Goal: Transaction & Acquisition: Book appointment/travel/reservation

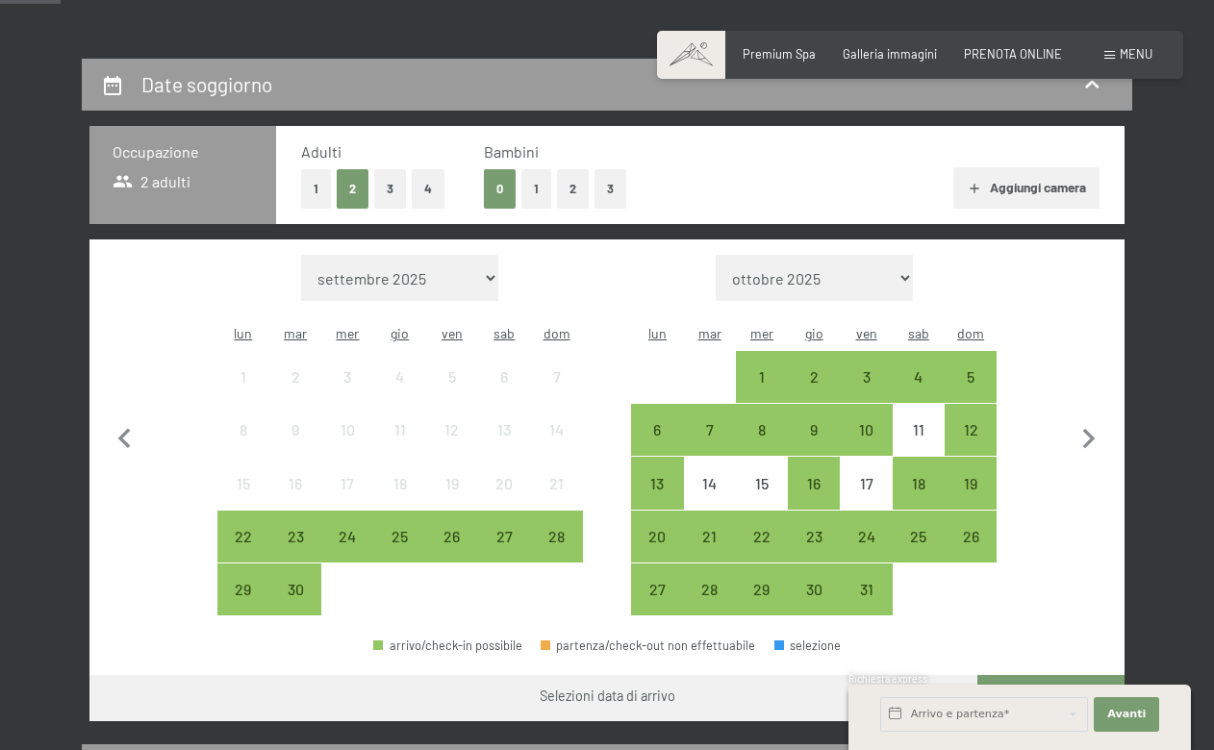
scroll to position [330, 0]
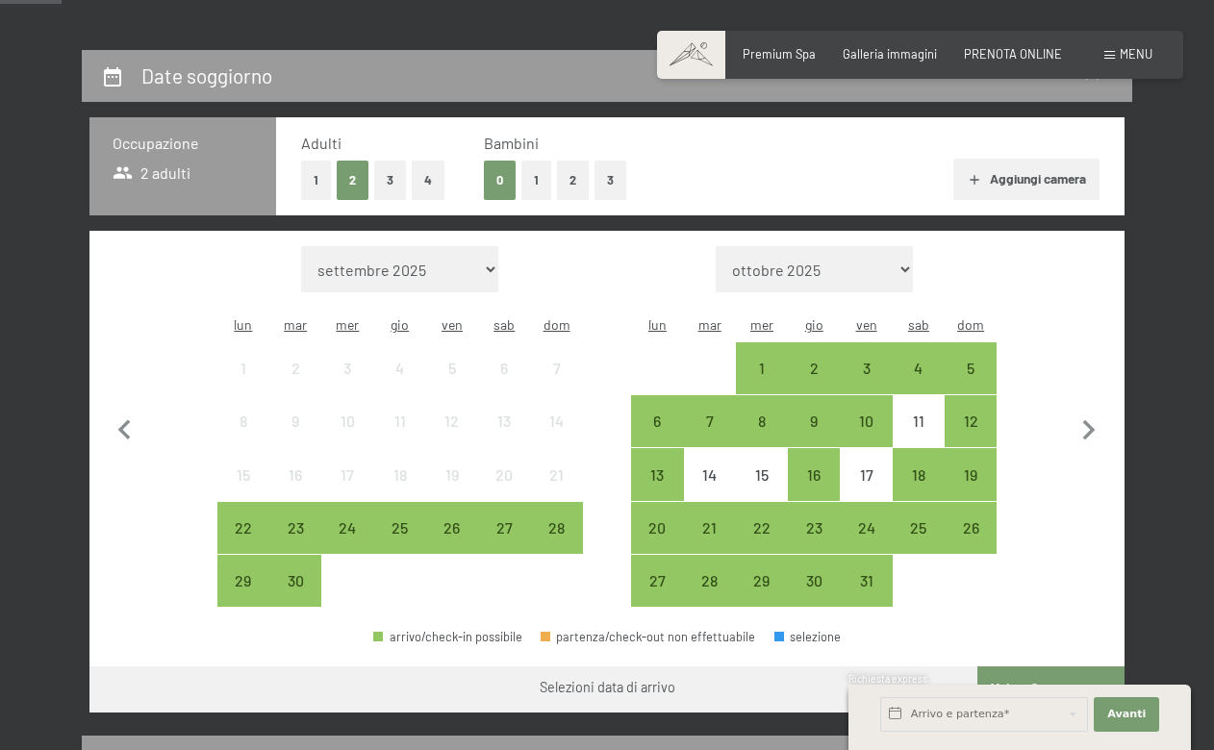
select select "2026-02-01"
select select "2026-03-01"
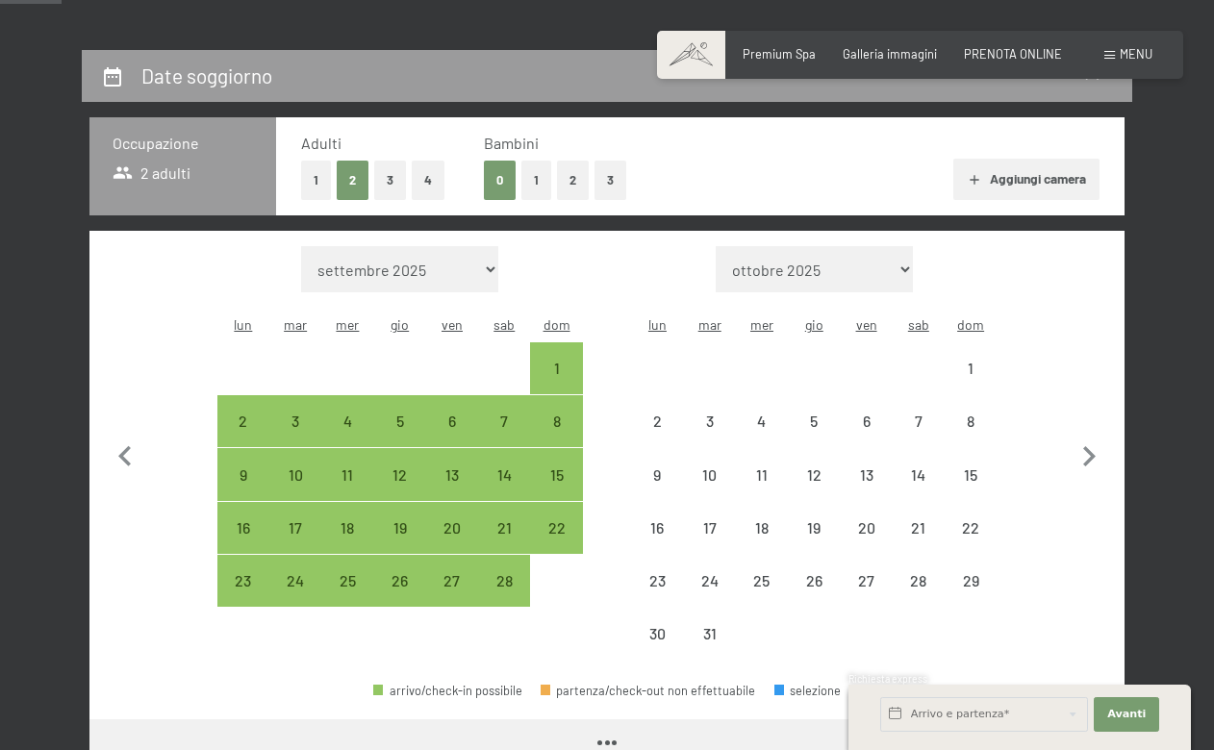
select select "2026-02-01"
select select "2026-03-01"
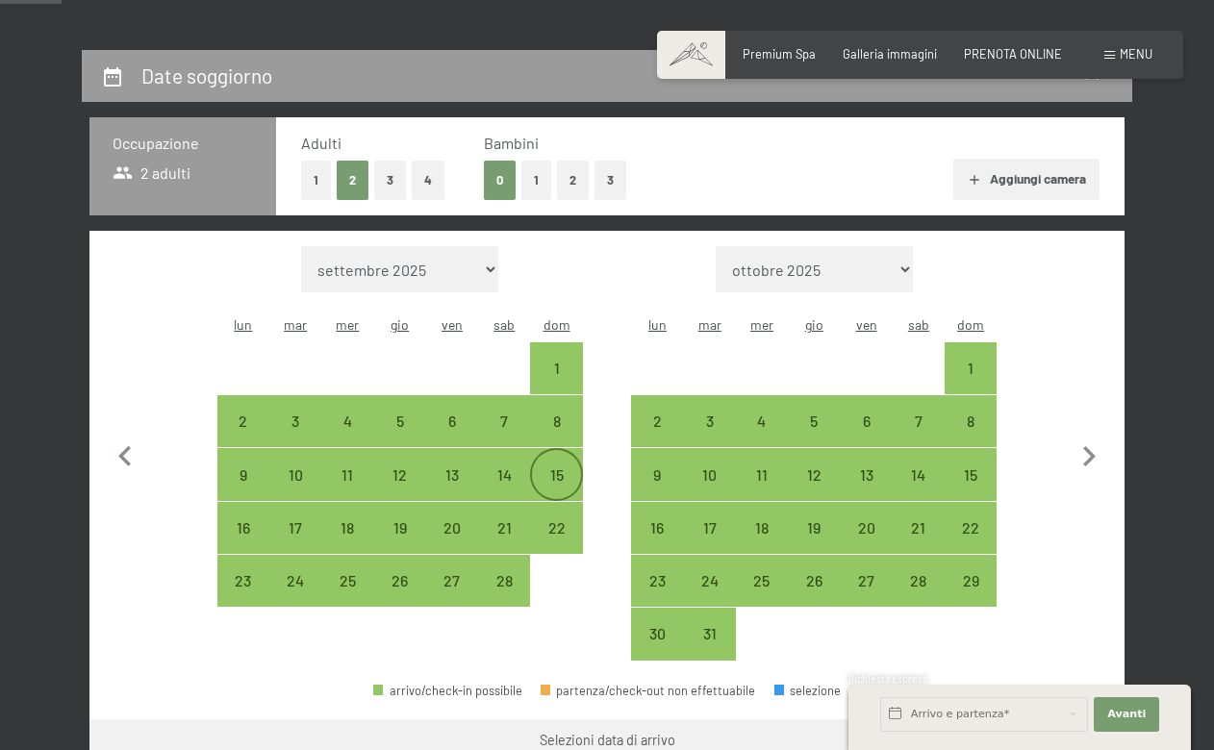
click at [555, 468] on div "15" at bounding box center [556, 492] width 48 height 48
select select "2026-02-01"
select select "2026-03-01"
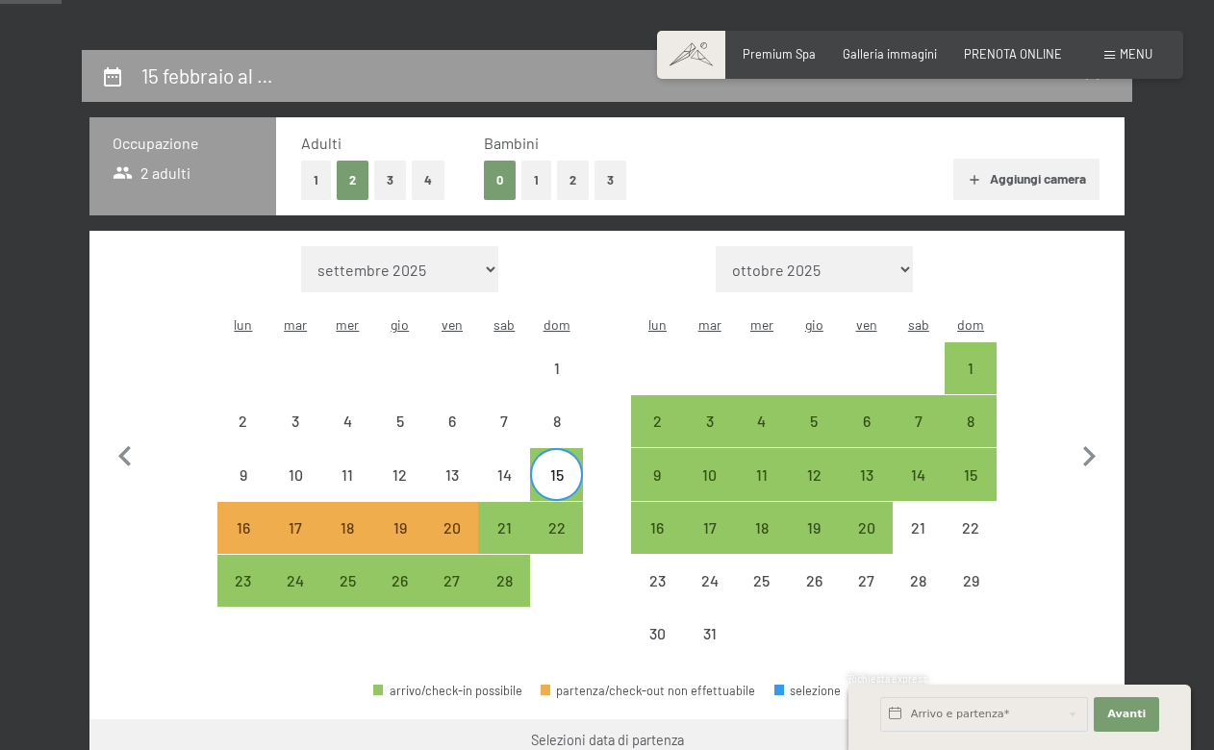
click at [555, 468] on div "15" at bounding box center [556, 492] width 48 height 48
select select "2026-02-01"
select select "2026-03-01"
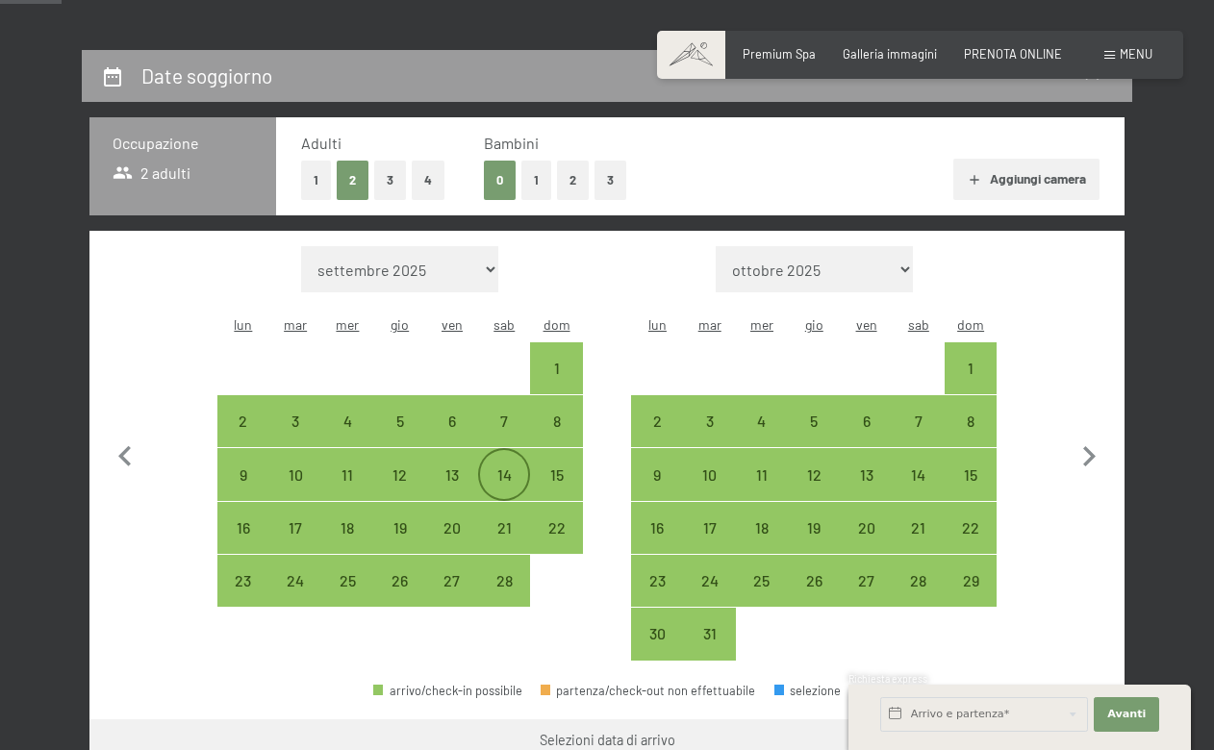
click at [510, 468] on div "14" at bounding box center [504, 492] width 48 height 48
select select "2026-02-01"
select select "2026-03-01"
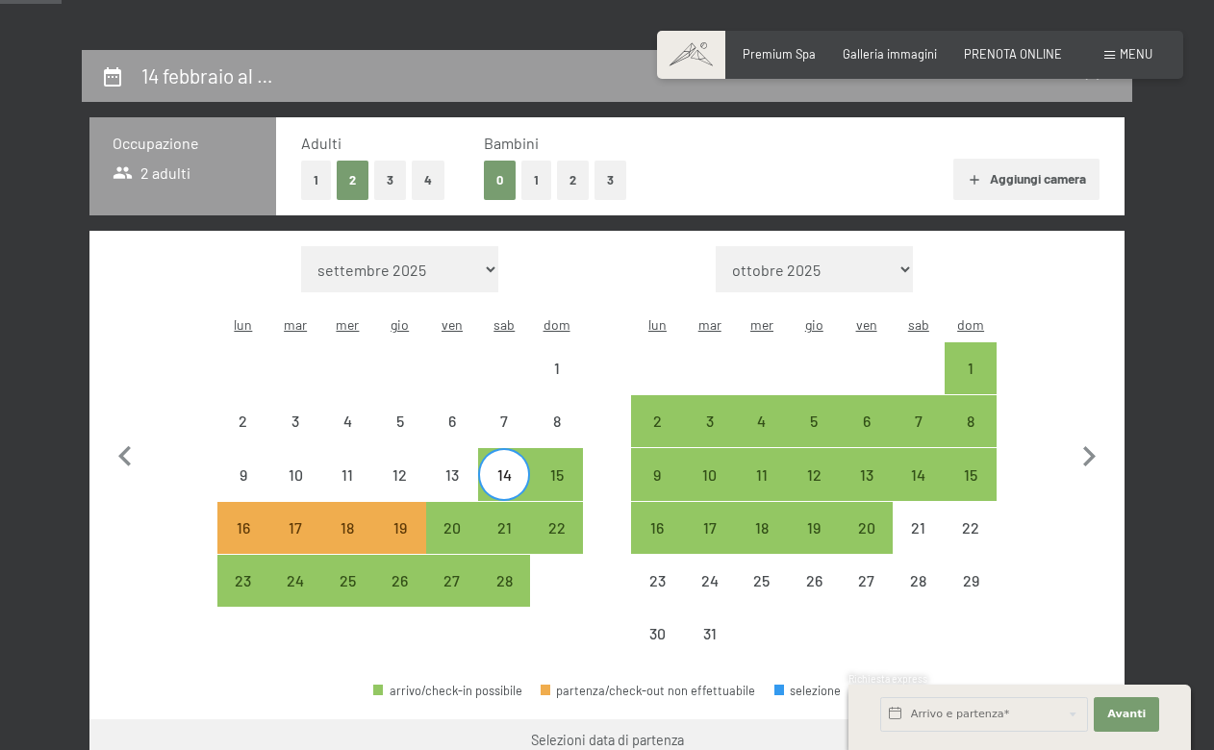
click at [510, 468] on div "14" at bounding box center [504, 492] width 48 height 48
select select "2026-02-01"
select select "2026-03-01"
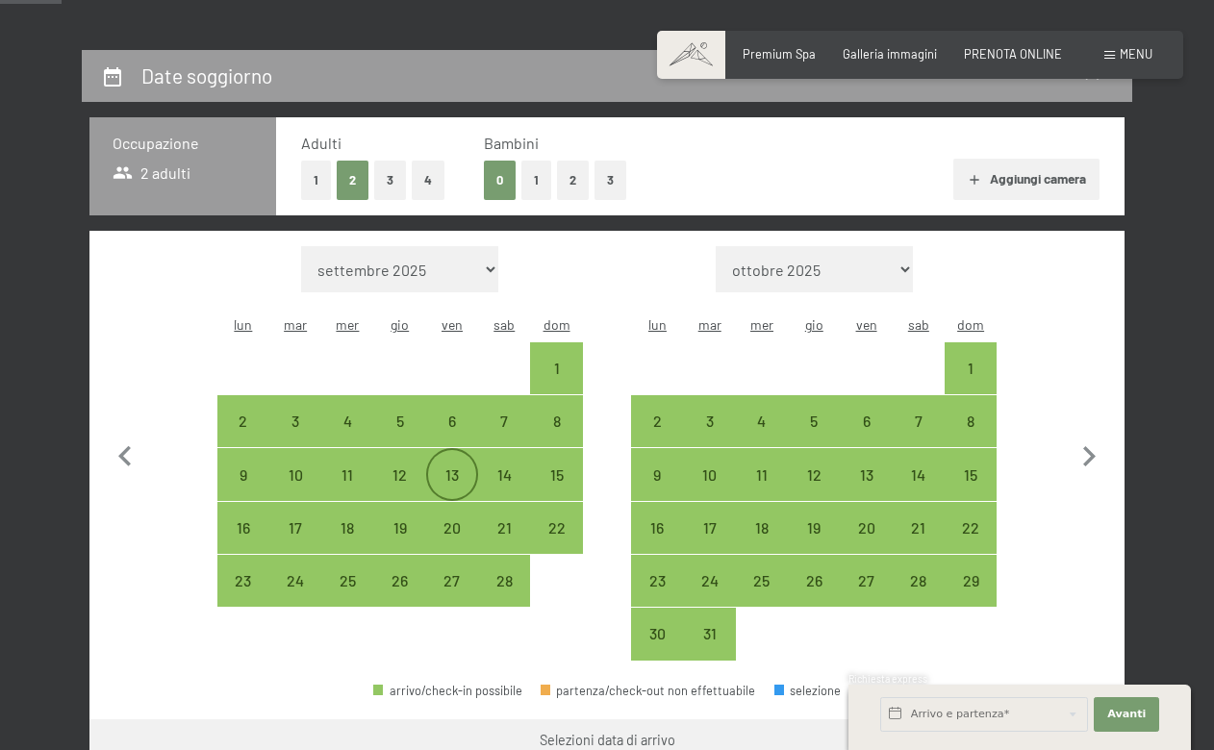
click at [470, 468] on div "13" at bounding box center [452, 492] width 48 height 48
select select "2026-02-01"
select select "2026-03-01"
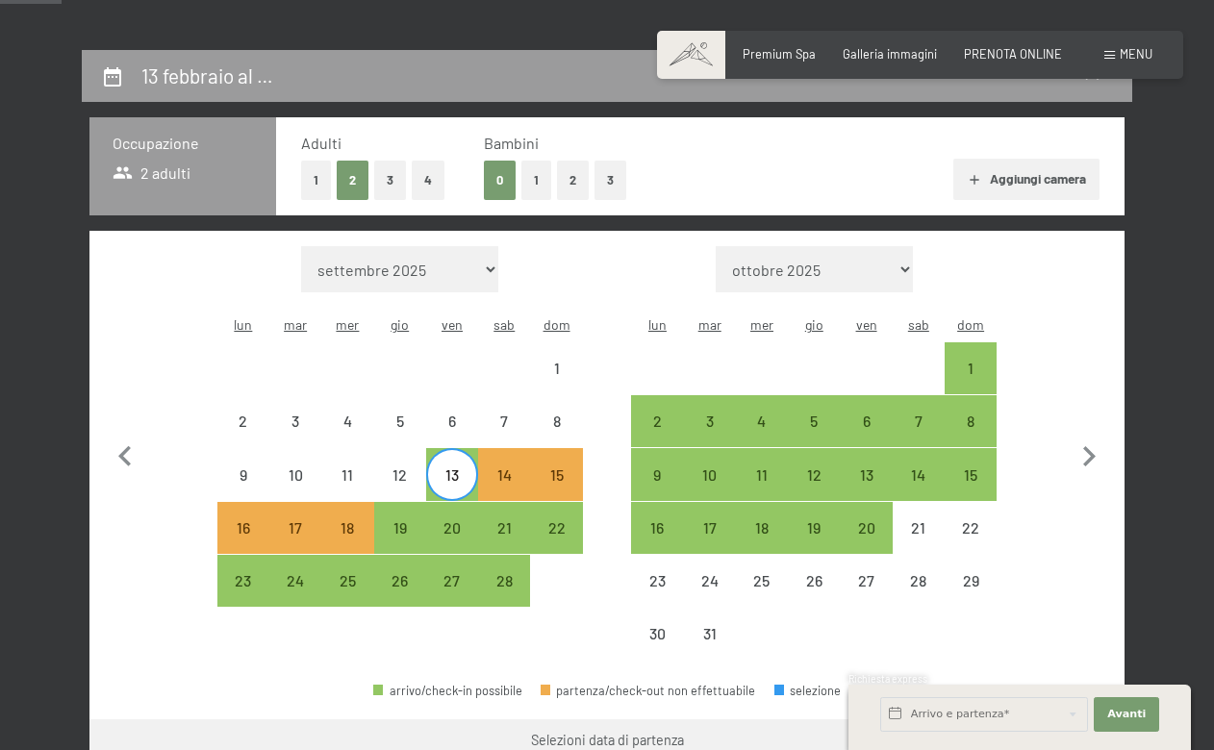
click at [470, 468] on div "13" at bounding box center [452, 492] width 48 height 48
select select "2026-02-01"
select select "2026-03-01"
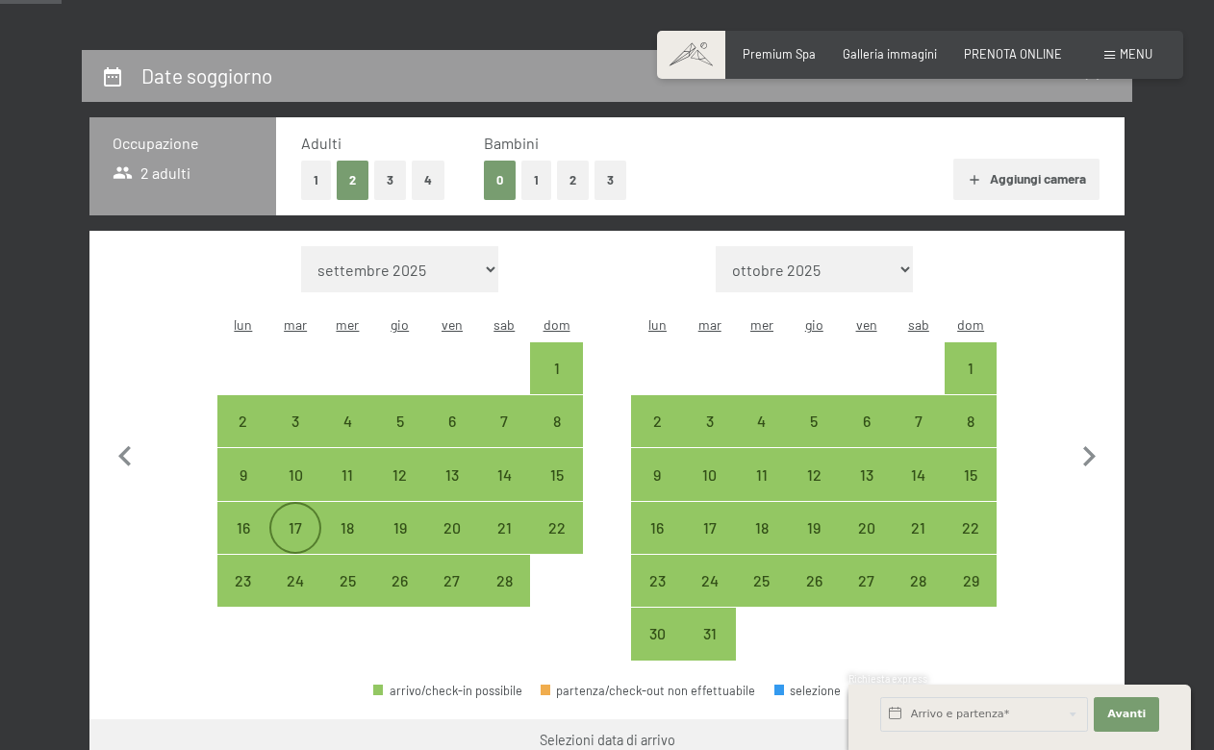
click at [297, 521] on div "17" at bounding box center [295, 545] width 48 height 48
select select "2026-02-01"
select select "2026-03-01"
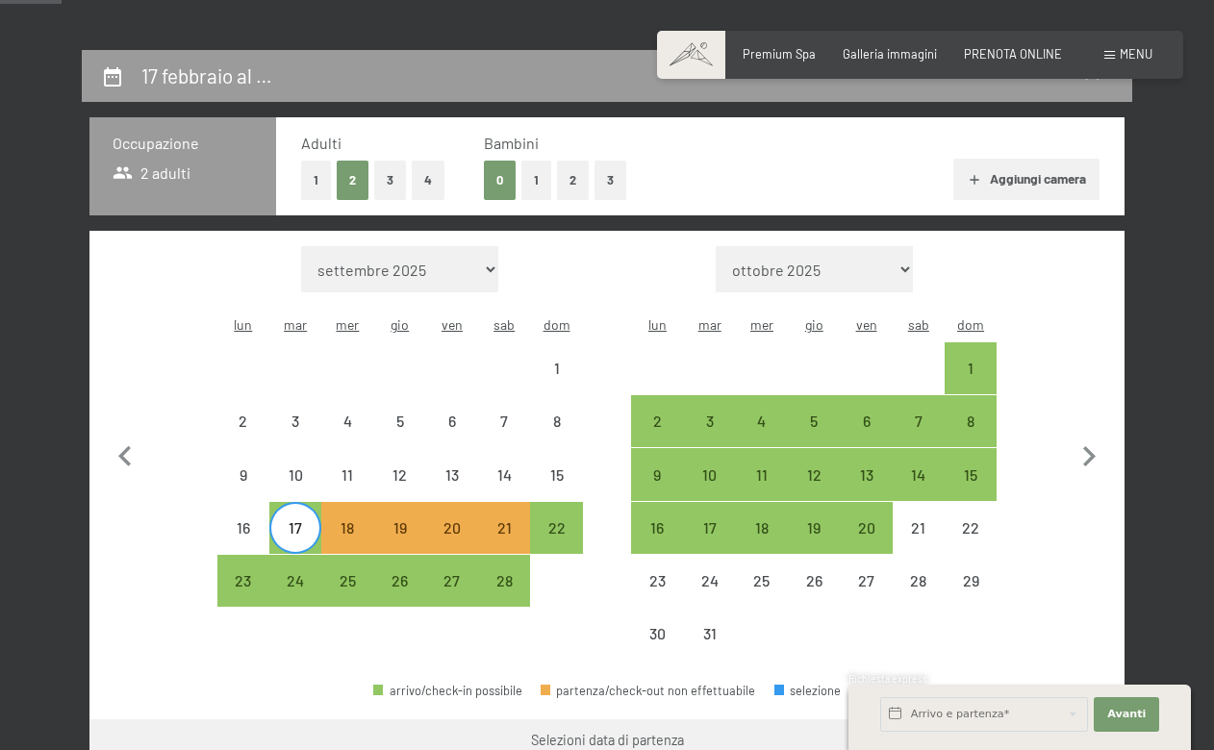
click at [297, 521] on div "17" at bounding box center [295, 545] width 48 height 48
select select "2026-02-01"
select select "2026-03-01"
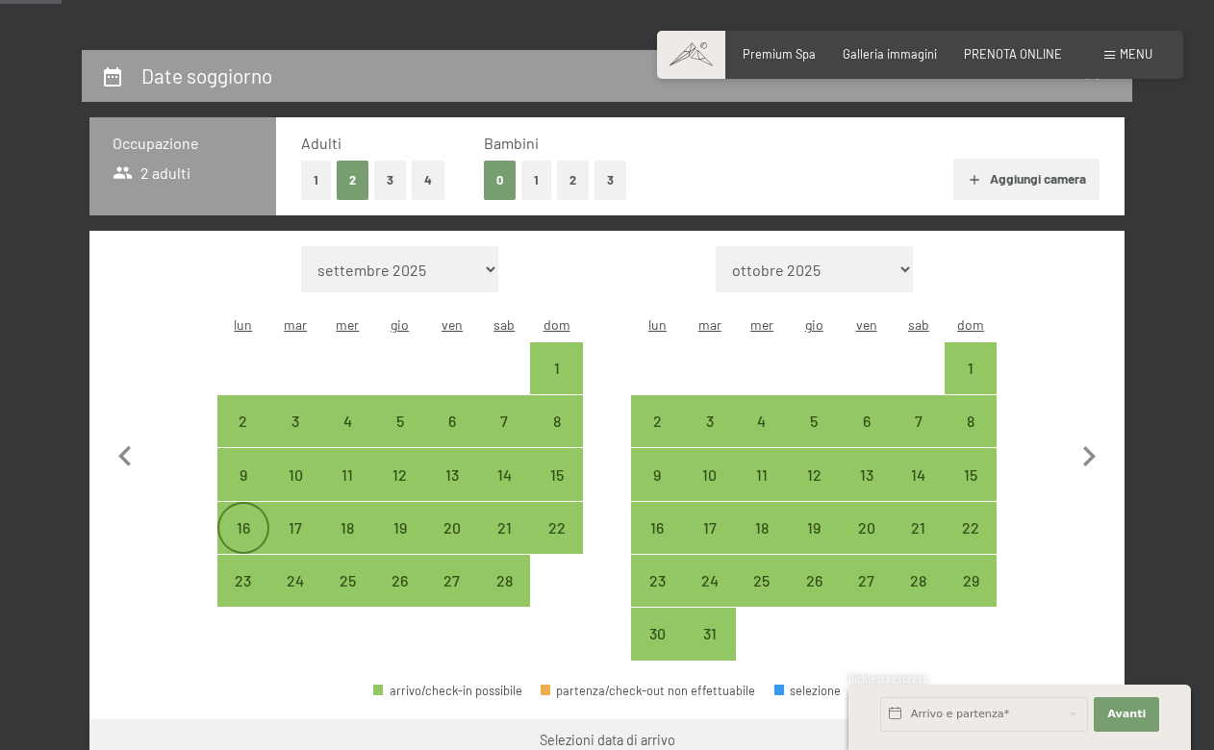
click at [237, 521] on div "16" at bounding box center [243, 545] width 48 height 48
select select "2026-02-01"
select select "2026-03-01"
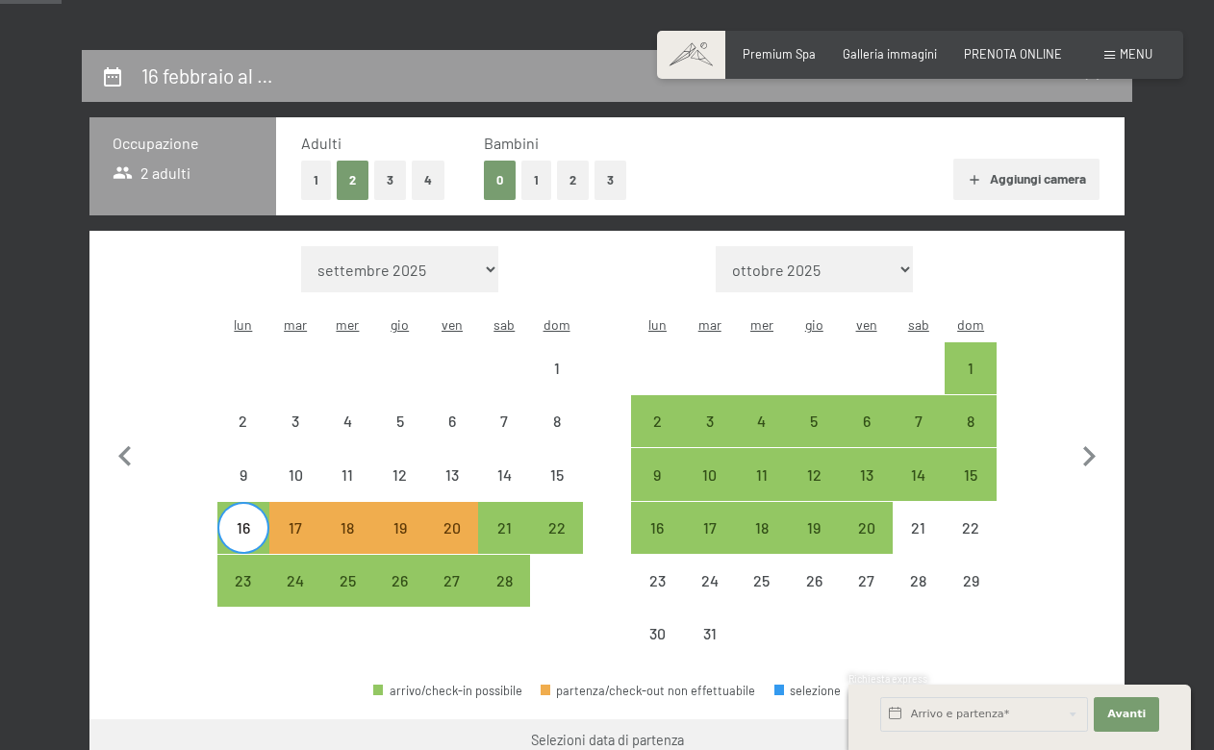
click at [237, 521] on div "16" at bounding box center [243, 545] width 48 height 48
select select "2026-02-01"
select select "2026-03-01"
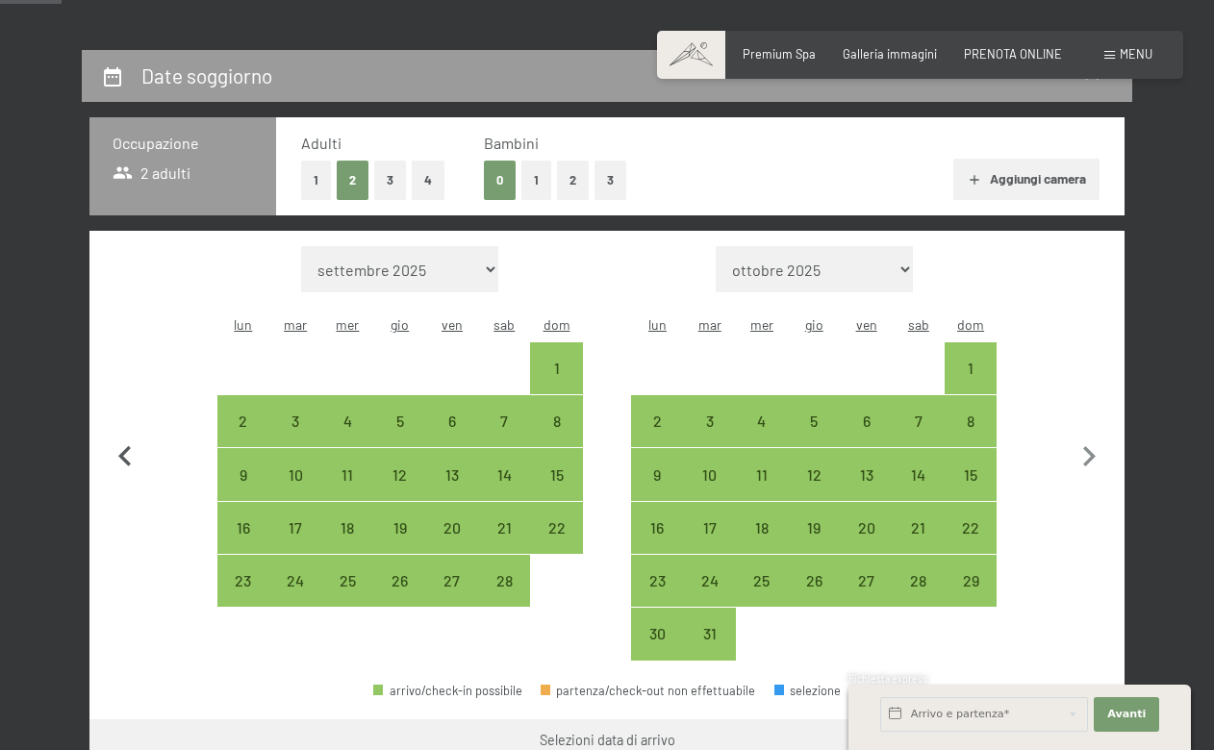
click at [126, 439] on icon "button" at bounding box center [125, 457] width 40 height 40
select select "2026-01-01"
select select "2026-02-01"
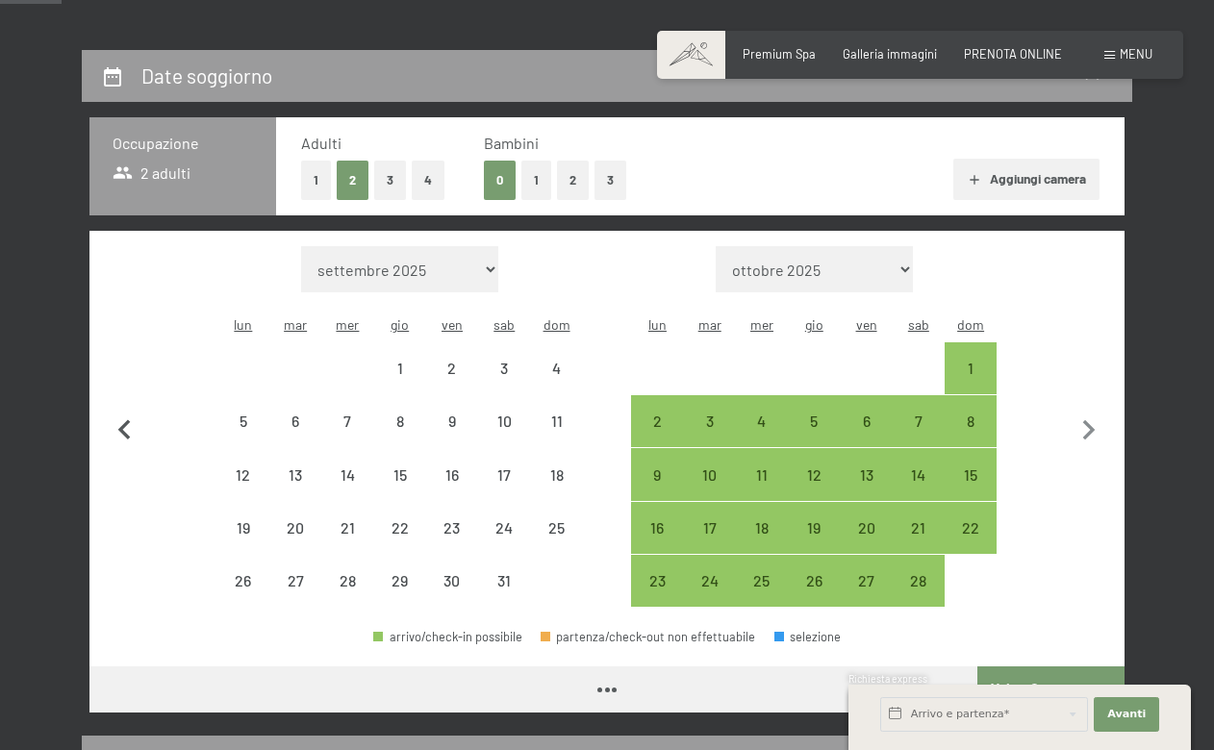
click at [126, 417] on icon "button" at bounding box center [125, 431] width 40 height 40
select select "2025-12-01"
select select "2026-01-01"
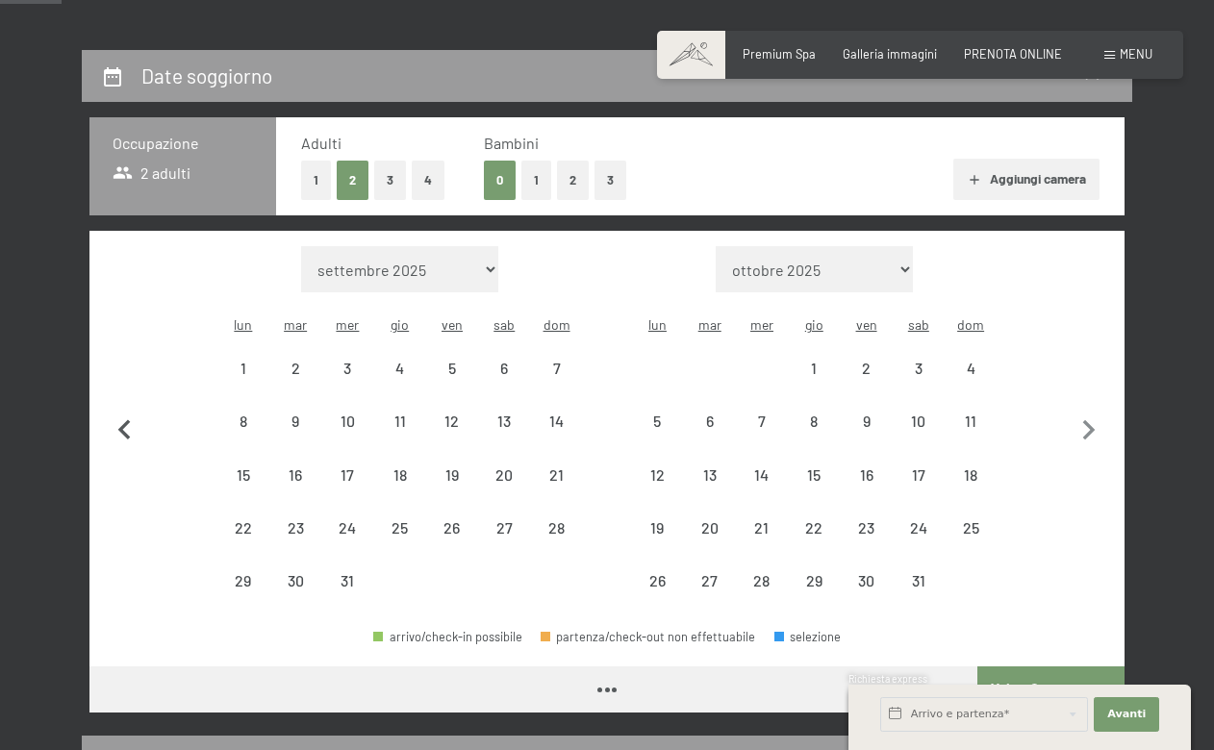
click at [126, 417] on icon "button" at bounding box center [125, 431] width 40 height 40
select select "2025-11-01"
select select "2025-12-01"
select select "2025-11-01"
select select "2025-12-01"
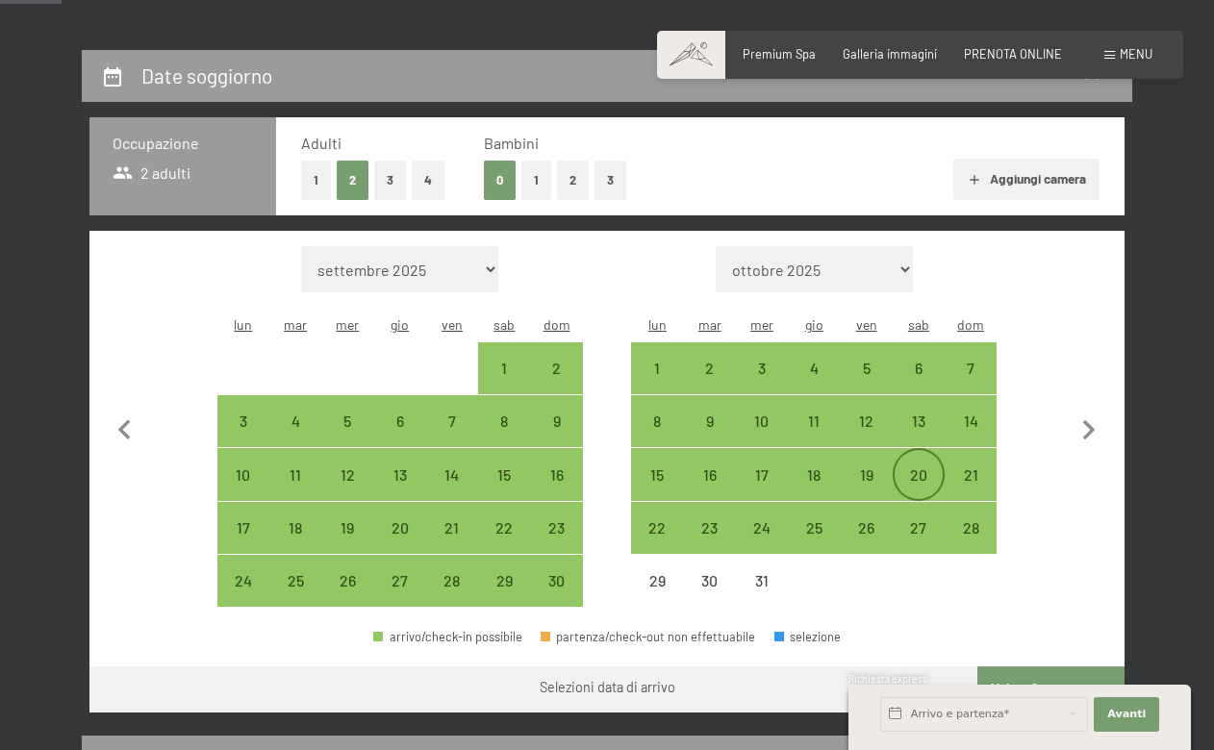
click at [912, 450] on div "20" at bounding box center [919, 474] width 48 height 48
select select "2025-11-01"
select select "2025-12-01"
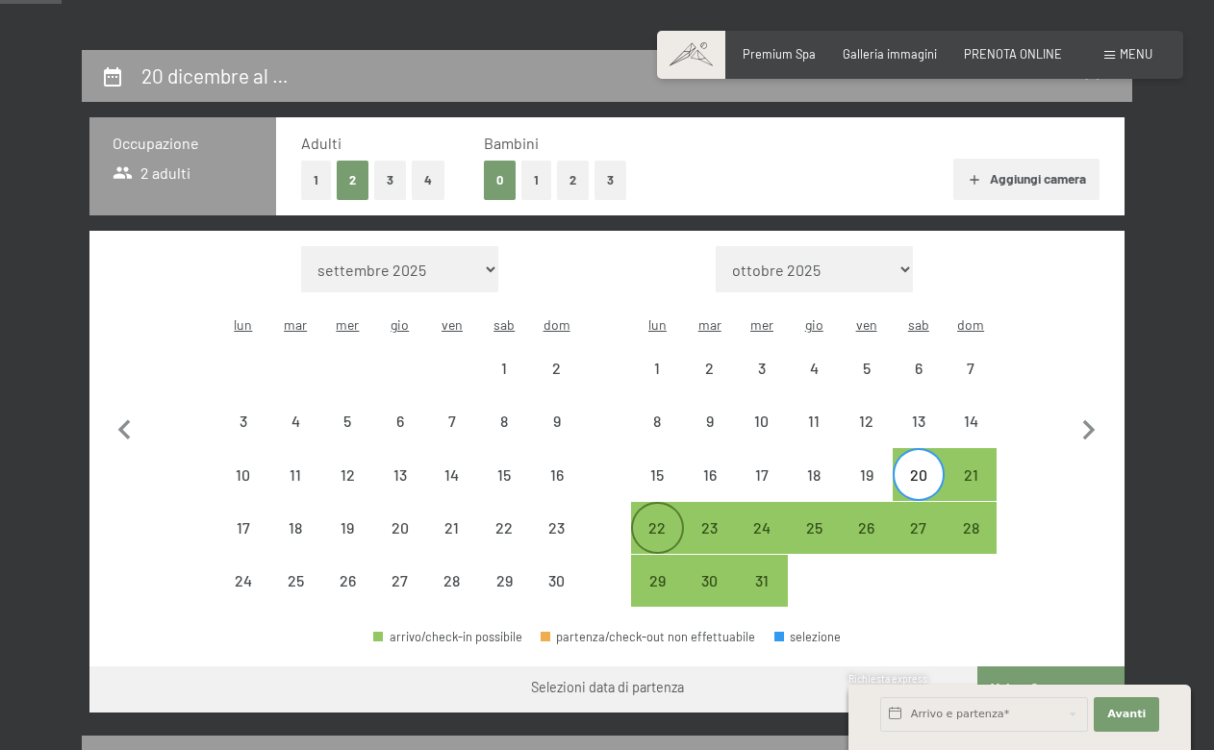
click at [663, 521] on div "22" at bounding box center [657, 545] width 48 height 48
select select "2025-11-01"
select select "2025-12-01"
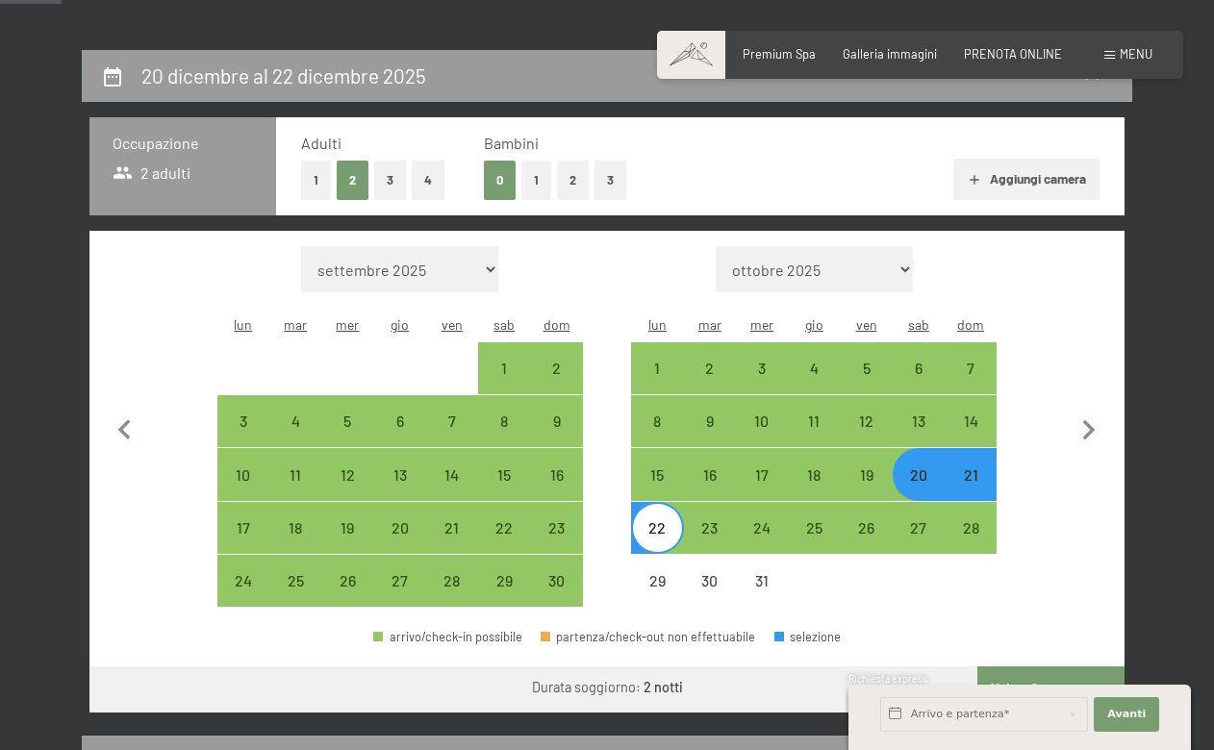
click at [1059, 667] on button "Vai a «Camera»" at bounding box center [1051, 690] width 147 height 46
select select "2025-11-01"
select select "2025-12-01"
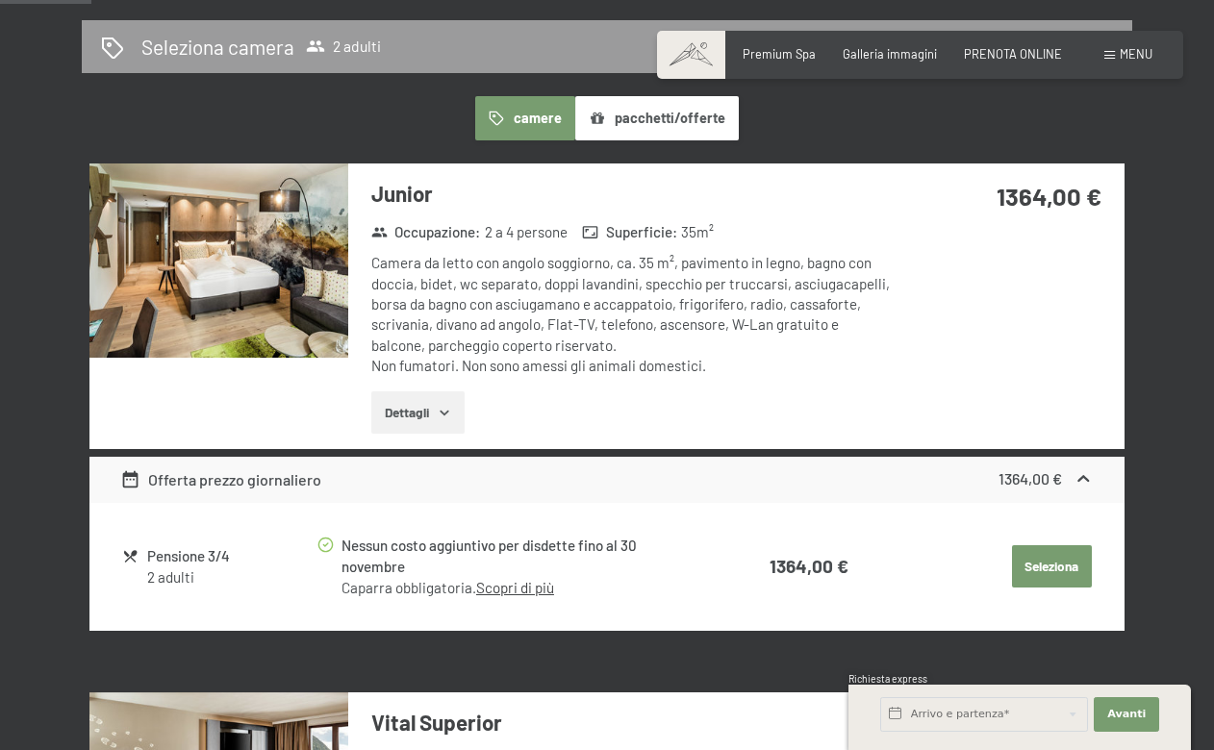
scroll to position [439, 0]
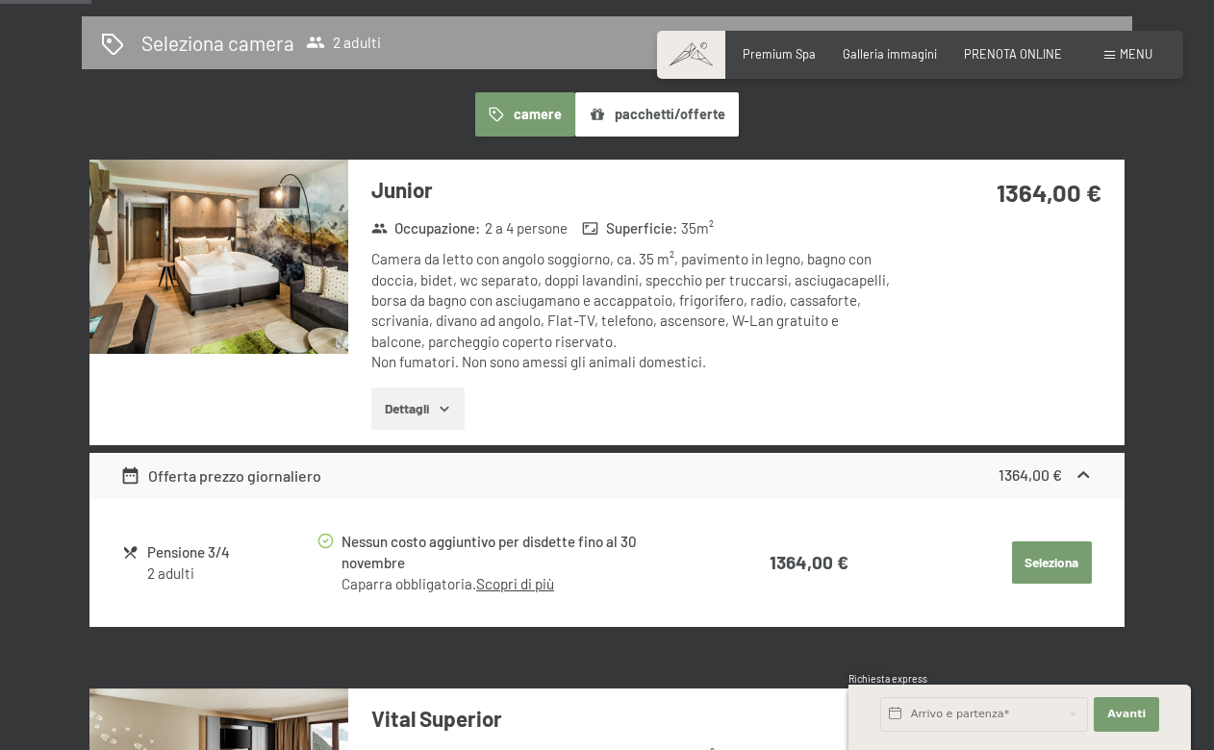
click at [259, 269] on img at bounding box center [218, 257] width 259 height 194
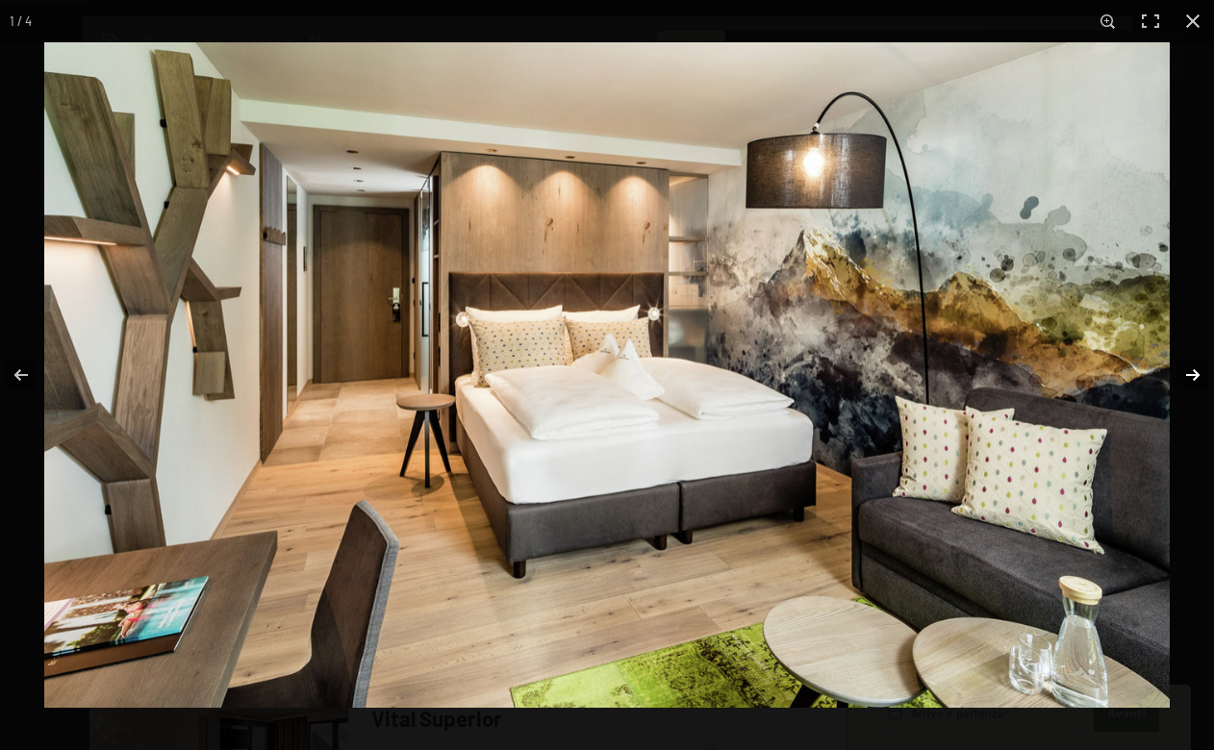
click at [1193, 370] on button "button" at bounding box center [1180, 375] width 67 height 96
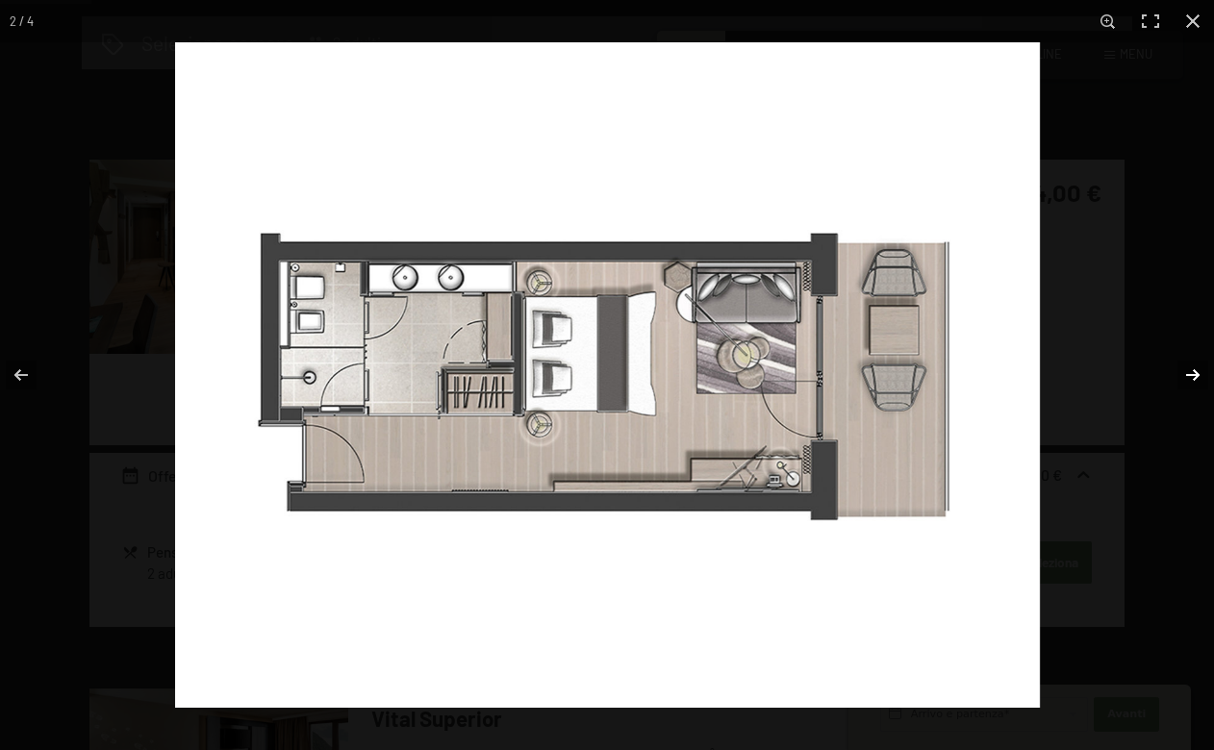
click at [1193, 370] on button "button" at bounding box center [1180, 375] width 67 height 96
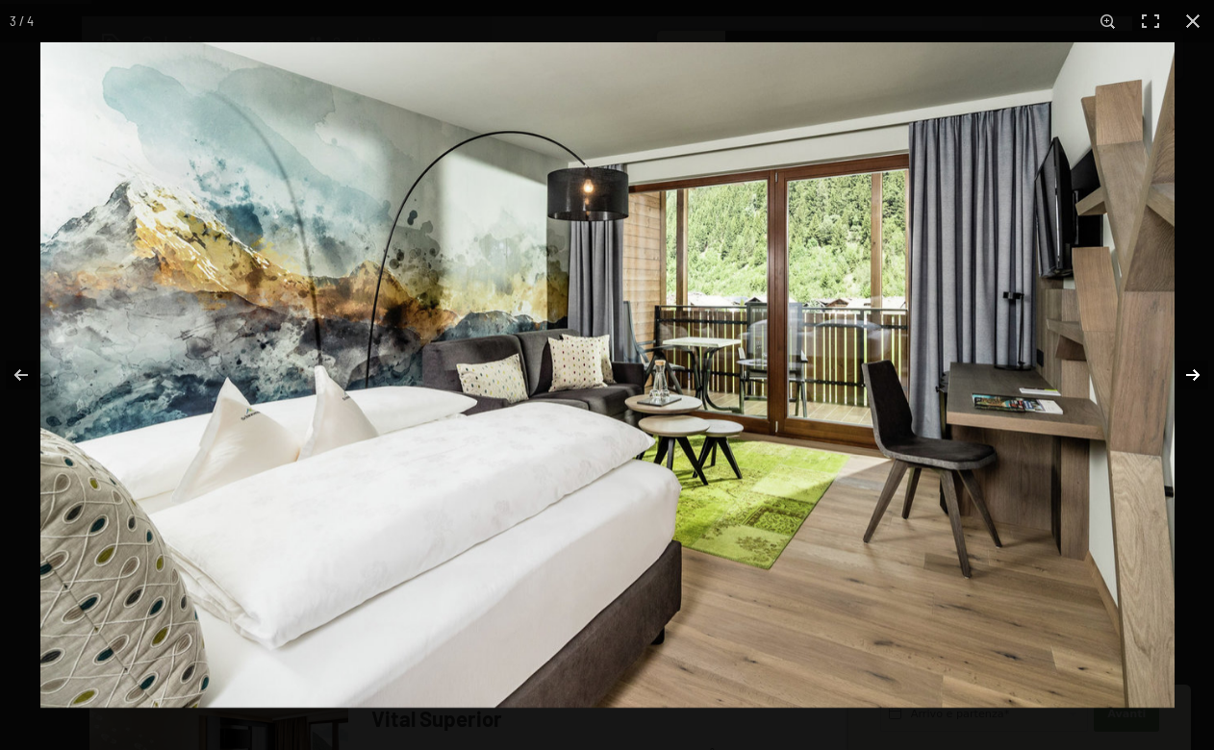
click at [1193, 370] on button "button" at bounding box center [1180, 375] width 67 height 96
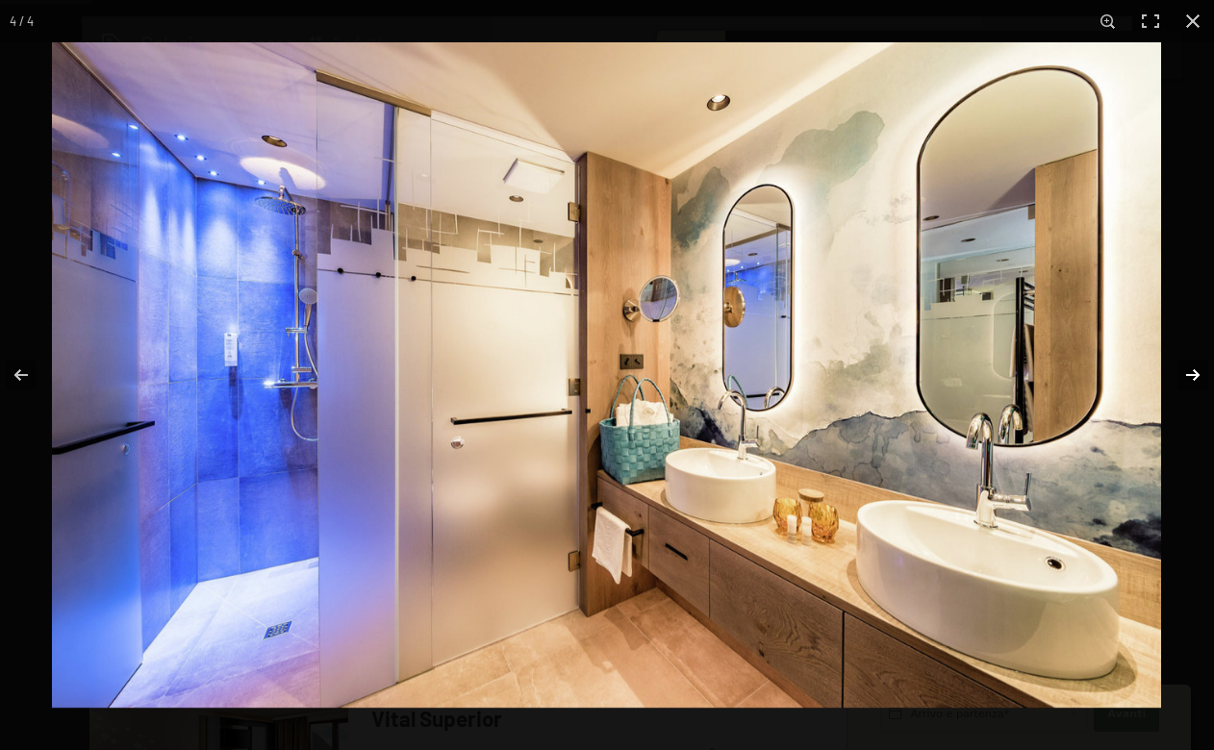
click at [1193, 370] on button "button" at bounding box center [1180, 375] width 67 height 96
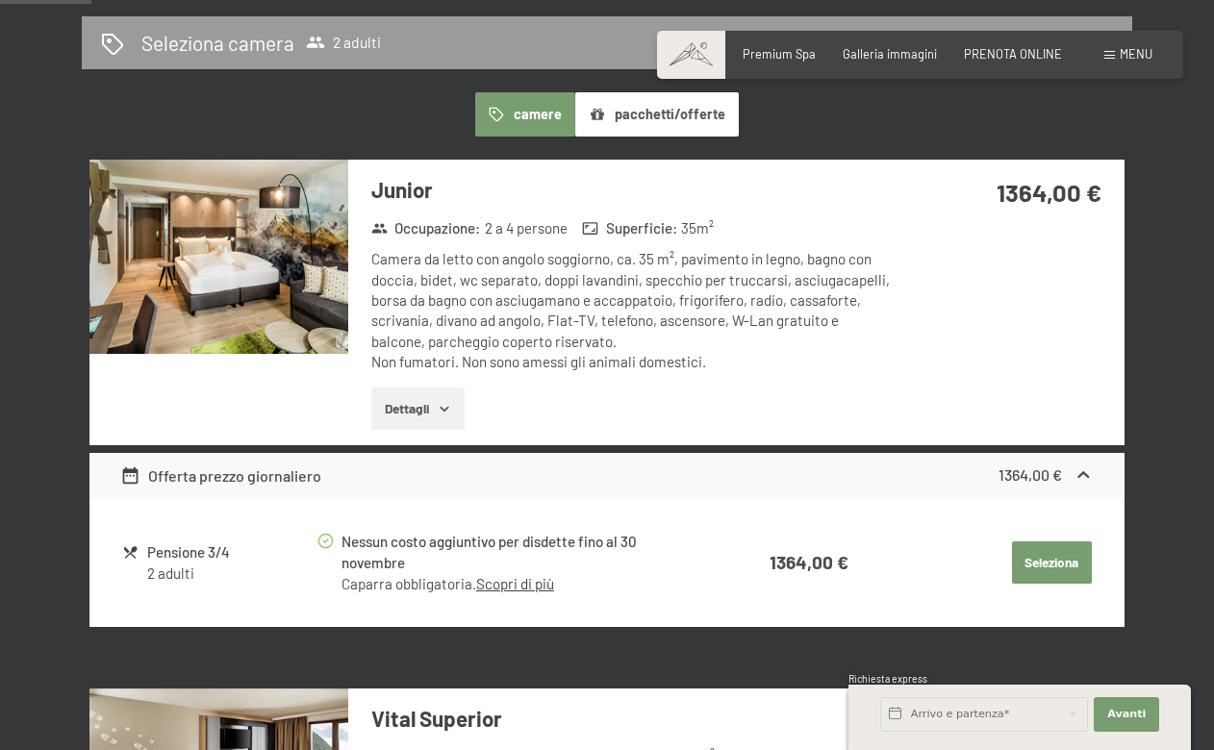
click at [0, 0] on button "button" at bounding box center [0, 0] width 0 height 0
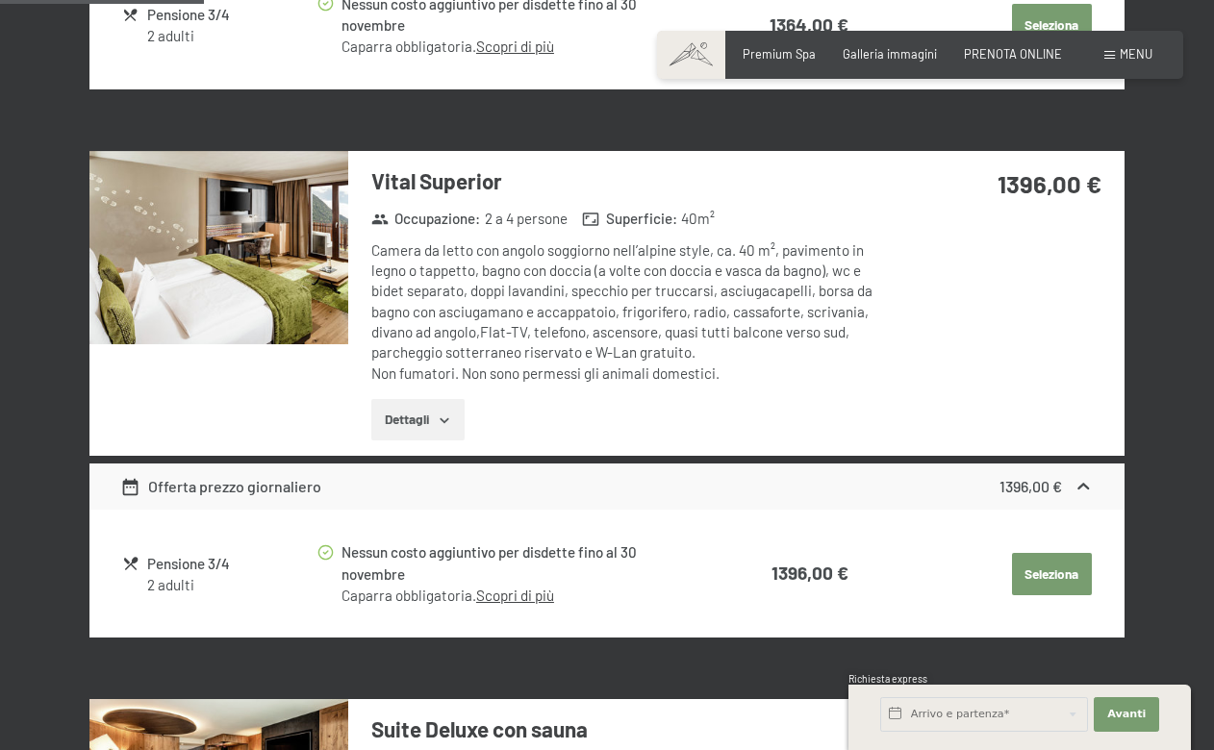
scroll to position [928, 0]
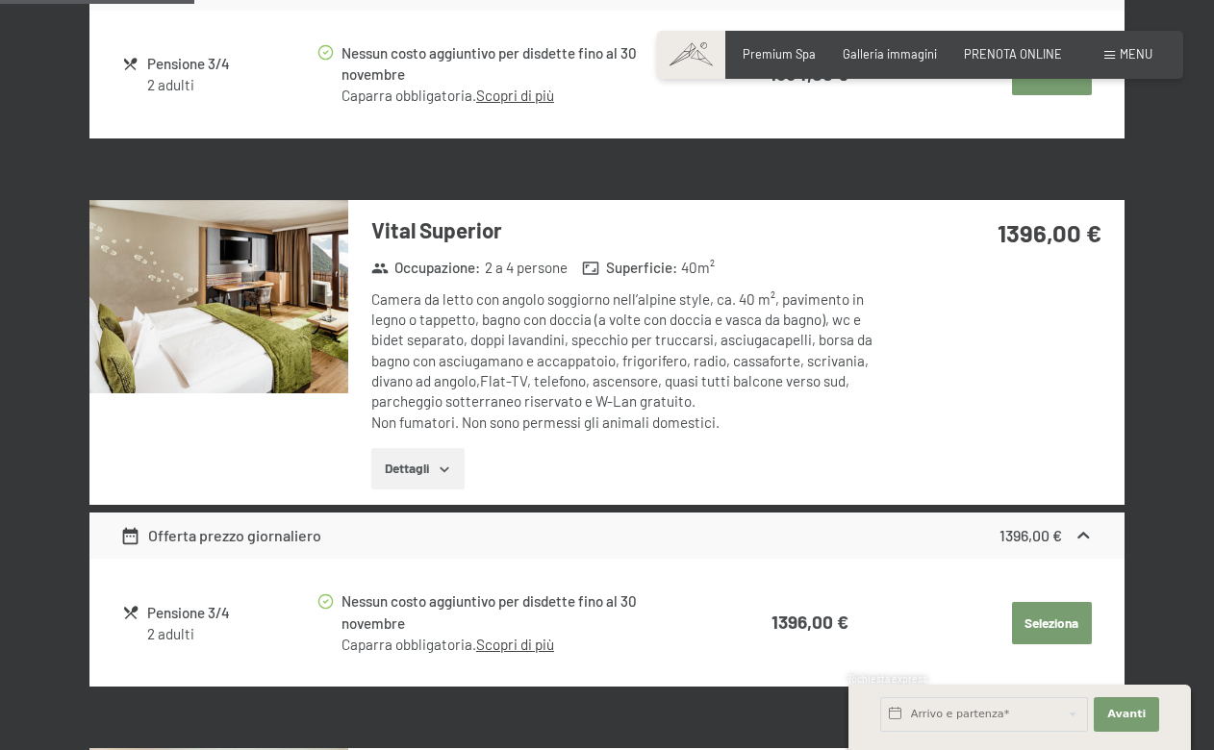
click at [285, 324] on img at bounding box center [218, 297] width 259 height 194
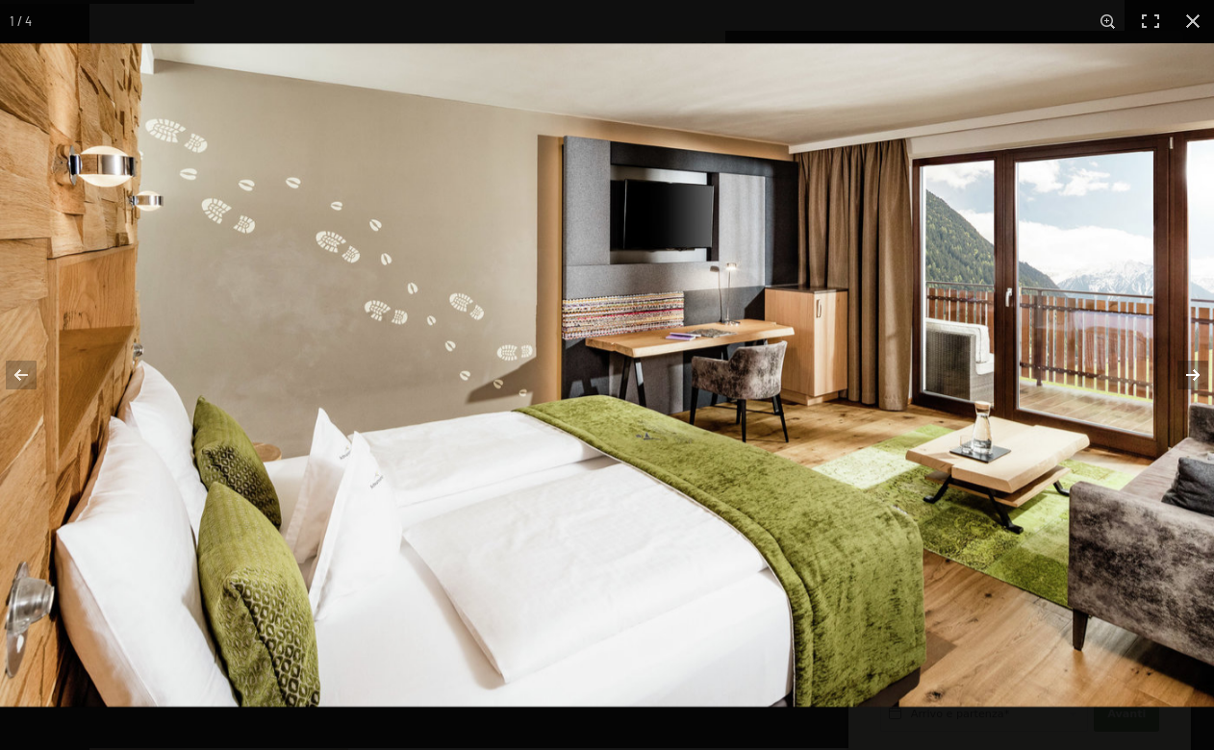
click at [1194, 371] on button "button" at bounding box center [1180, 375] width 67 height 96
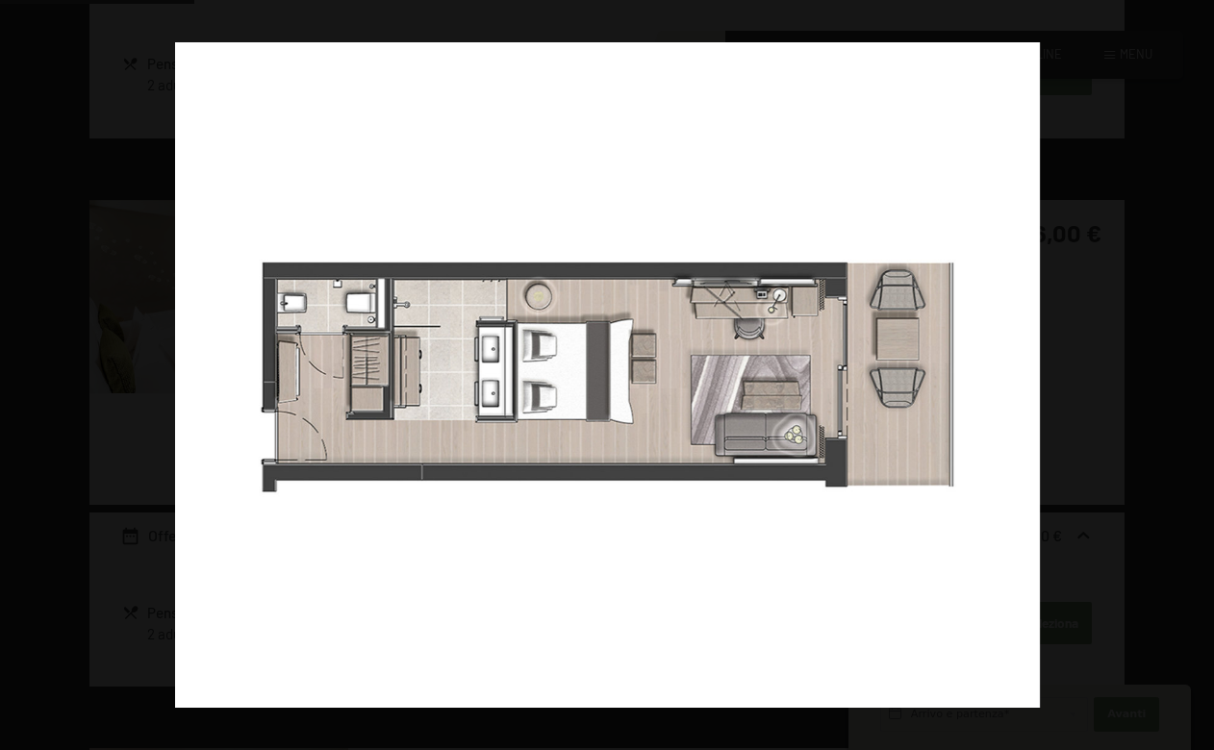
click at [1194, 371] on button "button" at bounding box center [1180, 375] width 67 height 96
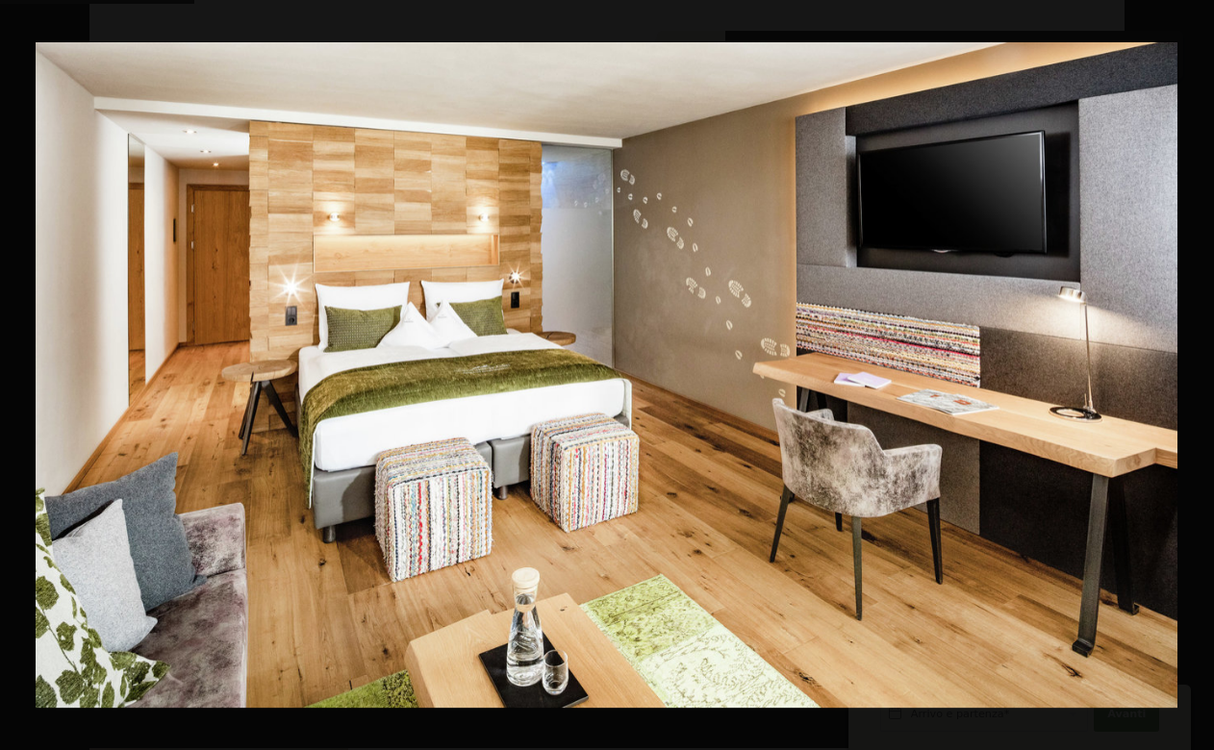
click at [1194, 371] on button "button" at bounding box center [1180, 375] width 67 height 96
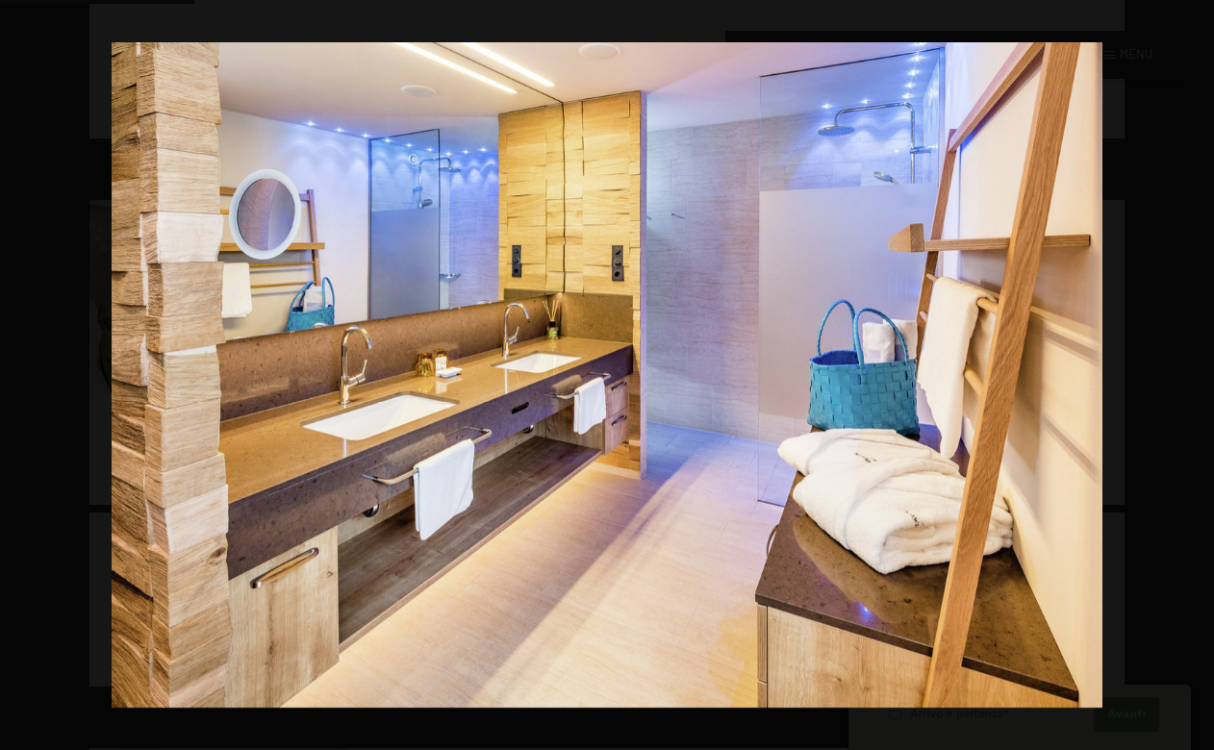
click at [1194, 371] on button "button" at bounding box center [1180, 375] width 67 height 96
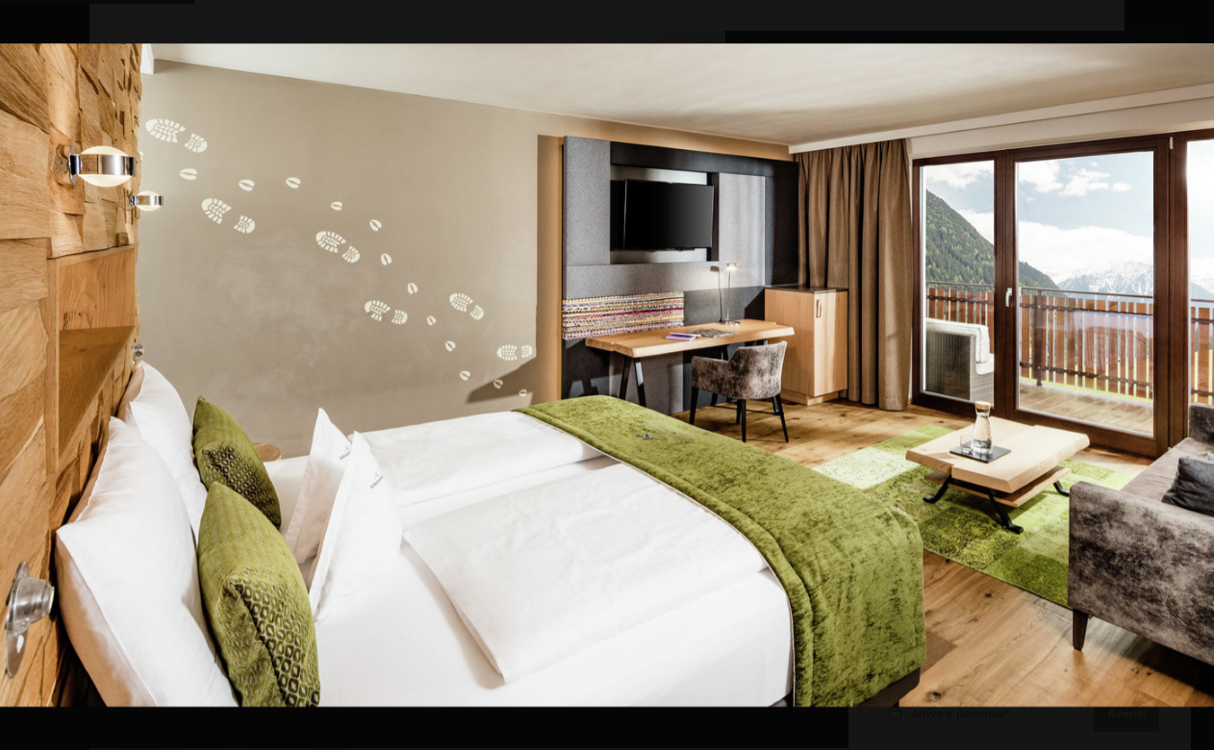
click at [1194, 371] on button "button" at bounding box center [1180, 375] width 67 height 96
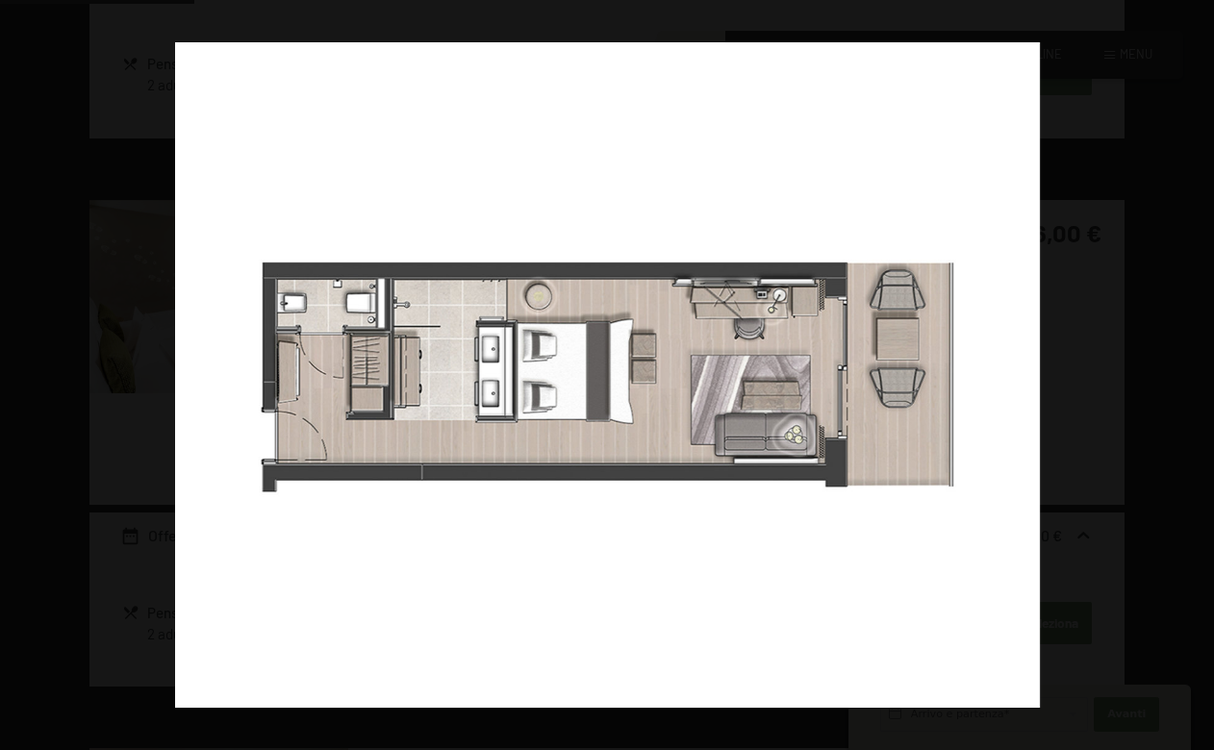
click at [1194, 371] on button "button" at bounding box center [1180, 375] width 67 height 96
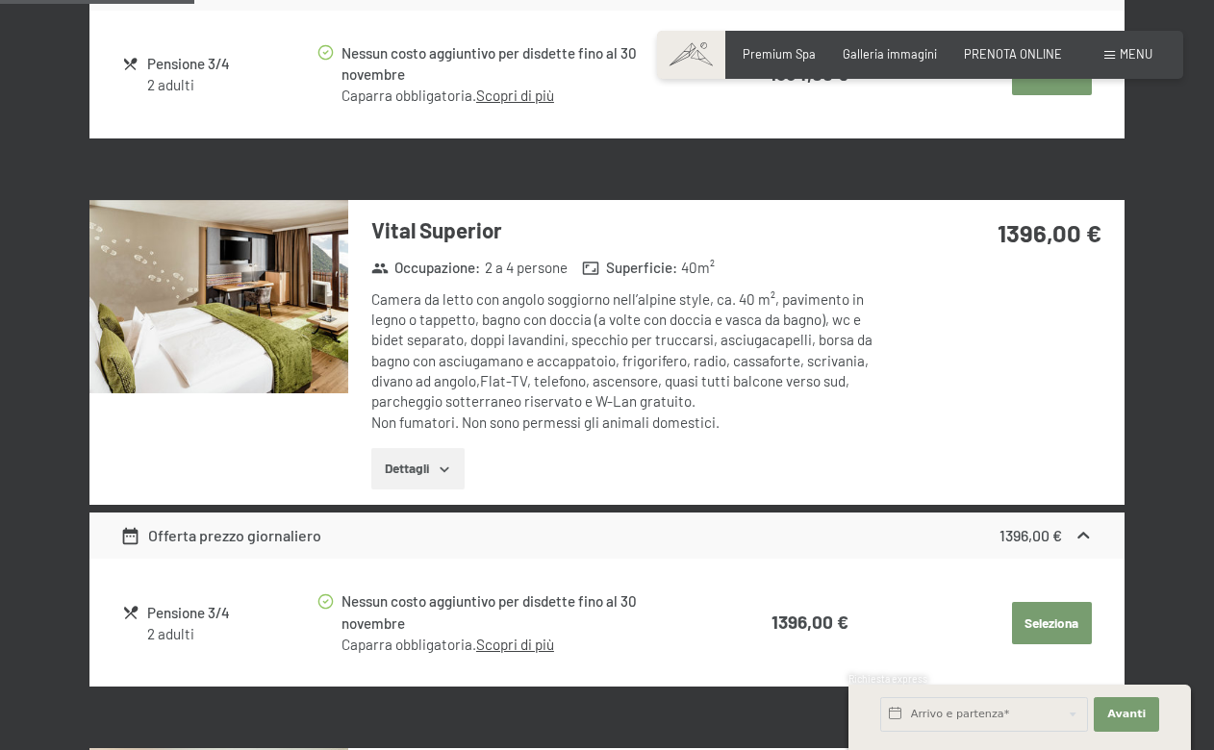
click at [0, 0] on button "button" at bounding box center [0, 0] width 0 height 0
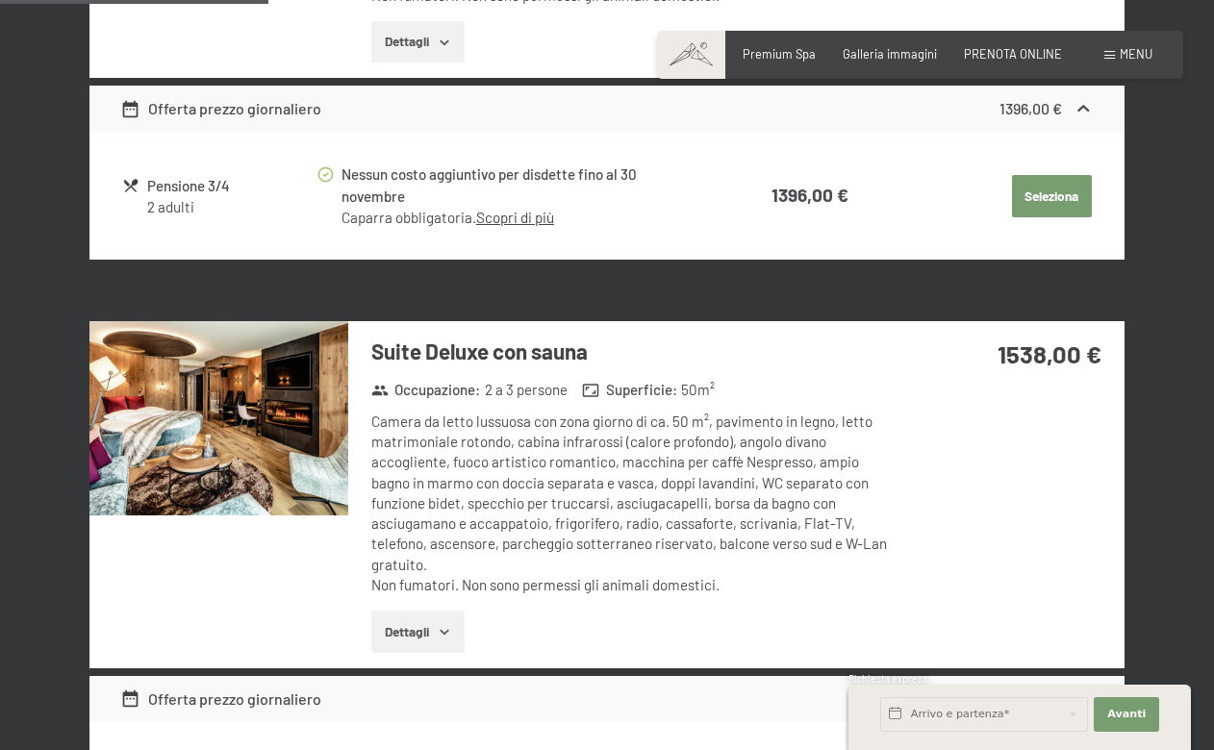
scroll to position [1540, 0]
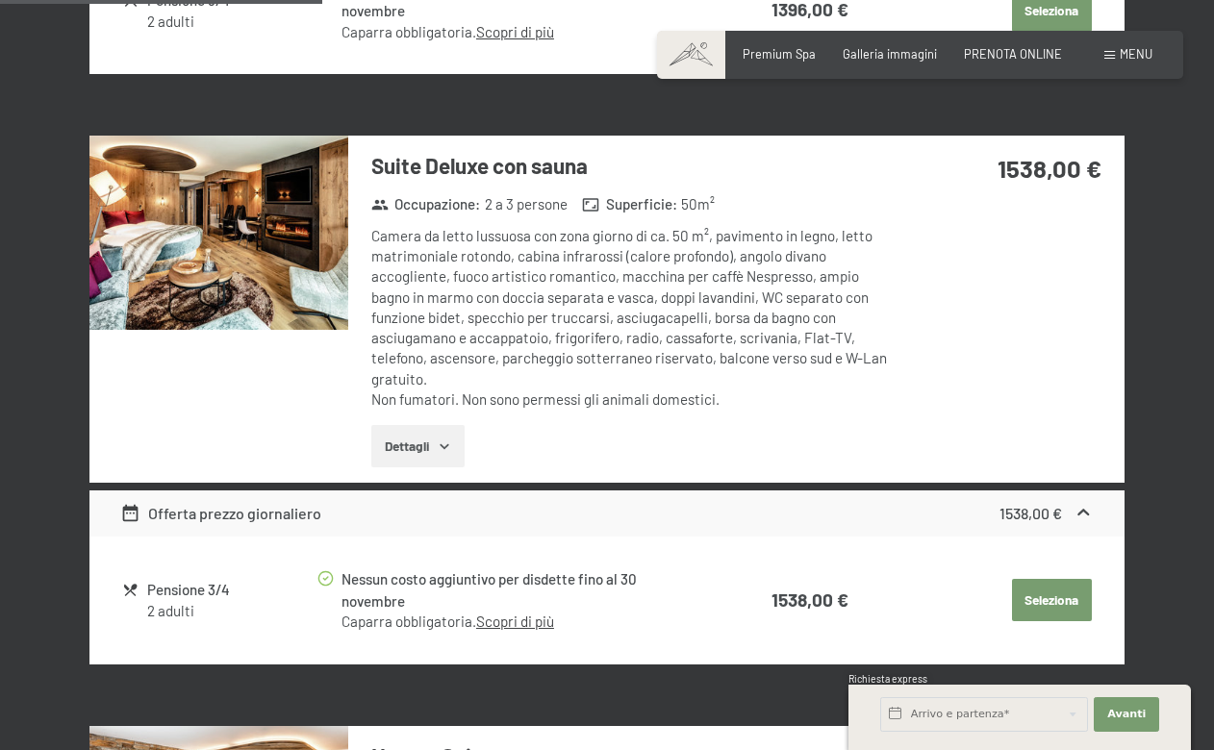
click at [291, 249] on img at bounding box center [218, 233] width 259 height 194
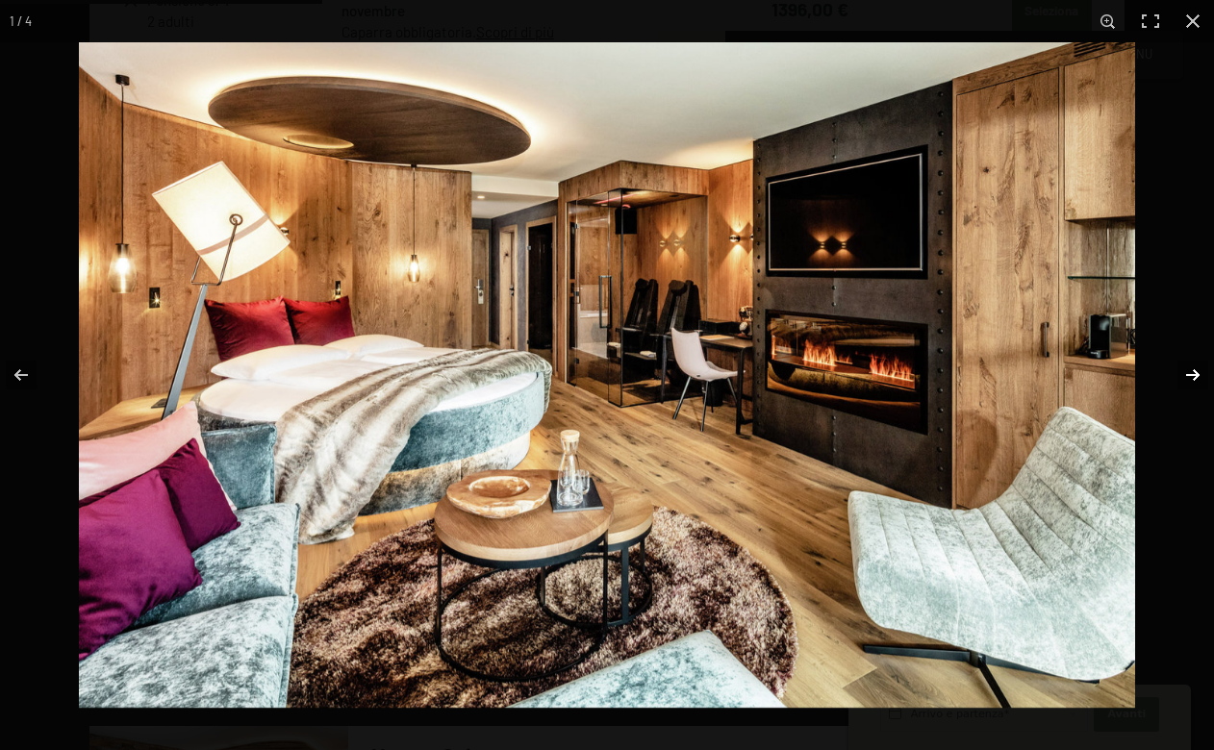
click at [1199, 376] on button "button" at bounding box center [1180, 375] width 67 height 96
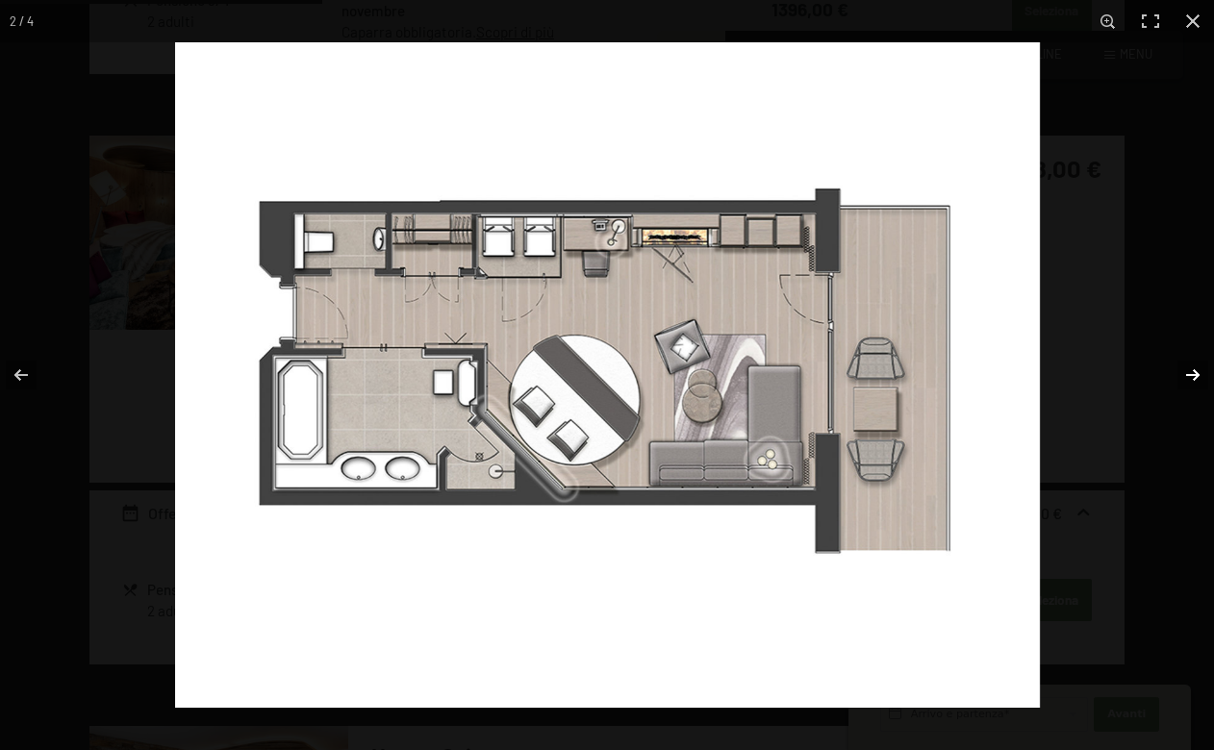
click at [1196, 375] on button "button" at bounding box center [1180, 375] width 67 height 96
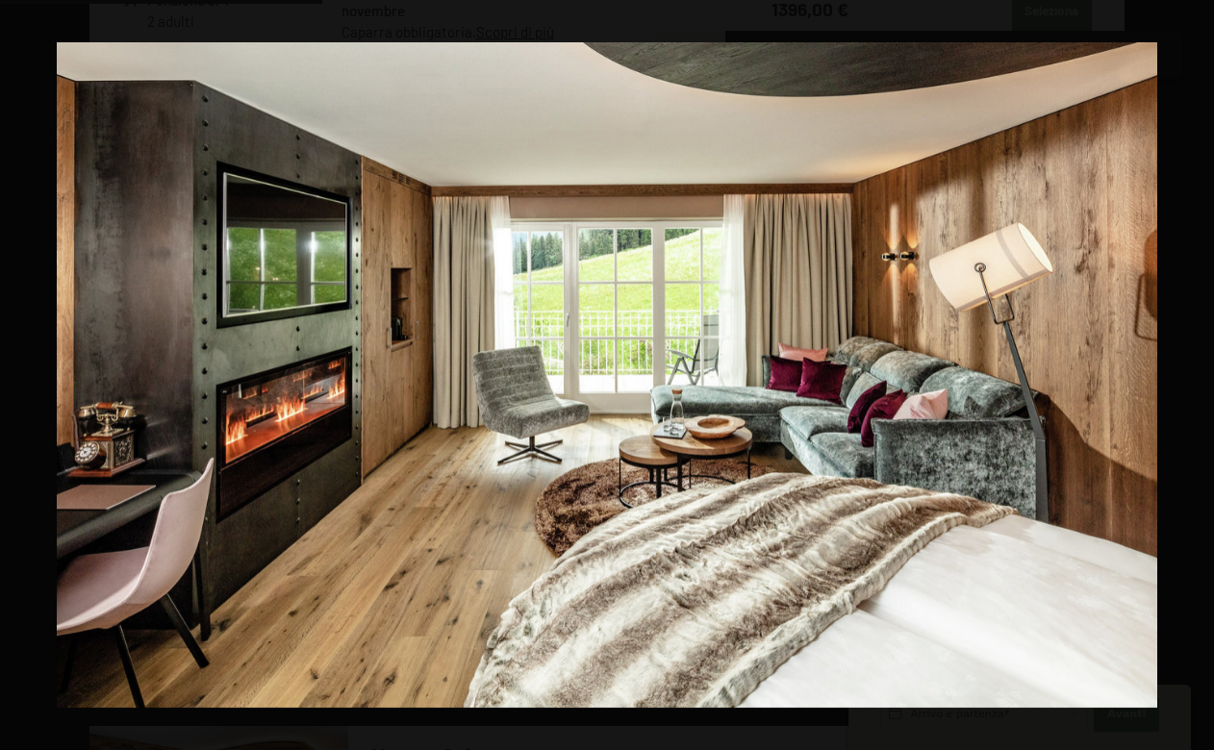
click at [1196, 375] on button "button" at bounding box center [1180, 375] width 67 height 96
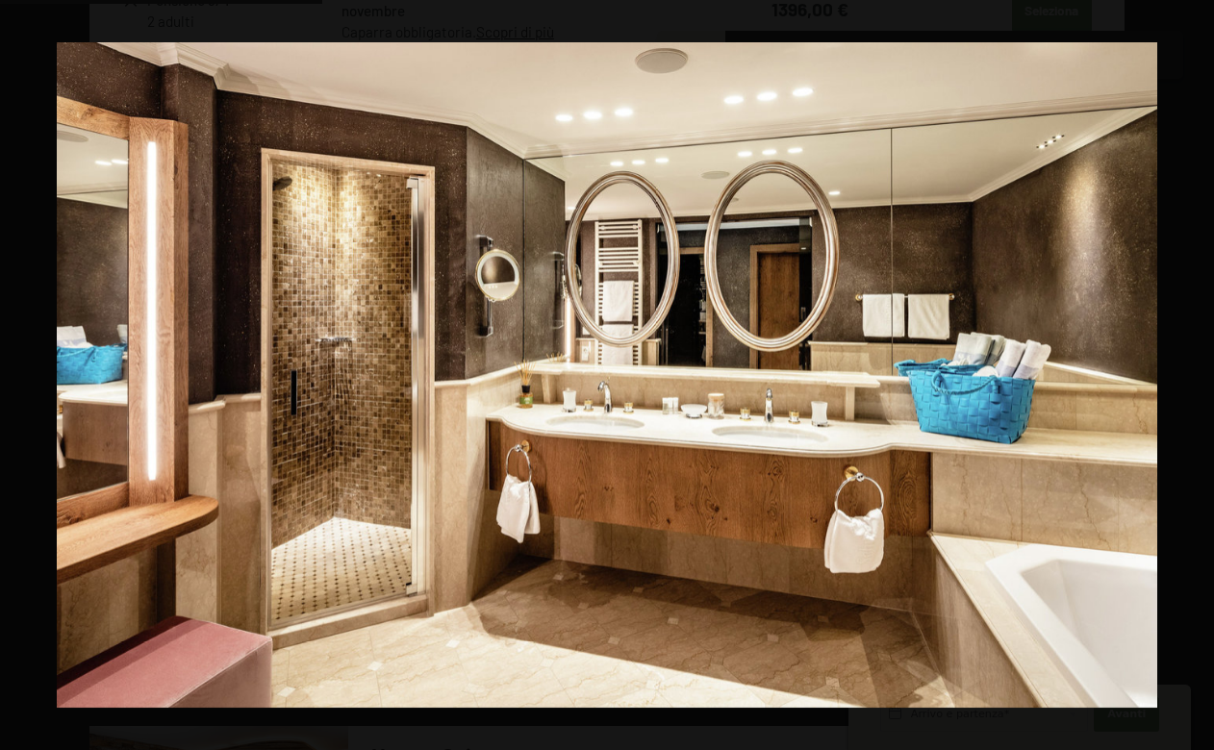
click at [1196, 375] on button "button" at bounding box center [1180, 375] width 67 height 96
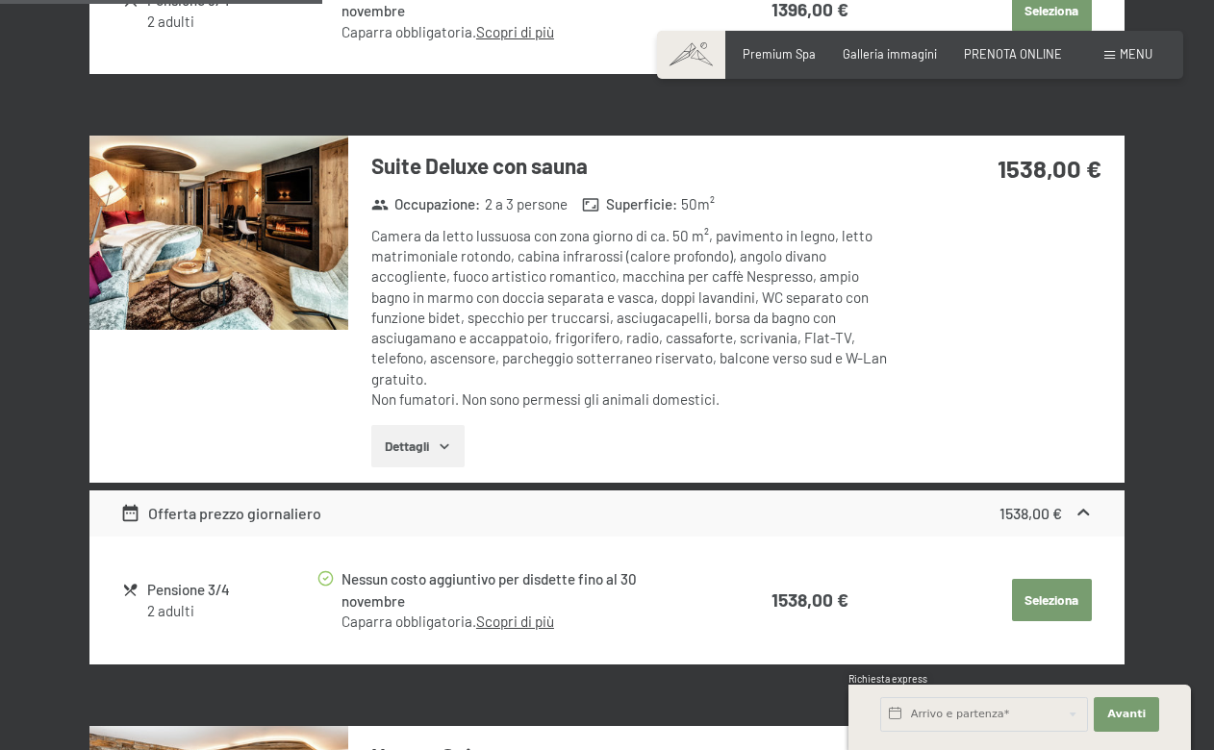
click at [0, 0] on button "button" at bounding box center [0, 0] width 0 height 0
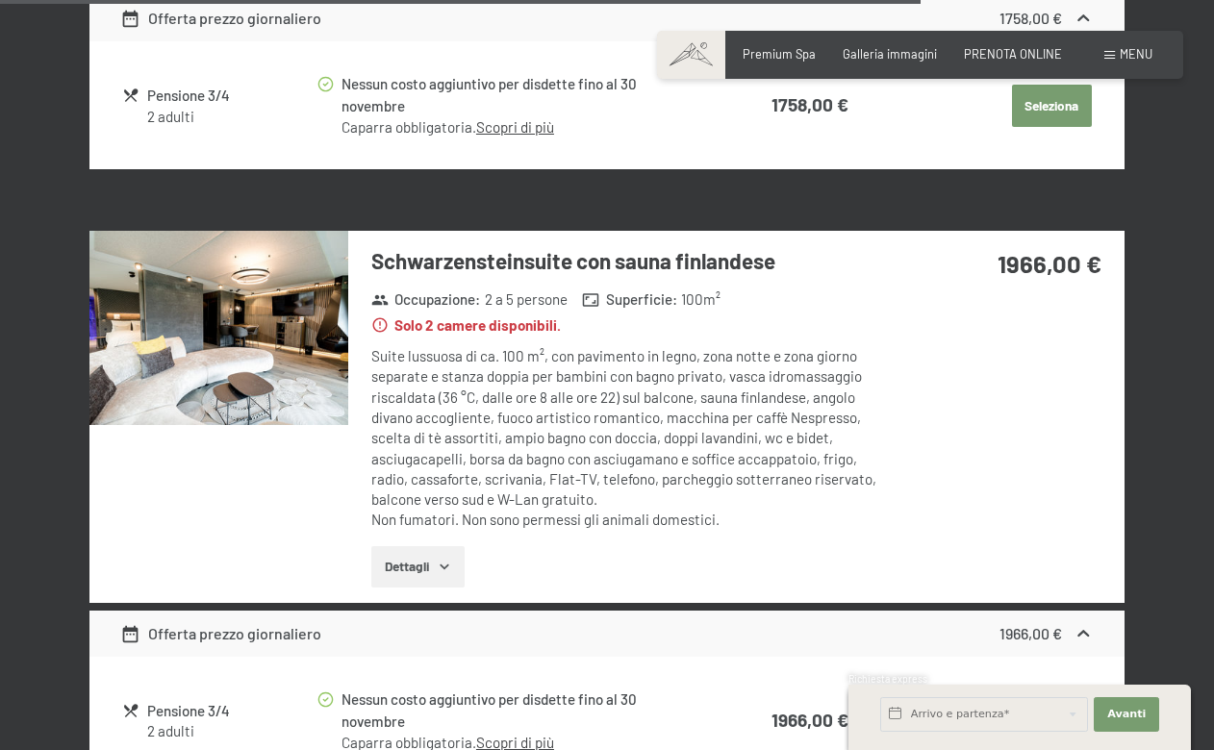
scroll to position [4401, 0]
click at [225, 265] on img at bounding box center [218, 328] width 259 height 194
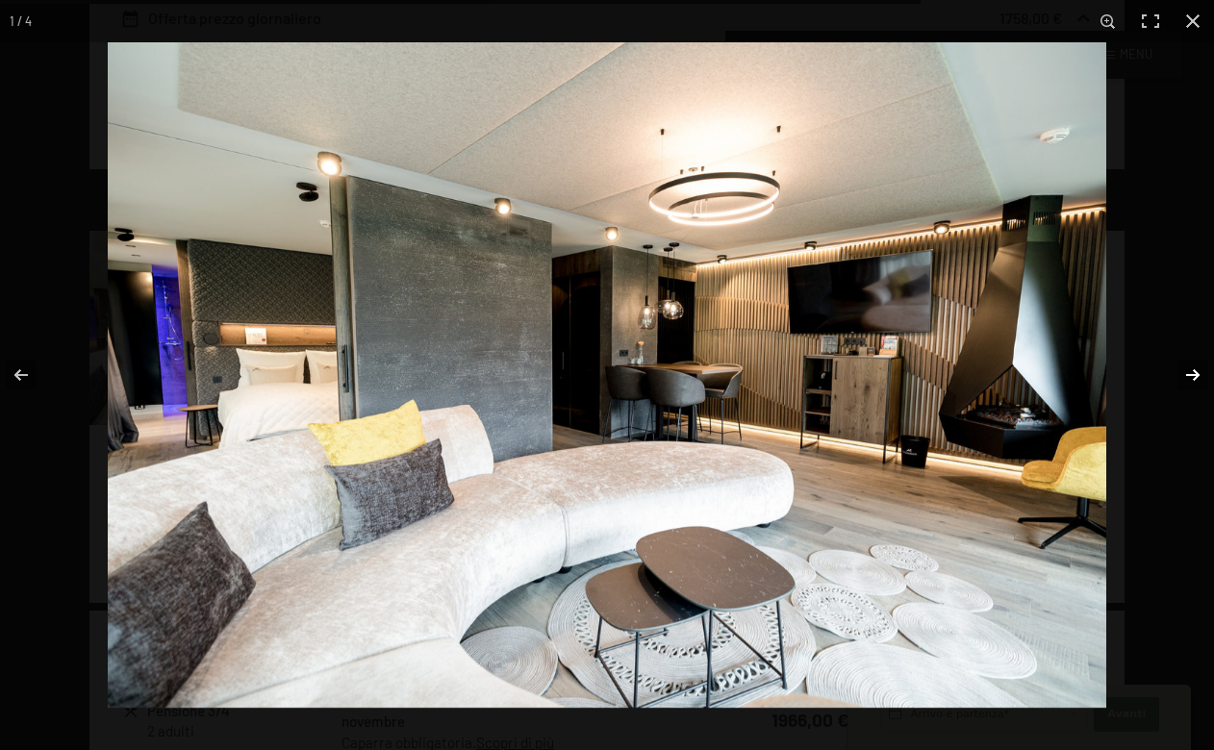
click at [1192, 366] on button "button" at bounding box center [1180, 375] width 67 height 96
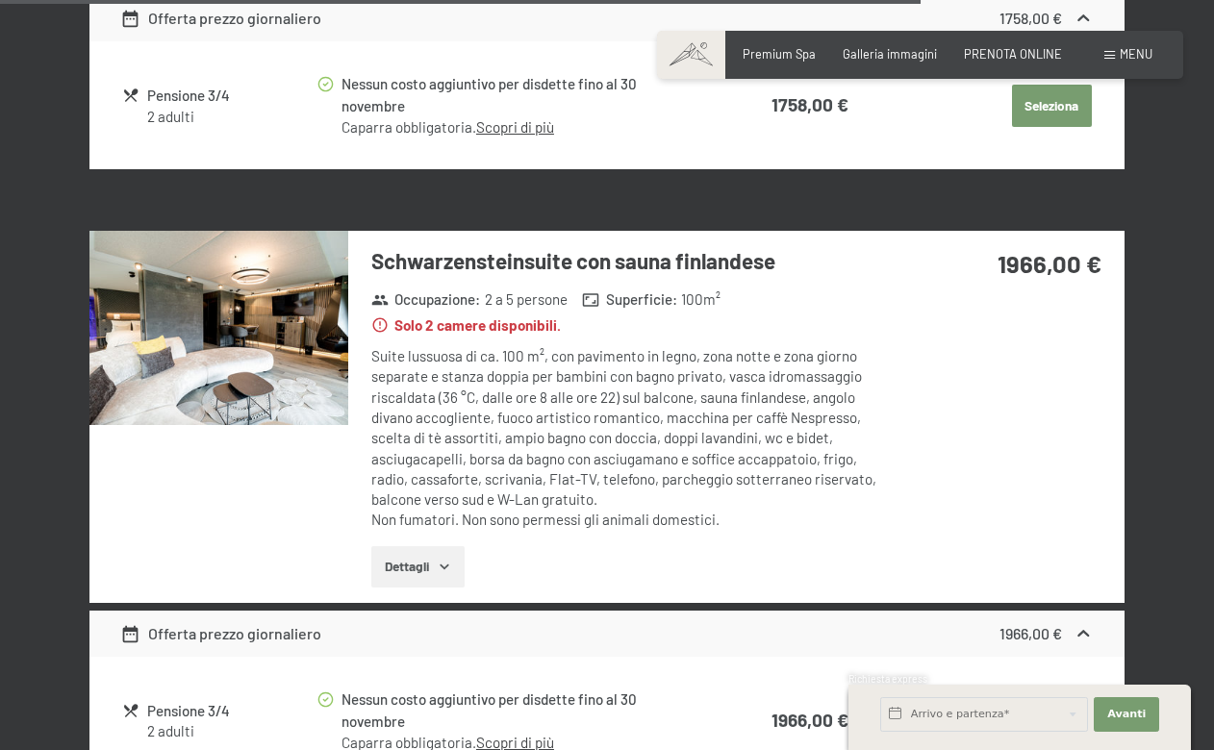
click at [0, 0] on button "button" at bounding box center [0, 0] width 0 height 0
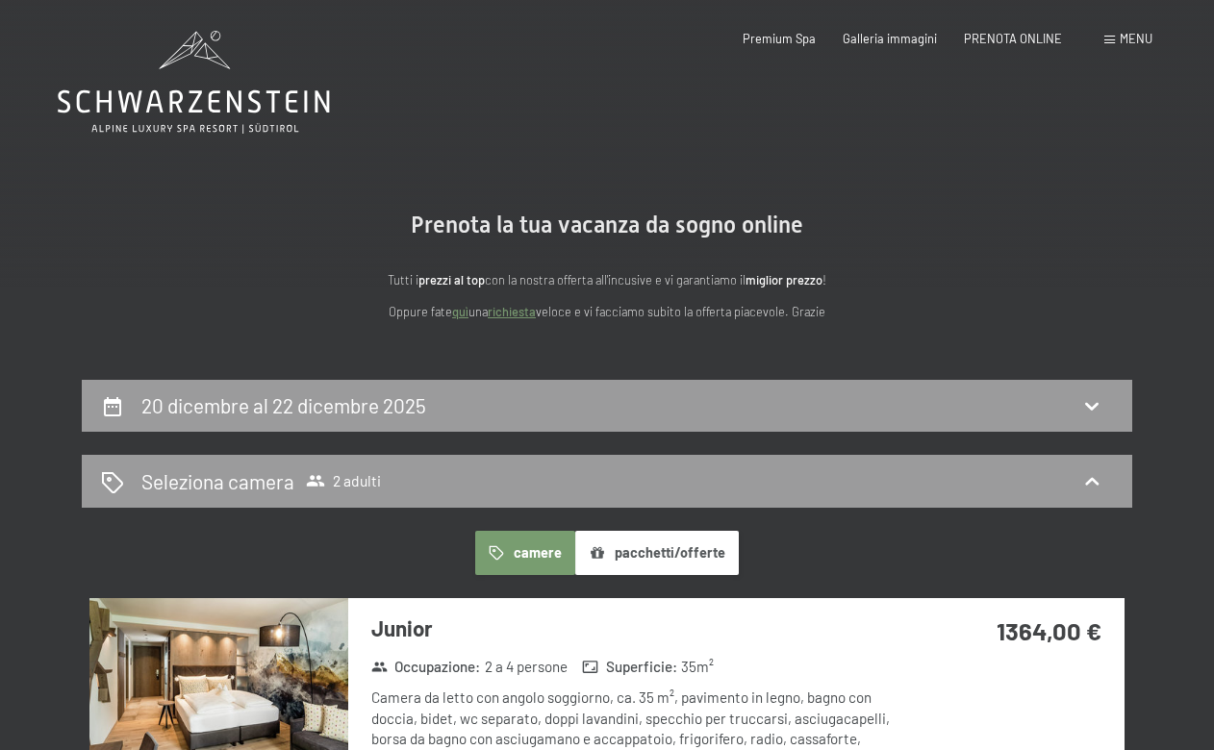
scroll to position [0, 0]
click at [208, 63] on icon at bounding box center [194, 82] width 272 height 103
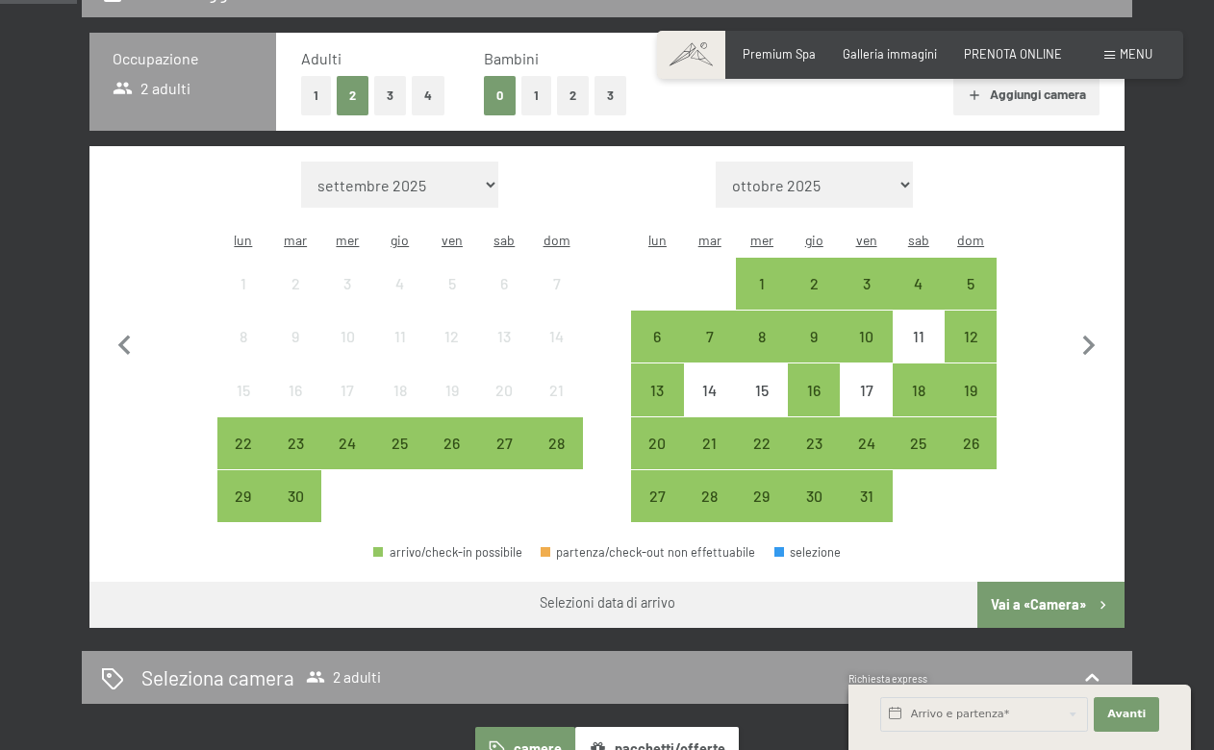
scroll to position [424, 0]
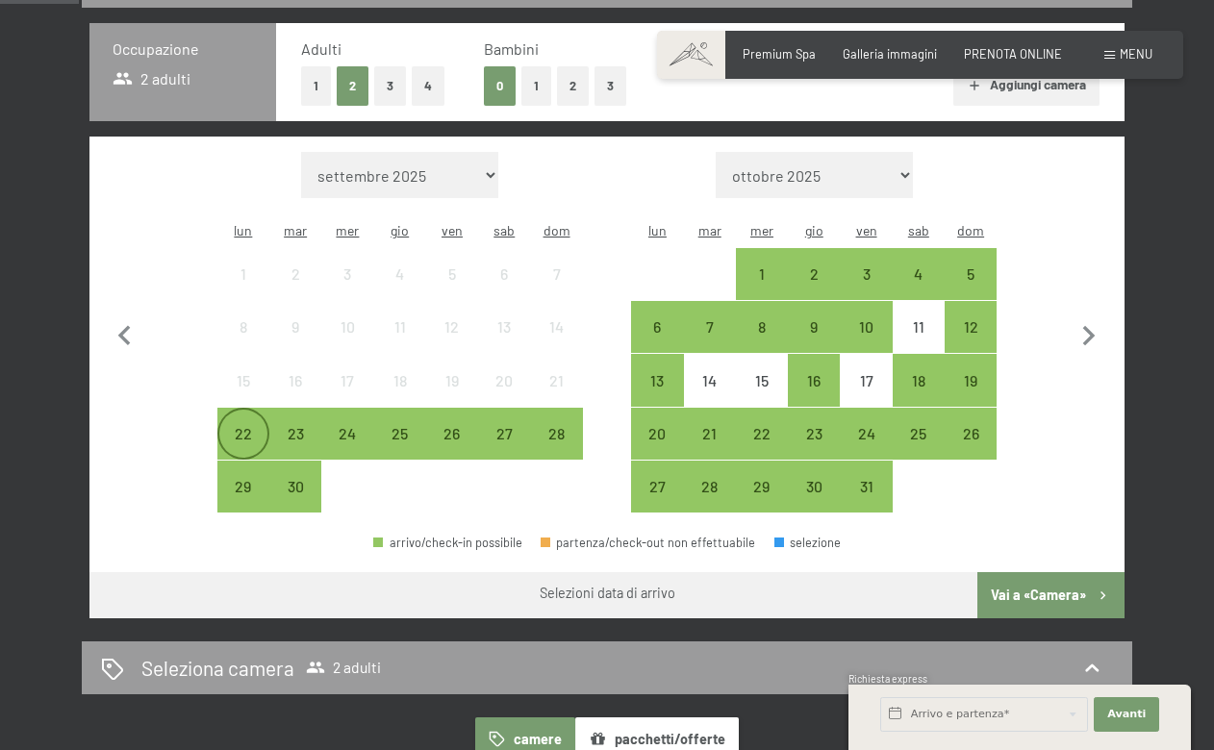
click at [242, 426] on div "22" at bounding box center [243, 450] width 48 height 48
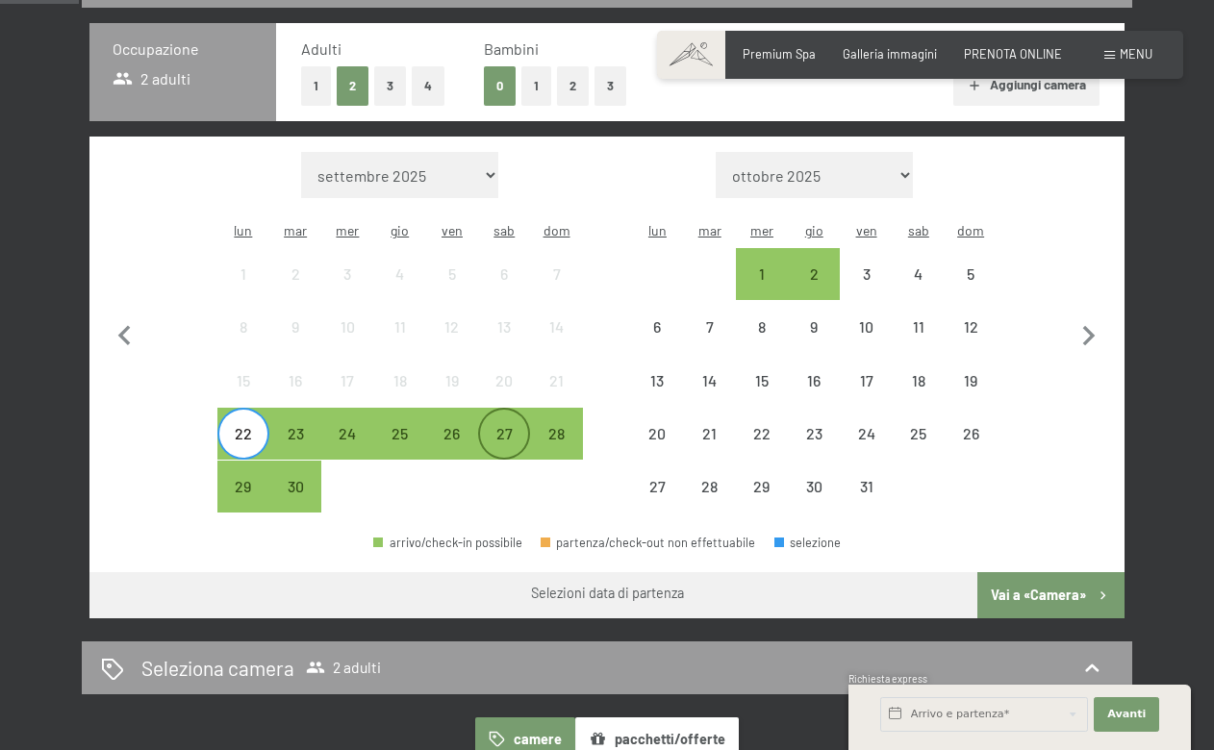
click at [510, 426] on div "27" at bounding box center [504, 450] width 48 height 48
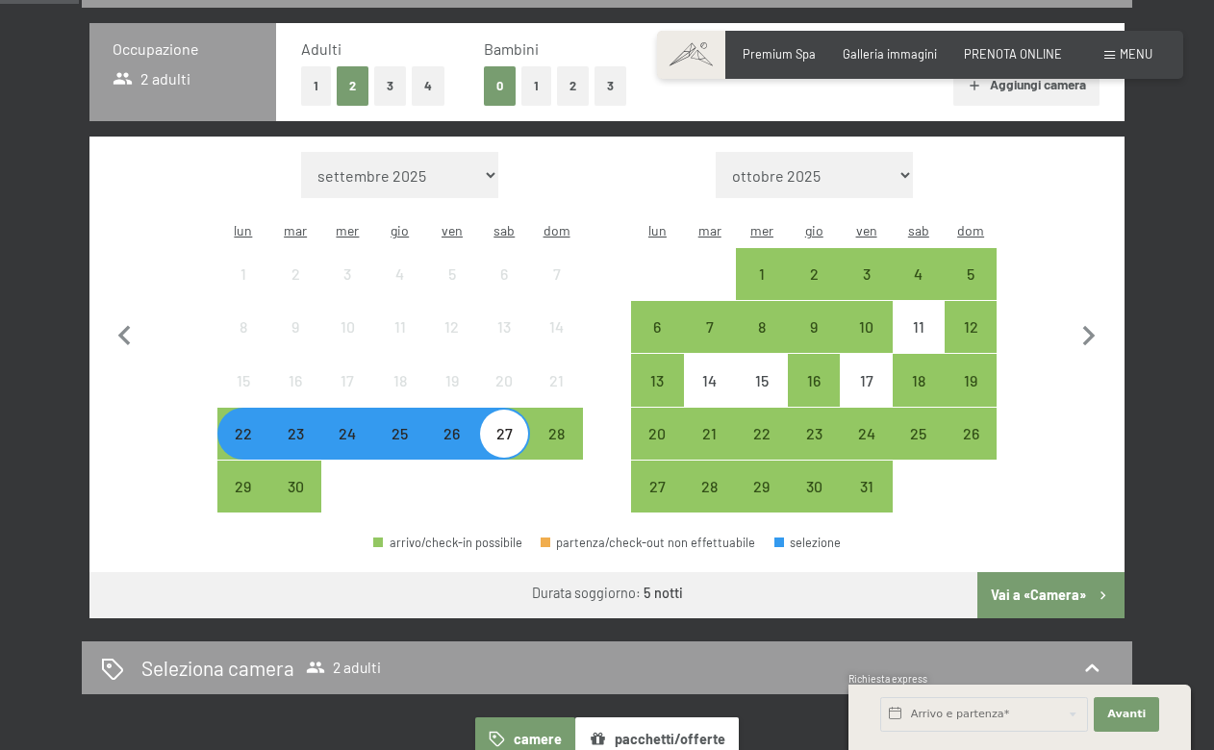
click at [1029, 572] on button "Vai a «Camera»" at bounding box center [1051, 595] width 147 height 46
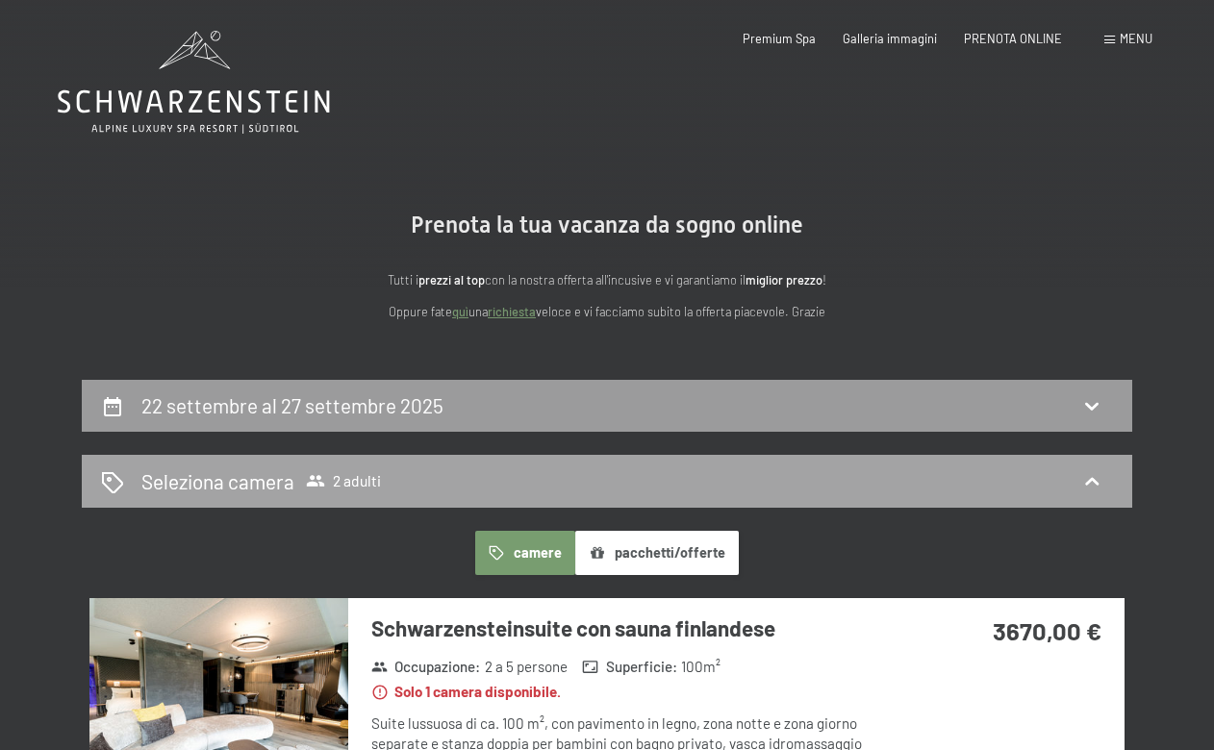
scroll to position [0, 0]
click at [602, 397] on div "22 settembre al 27 settembre 2025" at bounding box center [607, 406] width 1012 height 28
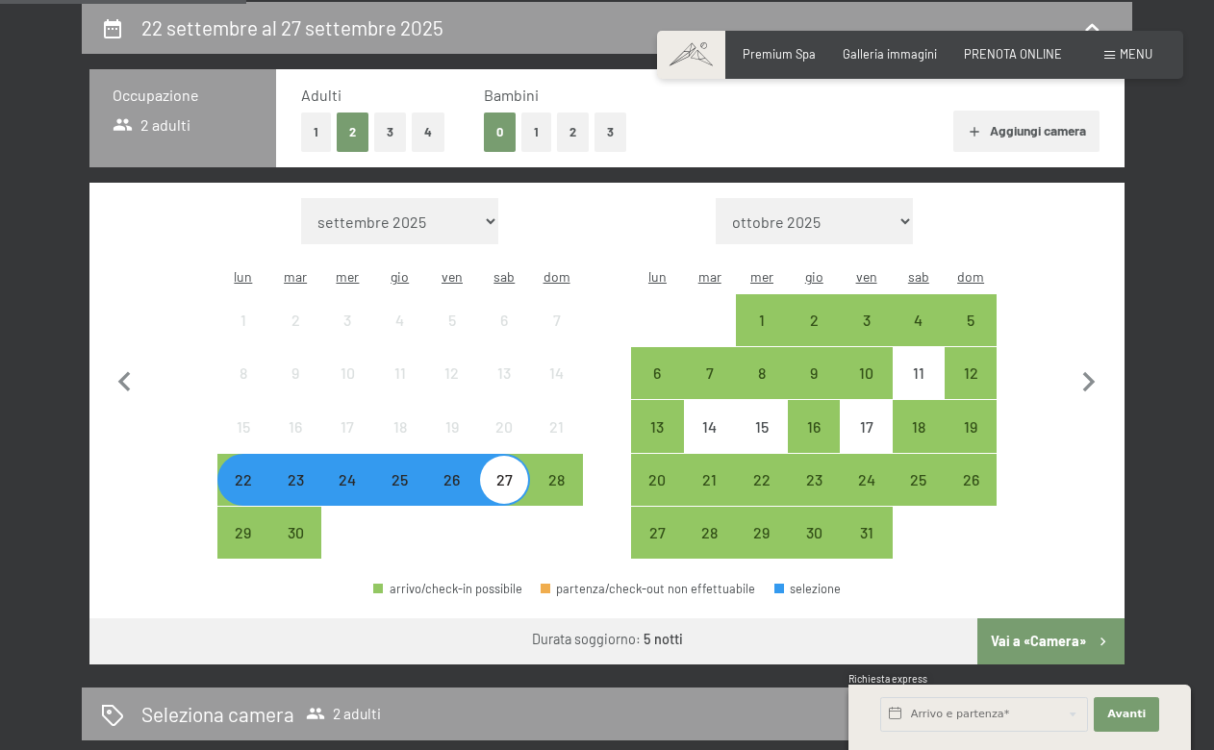
click at [453, 507] on div at bounding box center [452, 533] width 52 height 52
click at [503, 472] on div "27" at bounding box center [504, 496] width 48 height 48
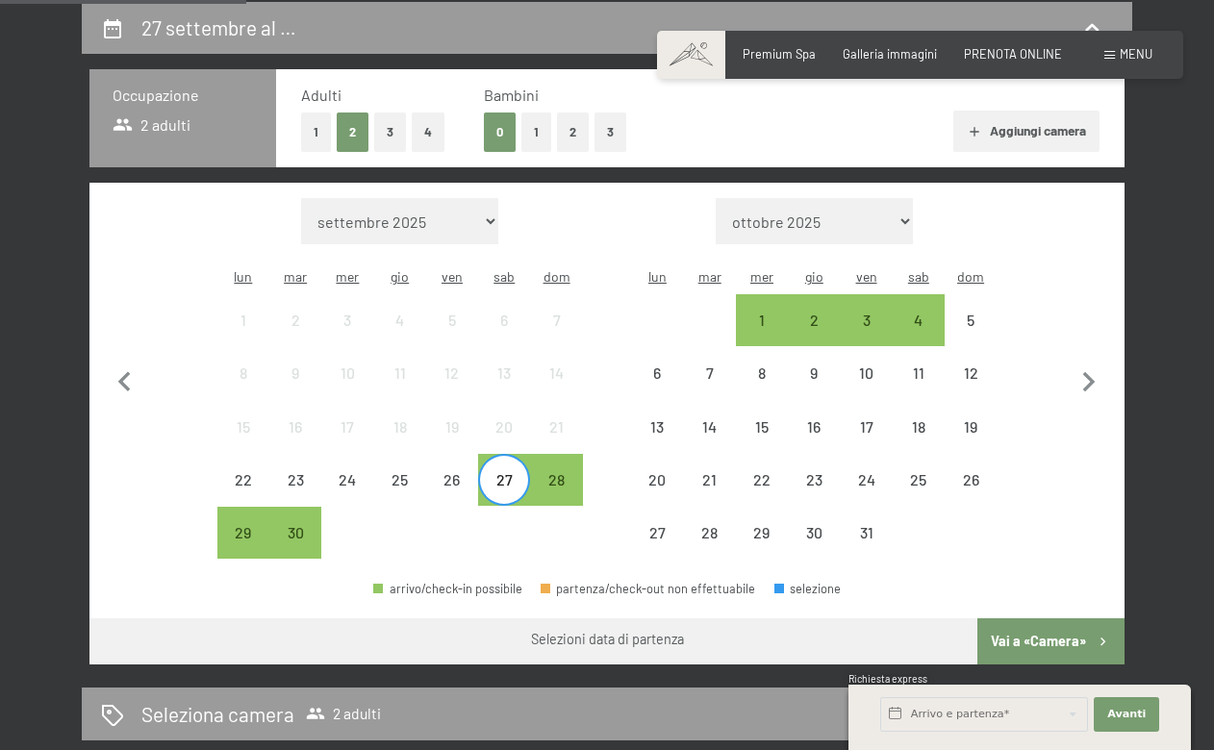
click at [505, 432] on span "Consenso marketing*" at bounding box center [492, 429] width 145 height 19
click at [411, 432] on input "Consenso marketing*" at bounding box center [401, 429] width 19 height 19
checkbox input "false"
click at [503, 472] on div "27" at bounding box center [504, 496] width 48 height 48
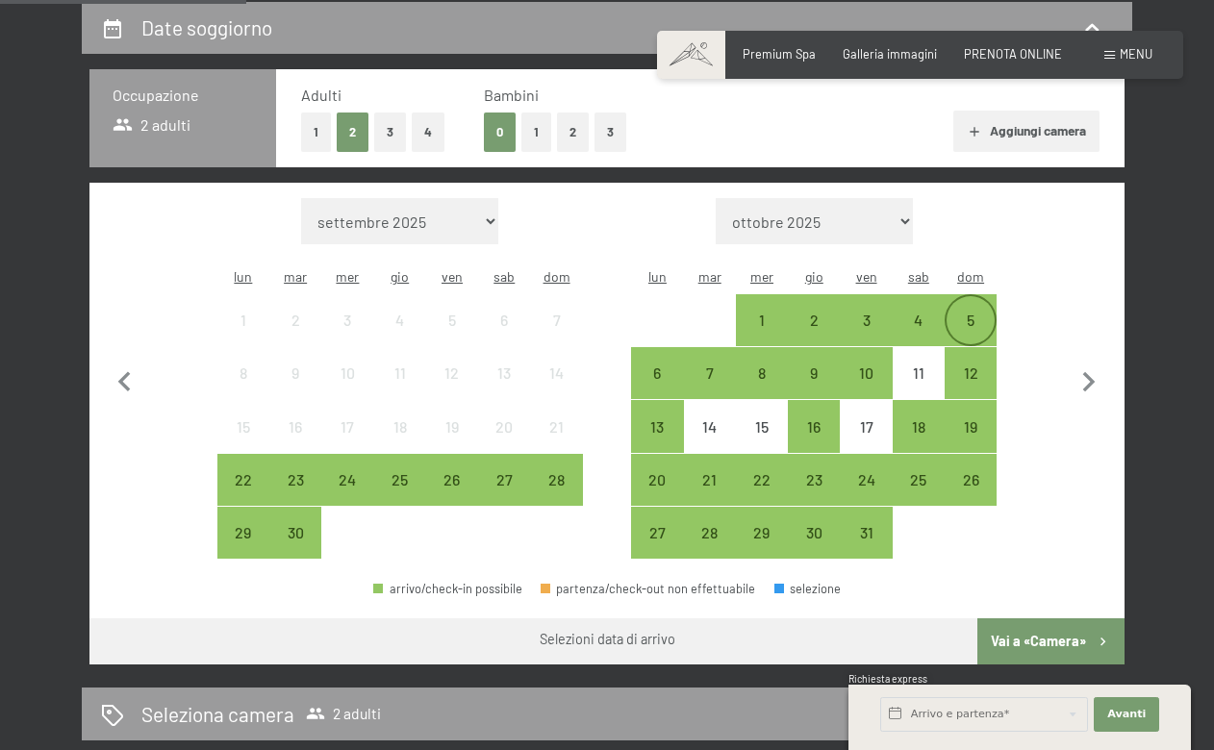
click at [981, 313] on div "5" at bounding box center [971, 337] width 48 height 48
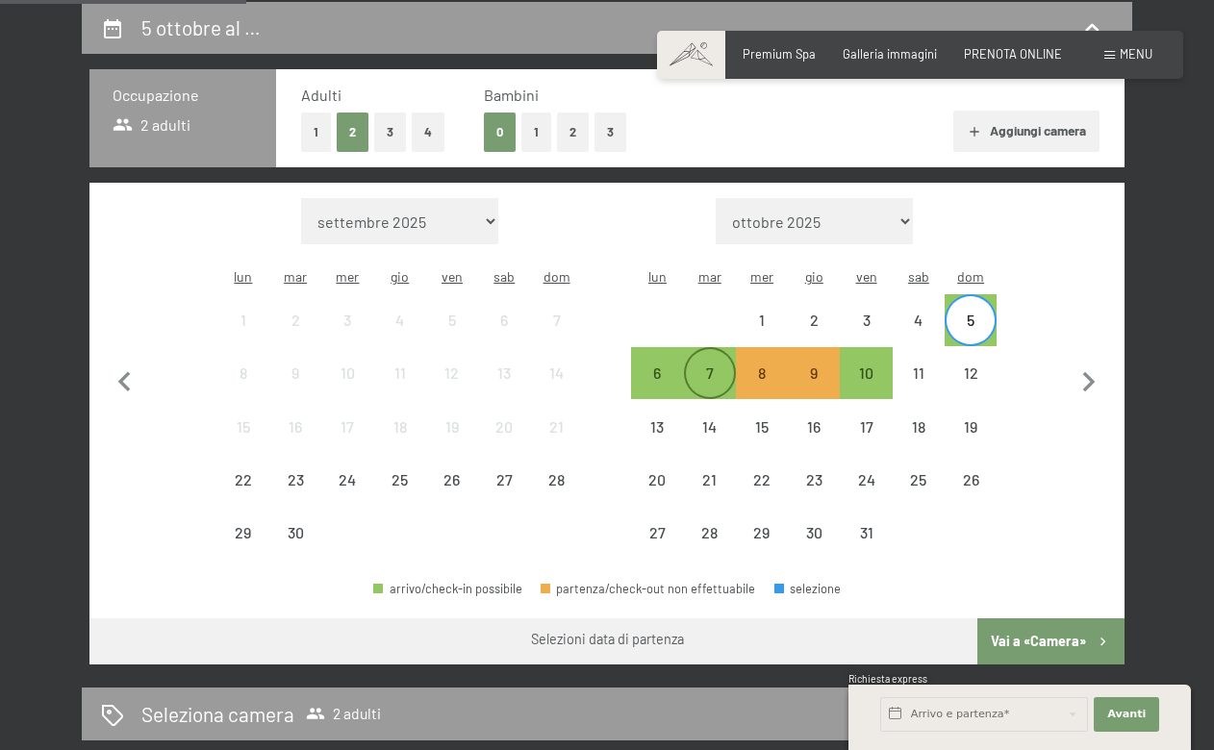
click at [716, 366] on div "7" at bounding box center [710, 390] width 48 height 48
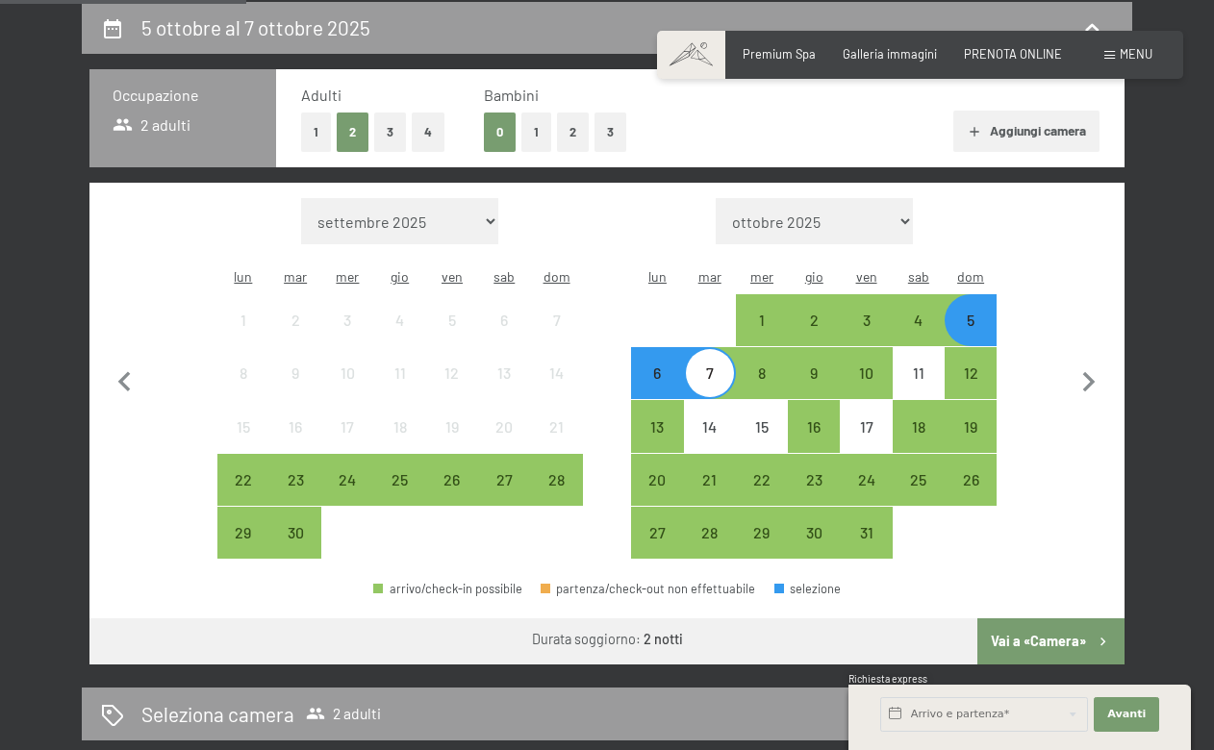
click at [1031, 619] on button "Vai a «Camera»" at bounding box center [1051, 642] width 147 height 46
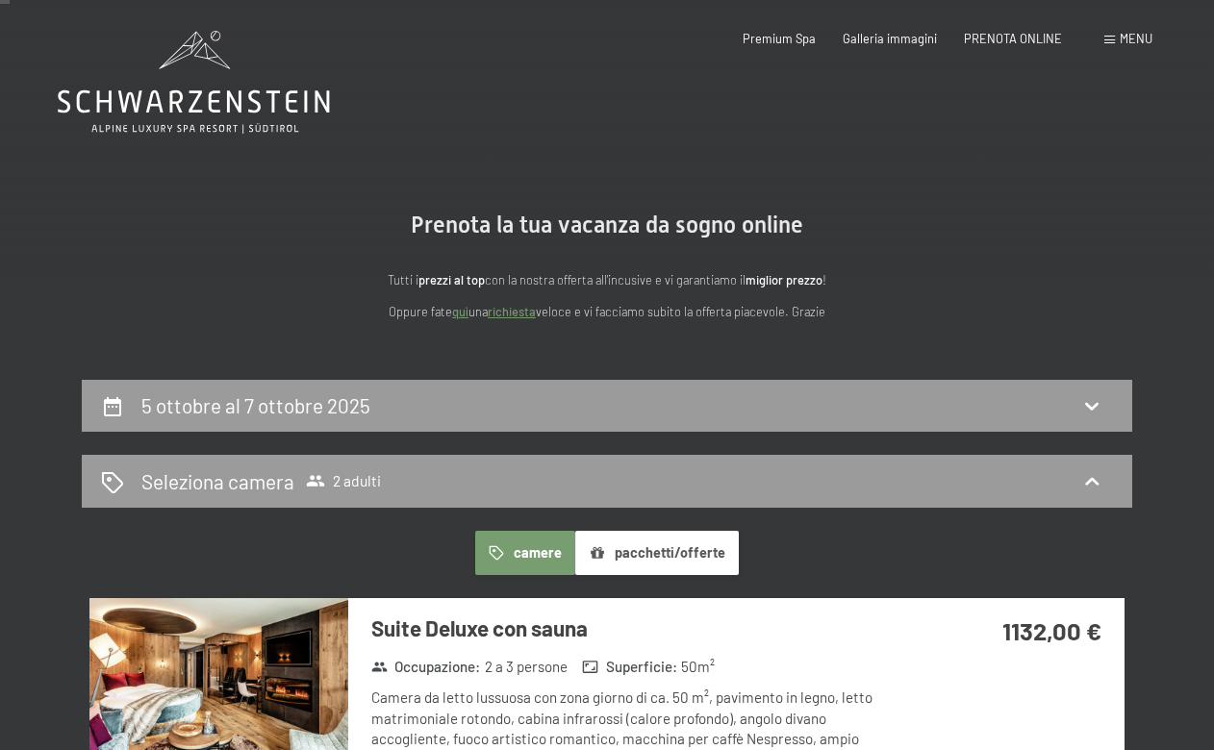
scroll to position [0, 0]
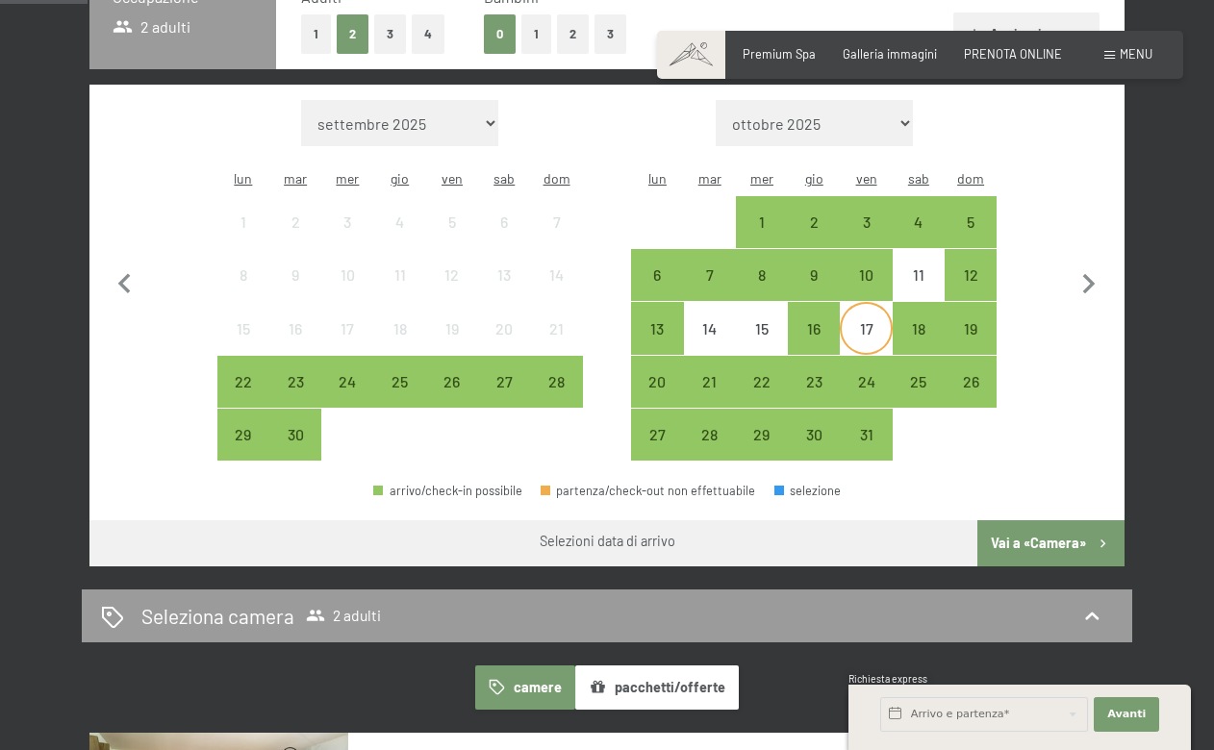
scroll to position [423, 0]
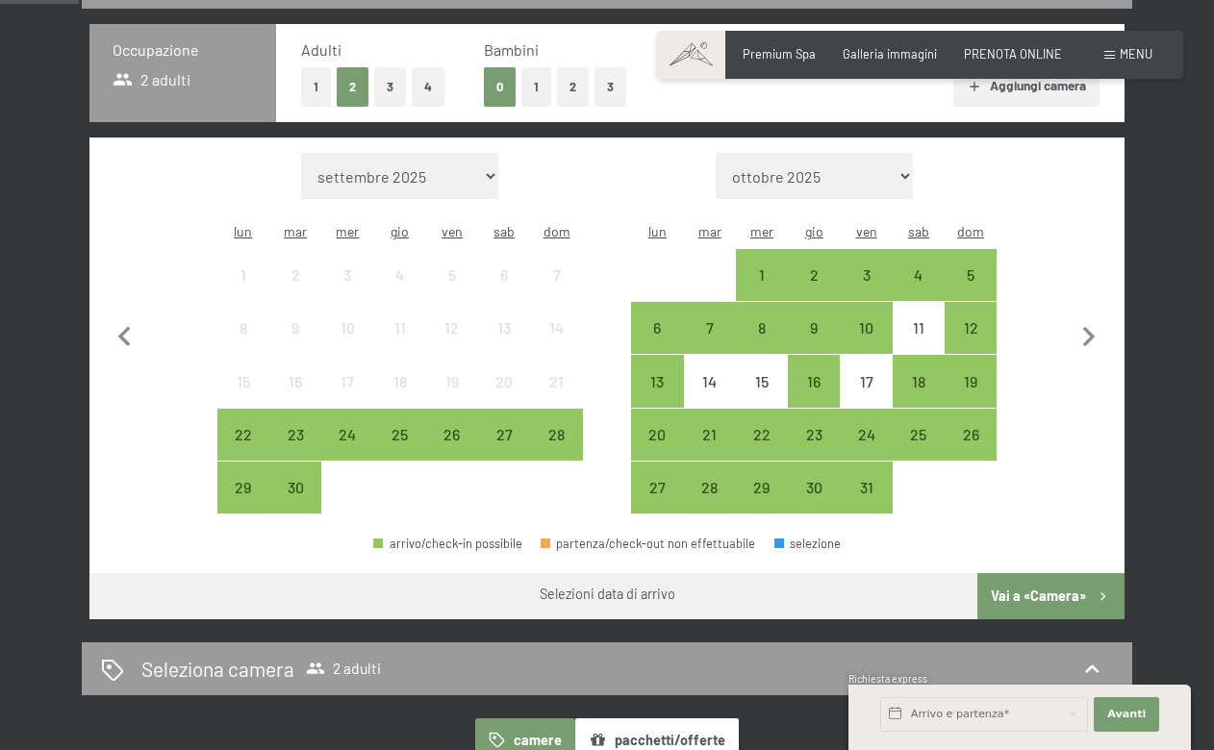
select select "2026-04-01"
select select "2026-05-01"
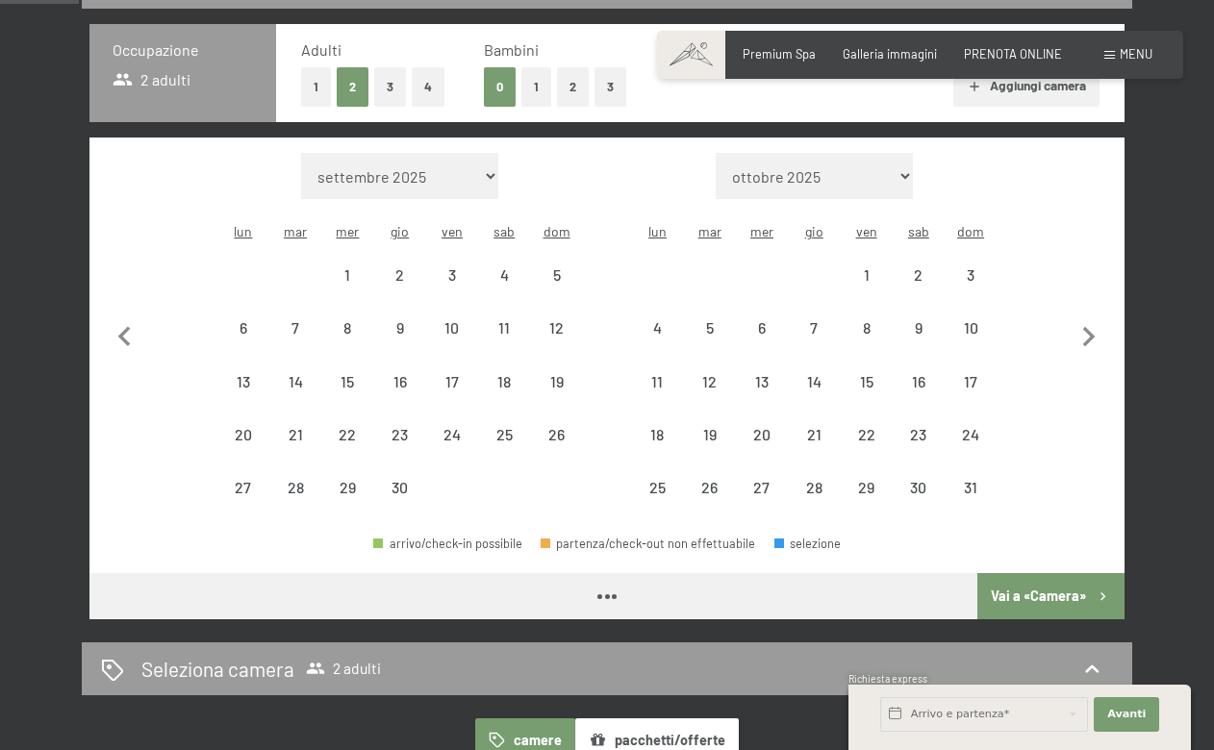
select select "2026-04-01"
select select "2026-05-01"
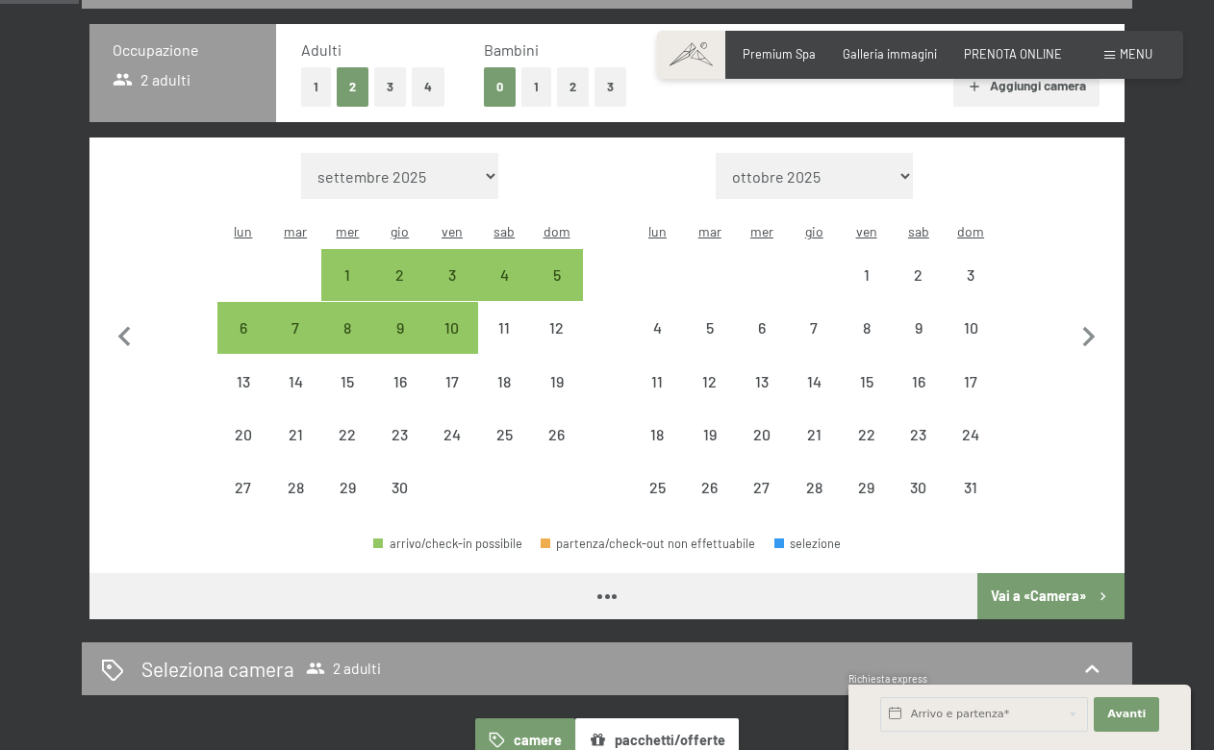
select select "2026-04-01"
select select "2026-05-01"
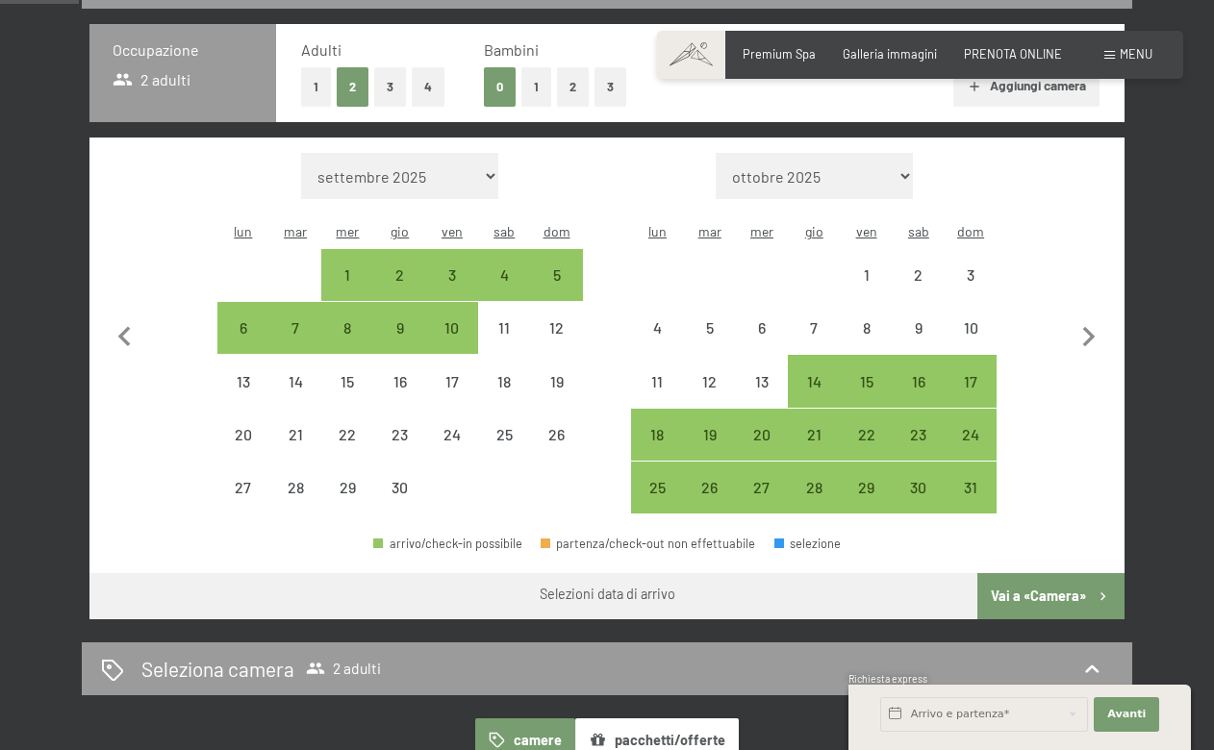
select select "2026-03-01"
select select "2026-04-01"
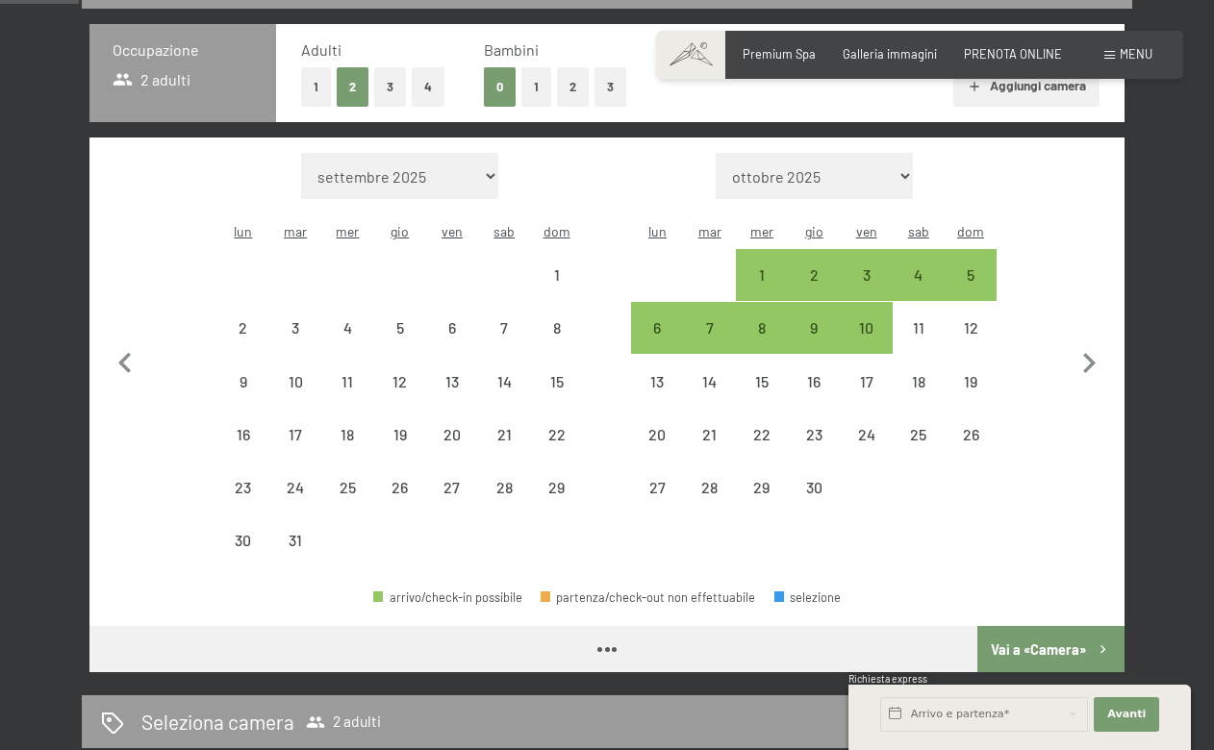
select select "2026-03-01"
select select "2026-04-01"
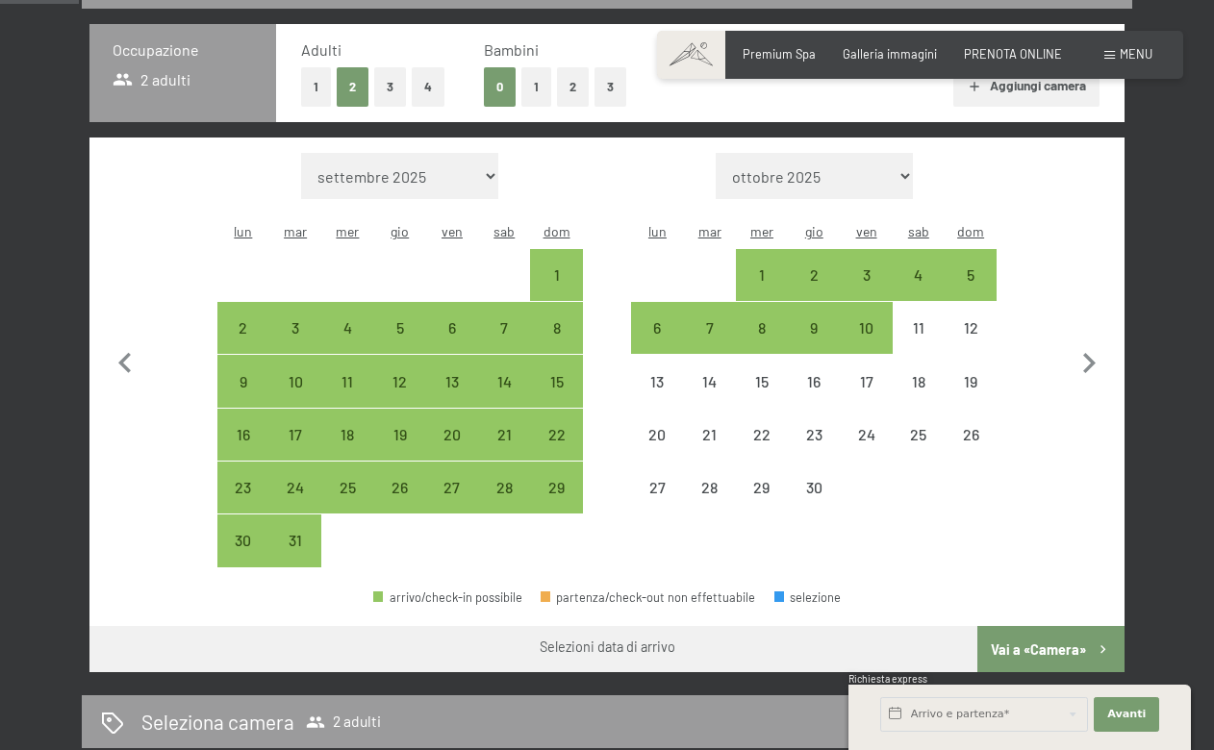
select select "2026-02-01"
select select "2026-03-01"
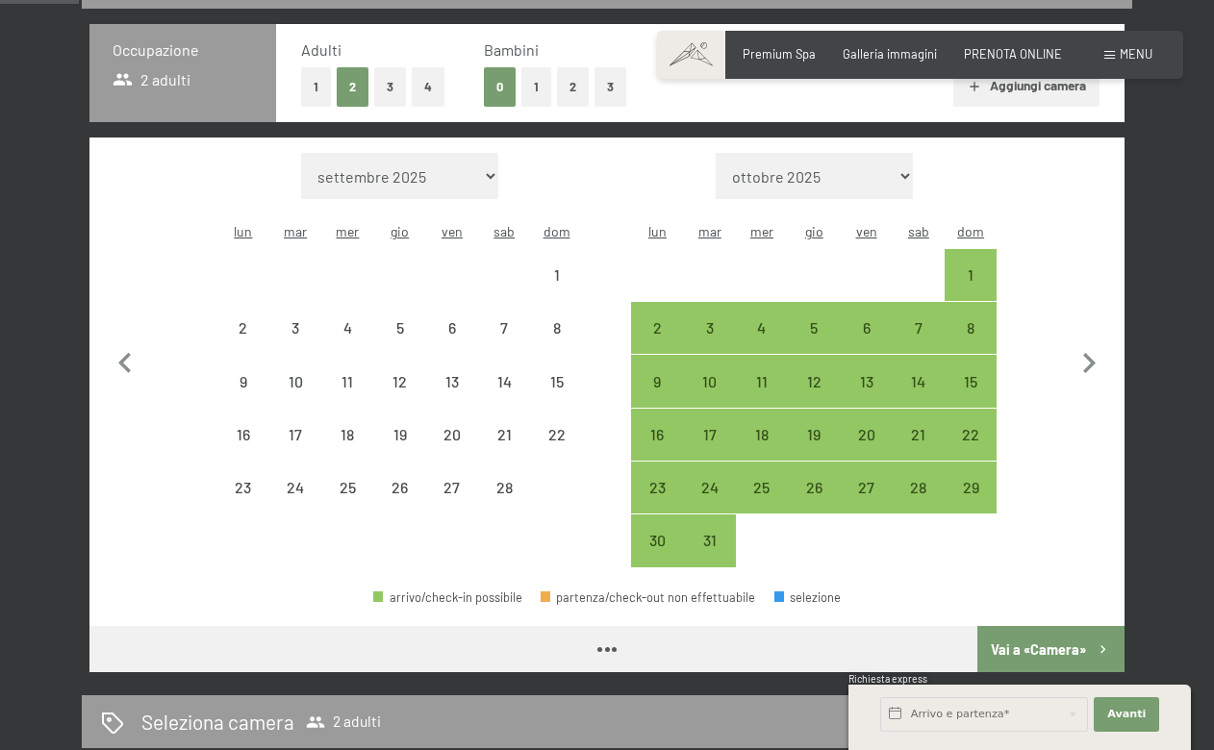
select select "2026-02-01"
select select "2026-03-01"
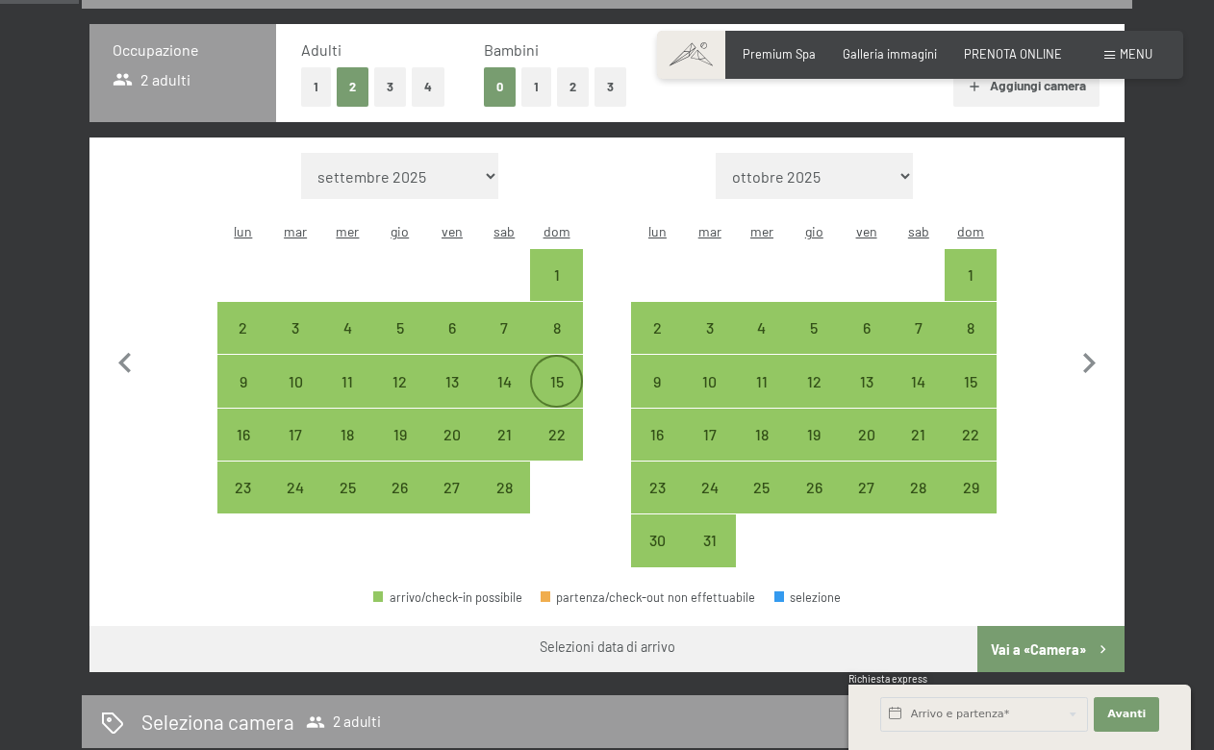
click at [556, 374] on div "15" at bounding box center [556, 398] width 48 height 48
select select "2026-02-01"
select select "2026-03-01"
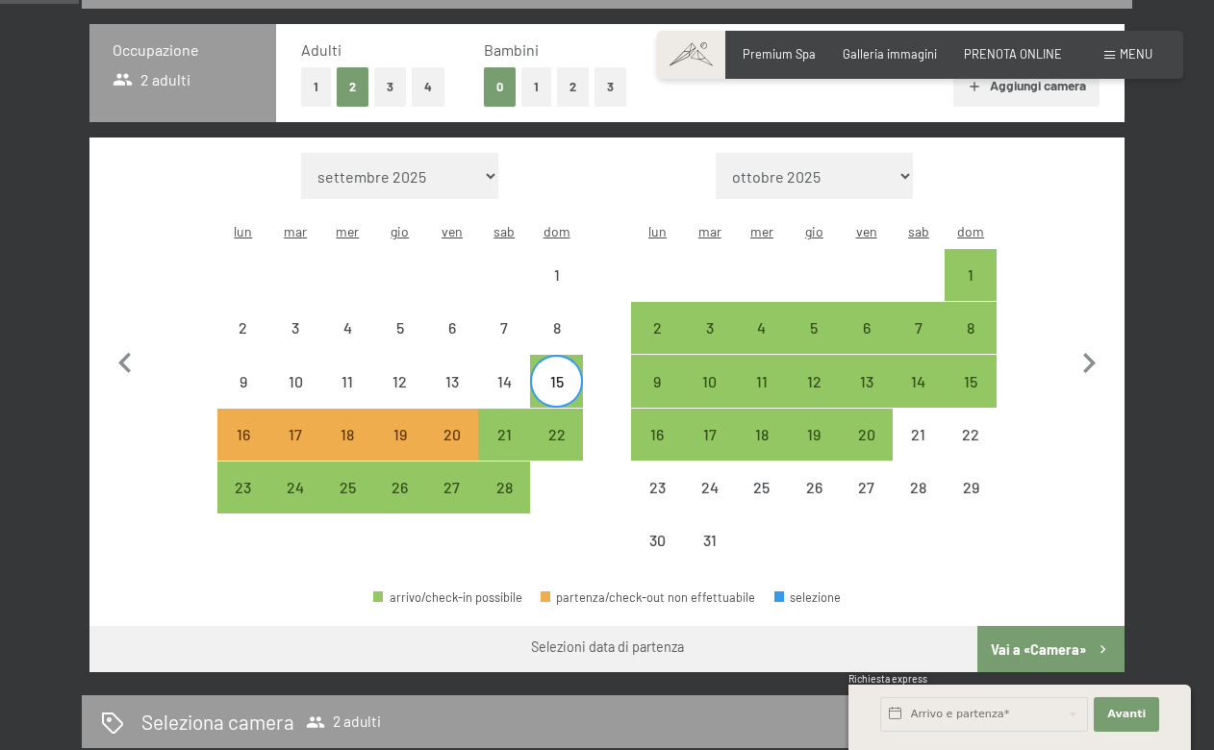
click at [554, 374] on div "15" at bounding box center [556, 398] width 48 height 48
select select "2026-02-01"
select select "2026-03-01"
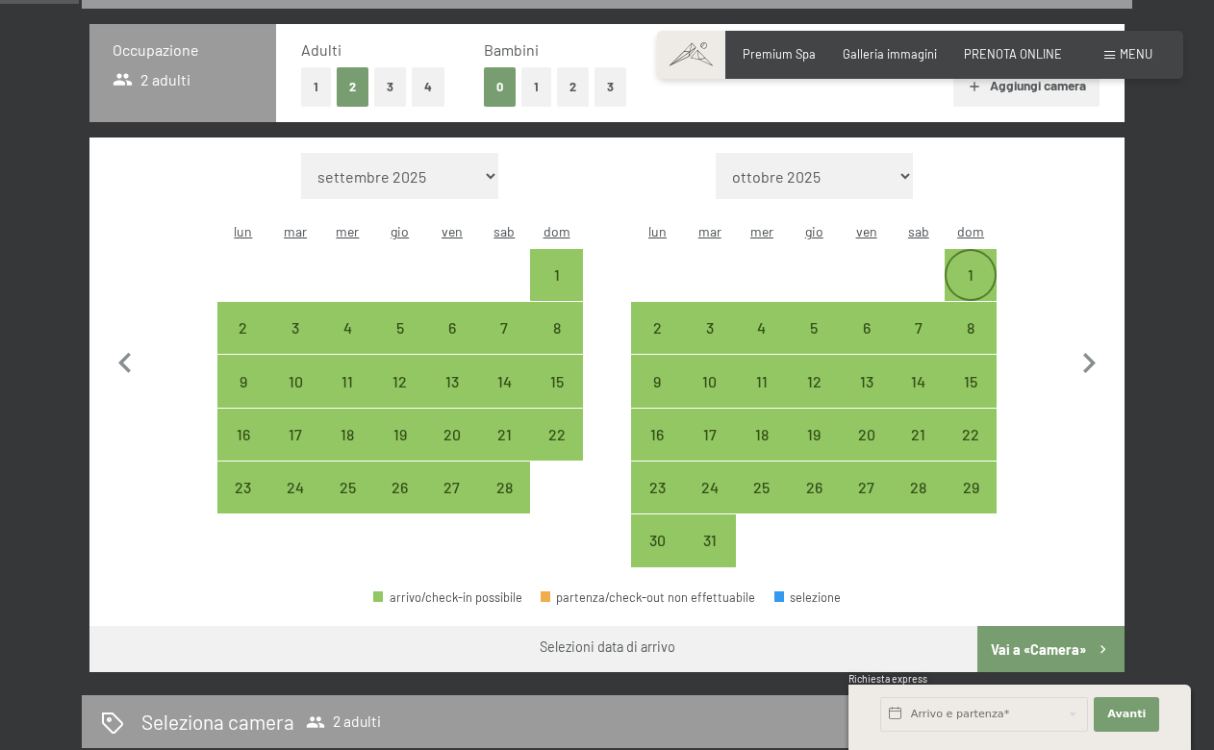
click at [966, 267] on div "1" at bounding box center [971, 291] width 48 height 48
select select "2026-02-01"
select select "2026-03-01"
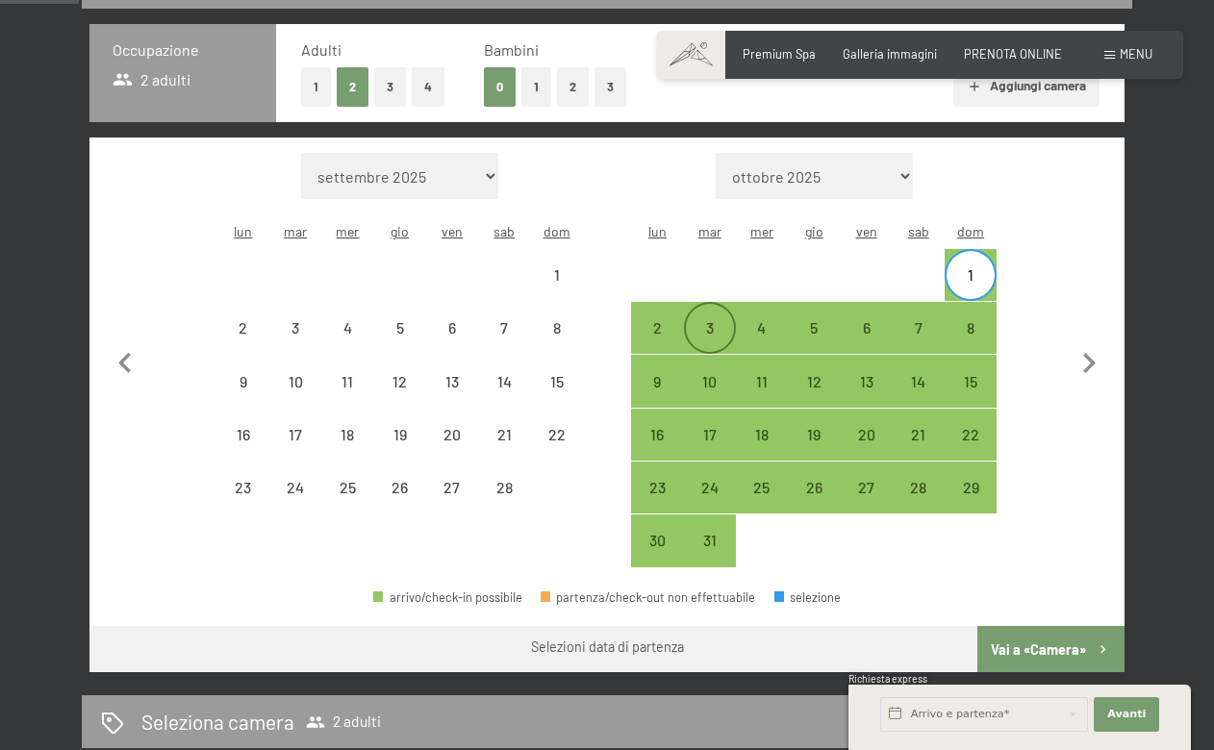
click at [717, 320] on div "3" at bounding box center [710, 344] width 48 height 48
select select "2026-02-01"
select select "2026-03-01"
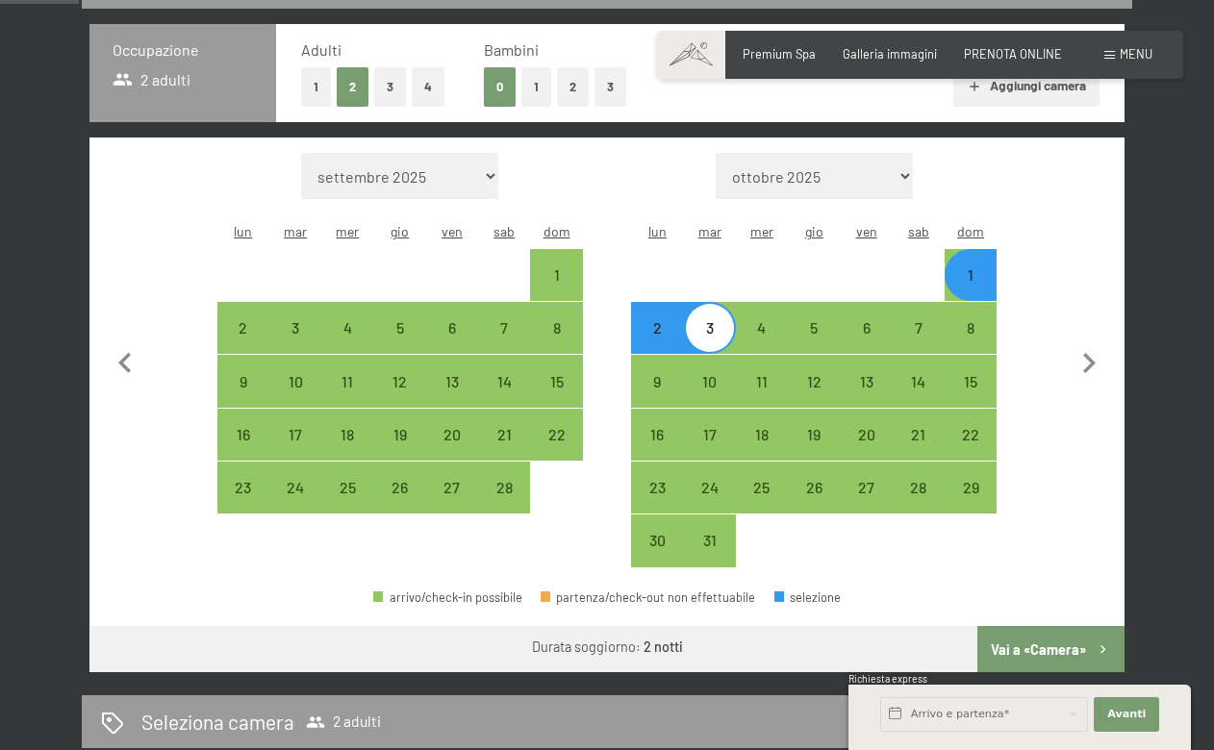
click at [1013, 626] on button "Vai a «Camera»" at bounding box center [1051, 649] width 147 height 46
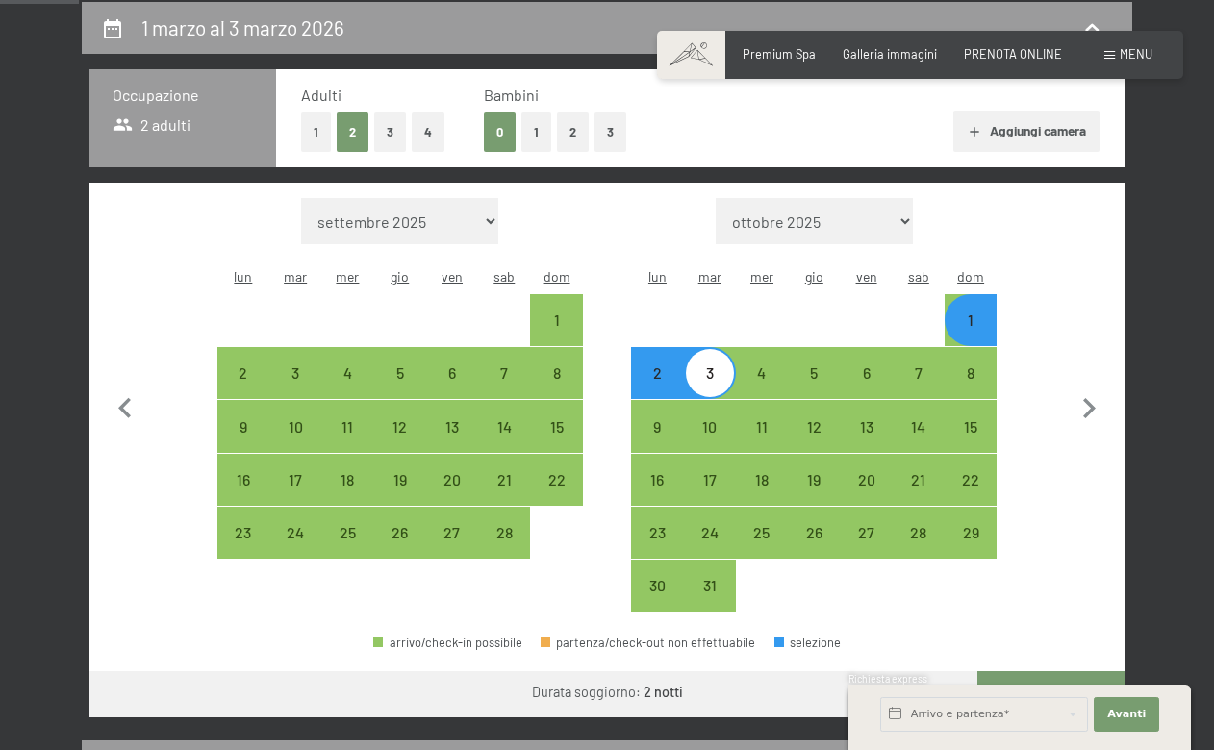
select select "2026-02-01"
select select "2026-03-01"
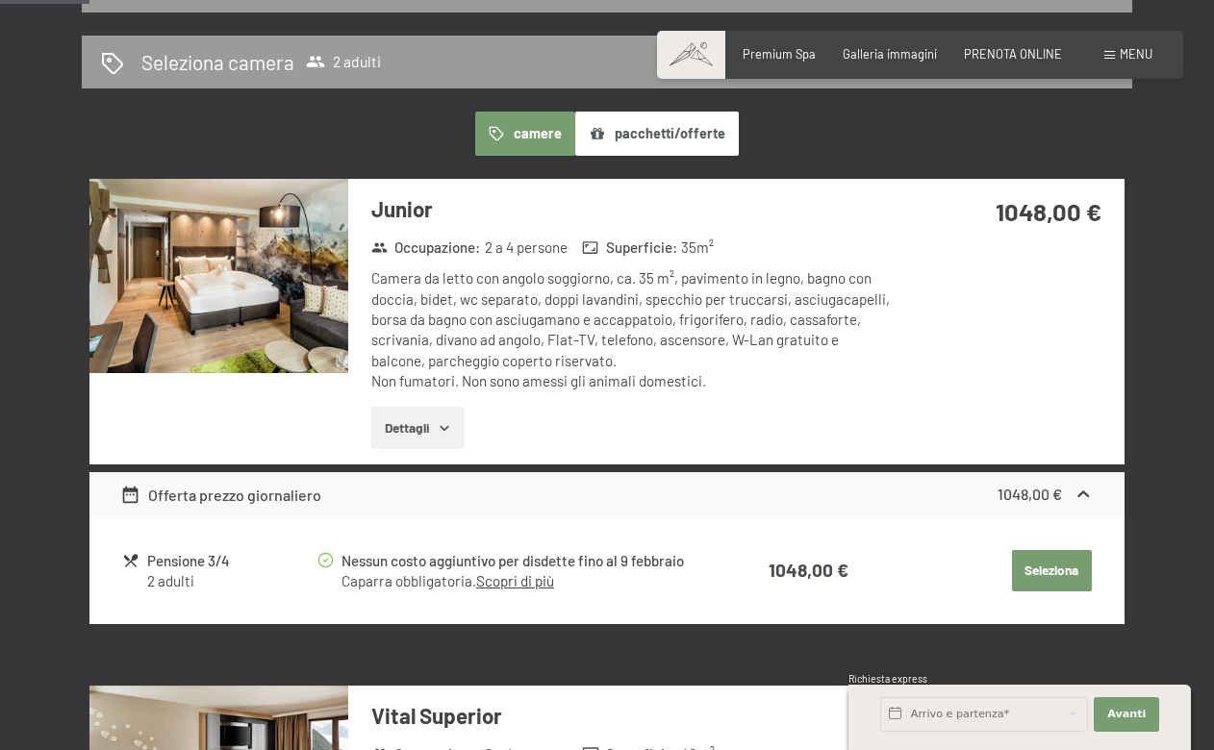
scroll to position [398, 0]
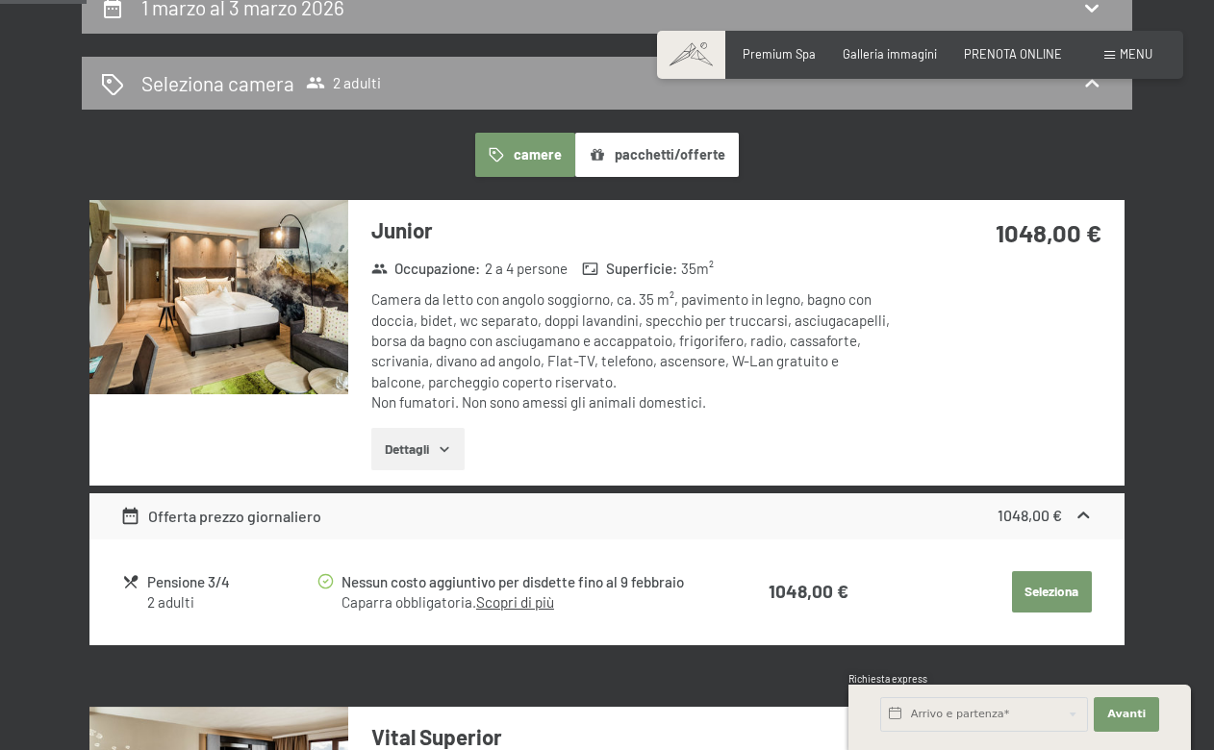
click at [294, 308] on img at bounding box center [218, 297] width 259 height 194
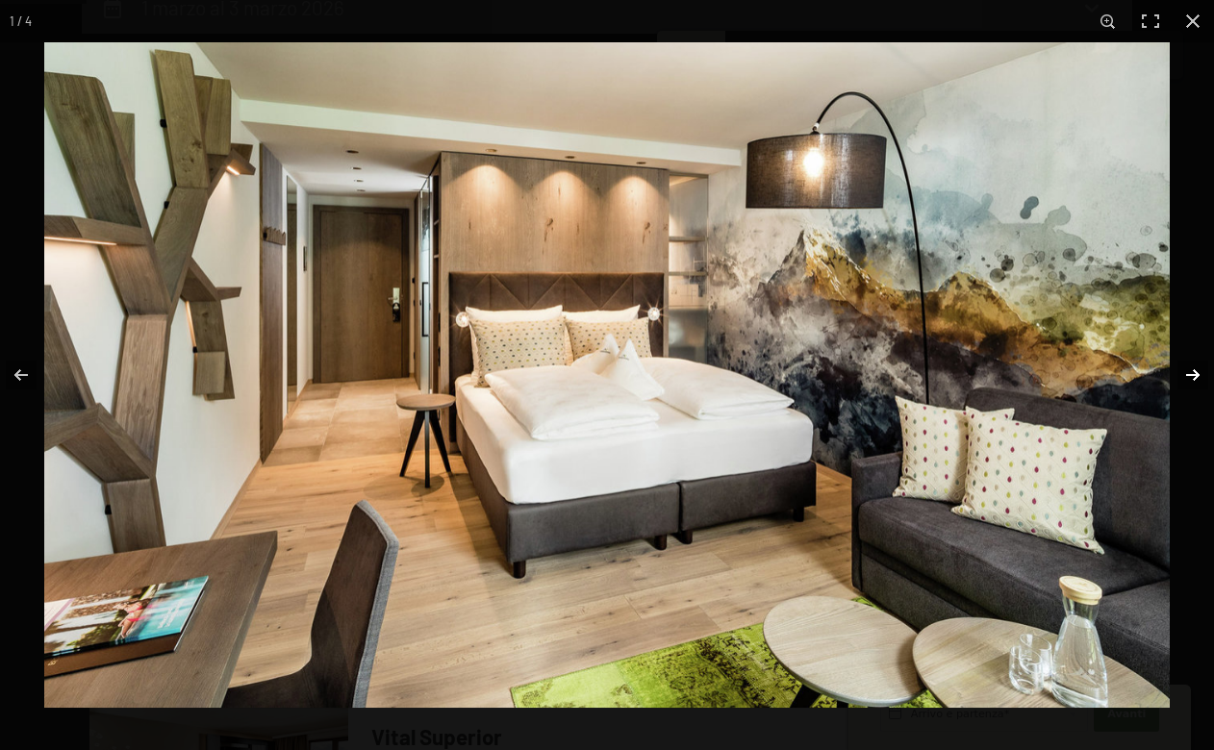
click at [1178, 374] on button "button" at bounding box center [1180, 375] width 67 height 96
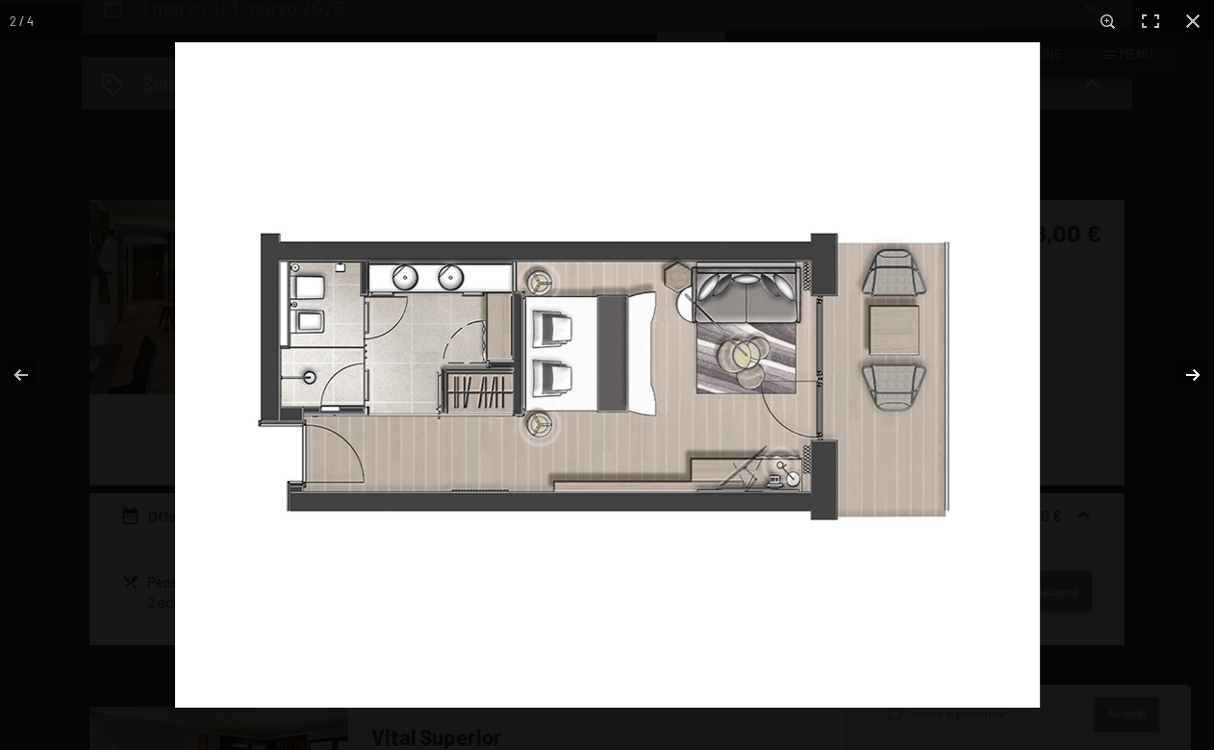
click at [1178, 374] on button "button" at bounding box center [1180, 375] width 67 height 96
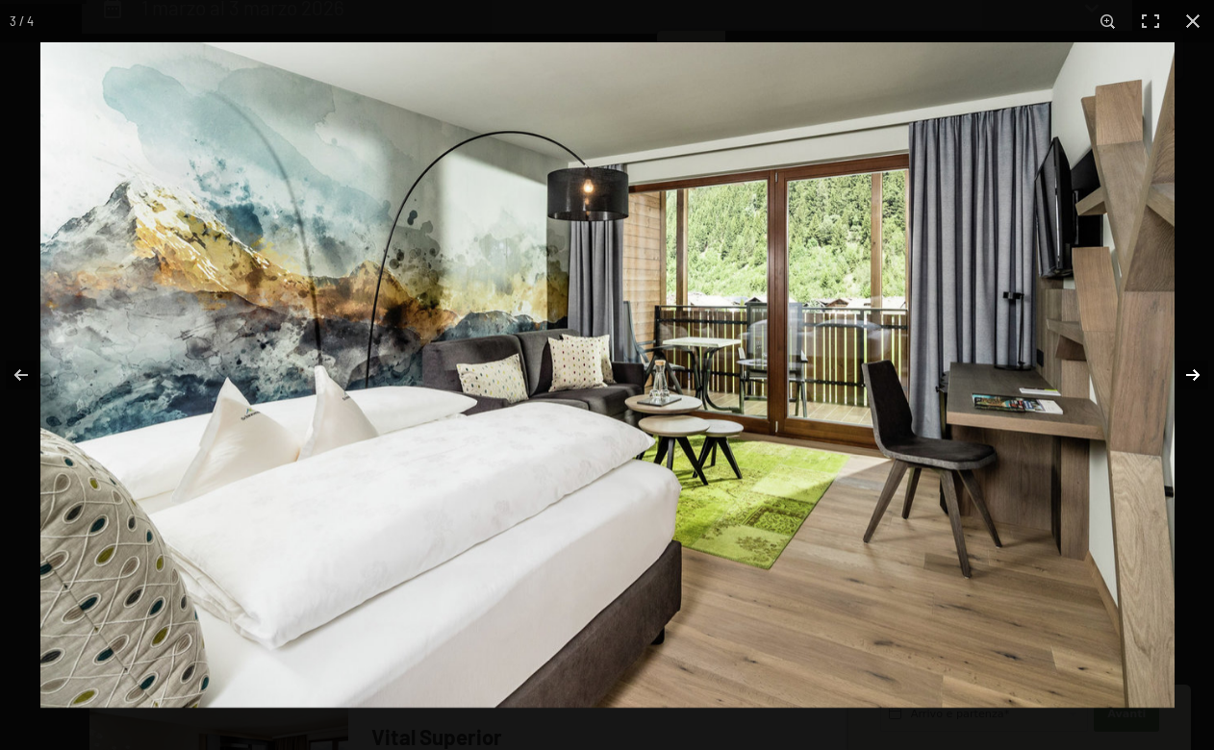
click at [1178, 374] on button "button" at bounding box center [1180, 375] width 67 height 96
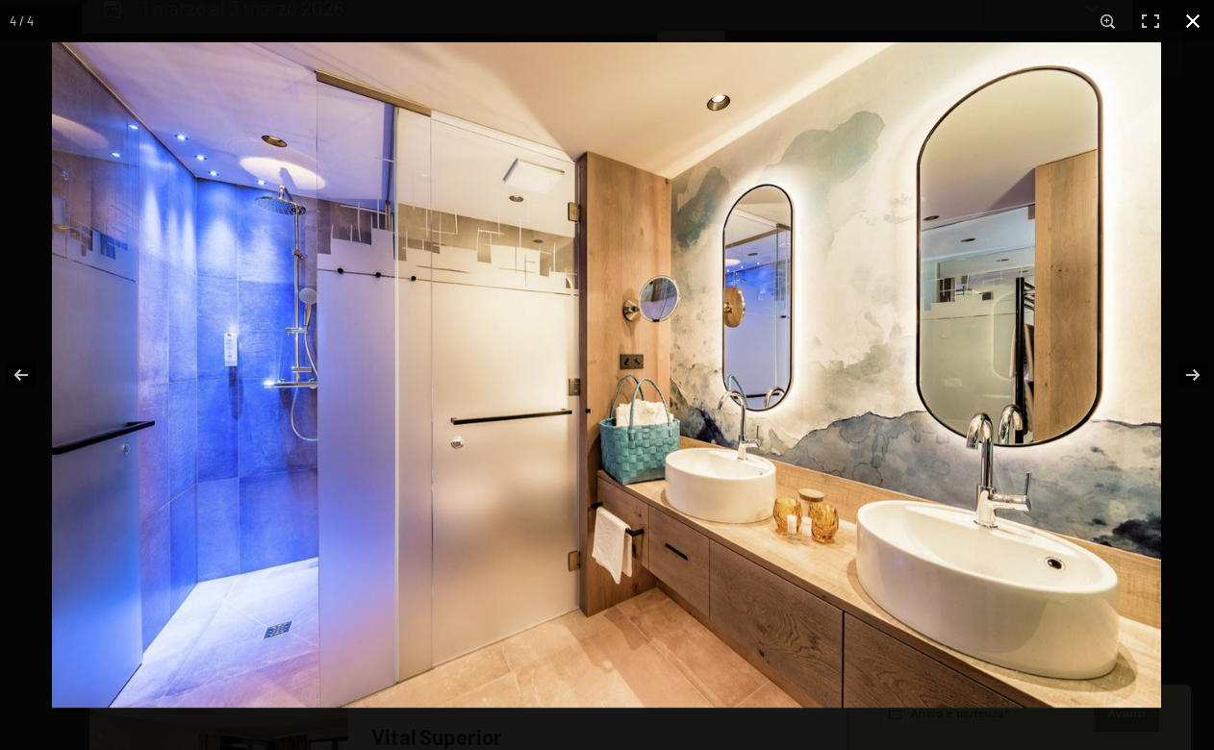
click at [1188, 22] on button "button" at bounding box center [1193, 21] width 42 height 42
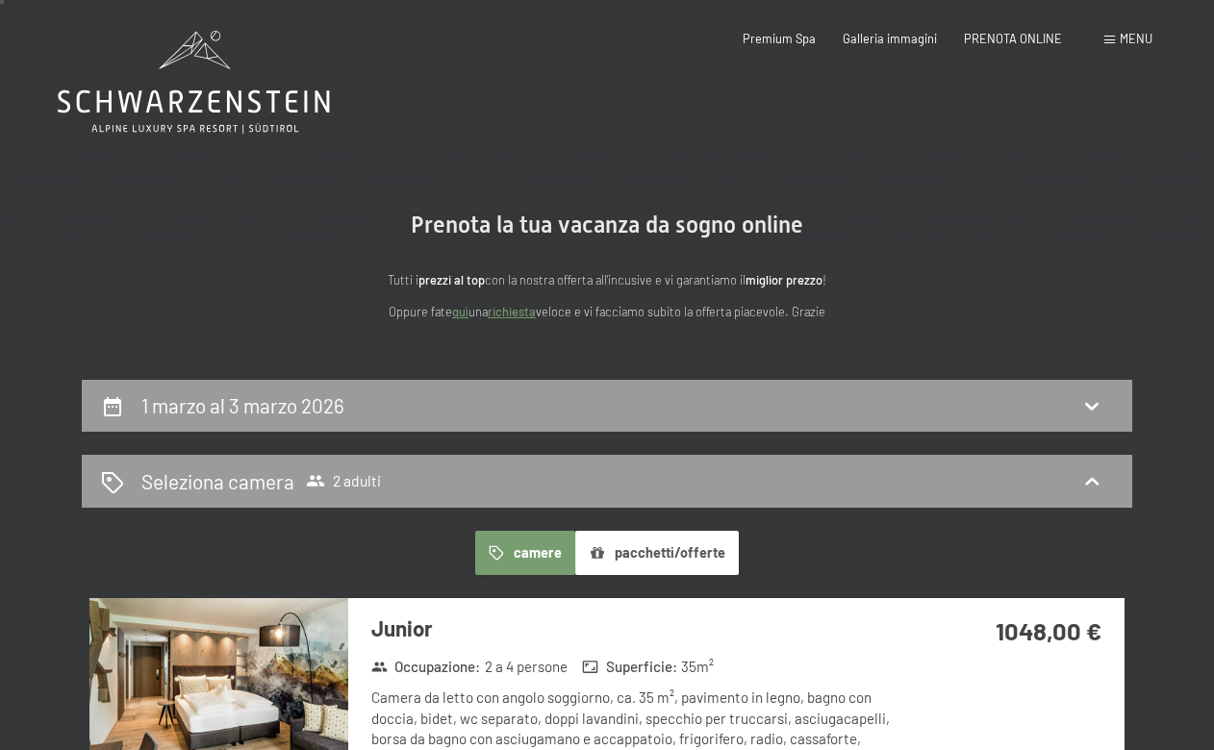
scroll to position [0, 0]
